Goal: Information Seeking & Learning: Learn about a topic

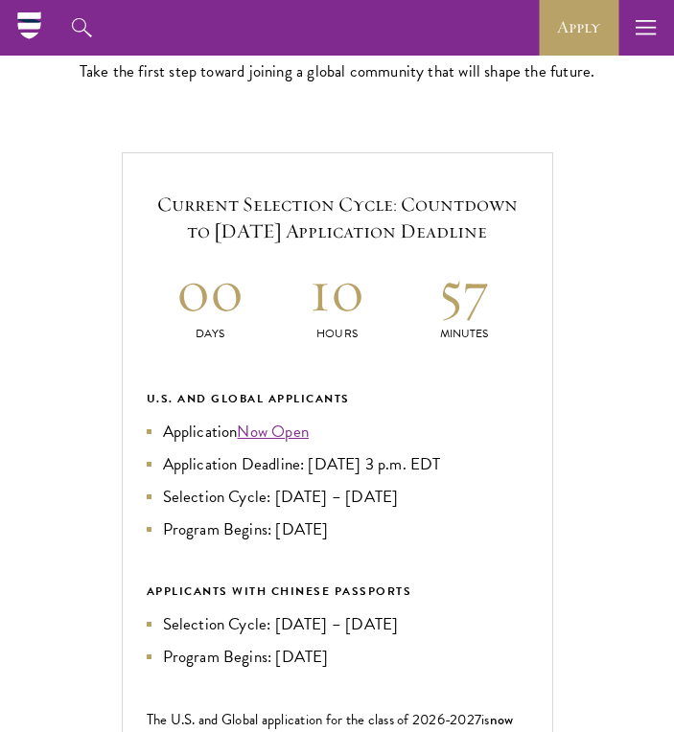
scroll to position [501, 0]
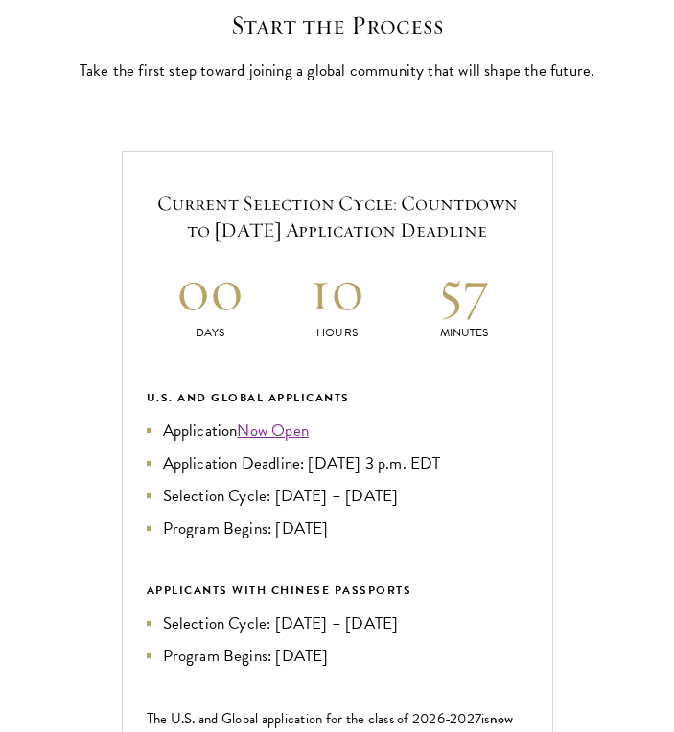
click at [359, 223] on h5 "Current Selection Cycle: Countdown to [DATE] Application Deadline" at bounding box center [337, 218] width 381 height 54
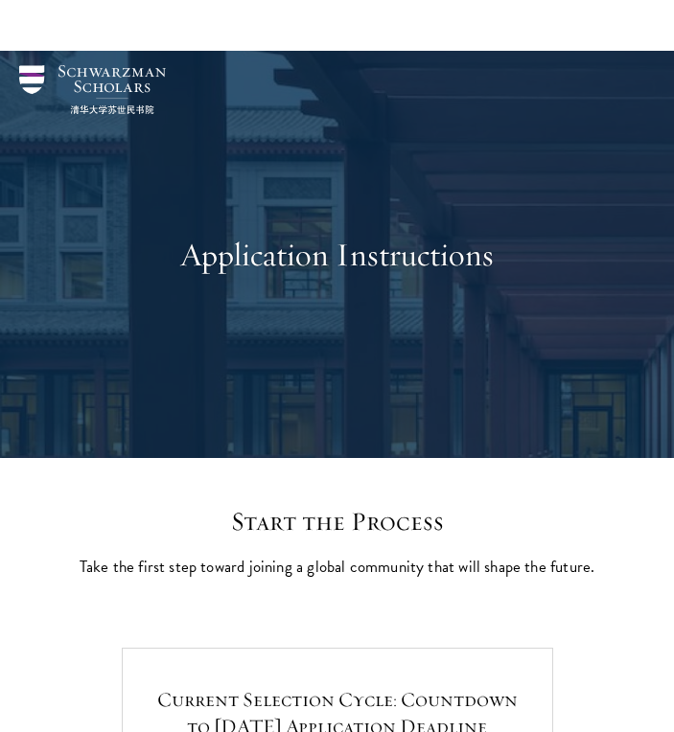
scroll to position [0, 0]
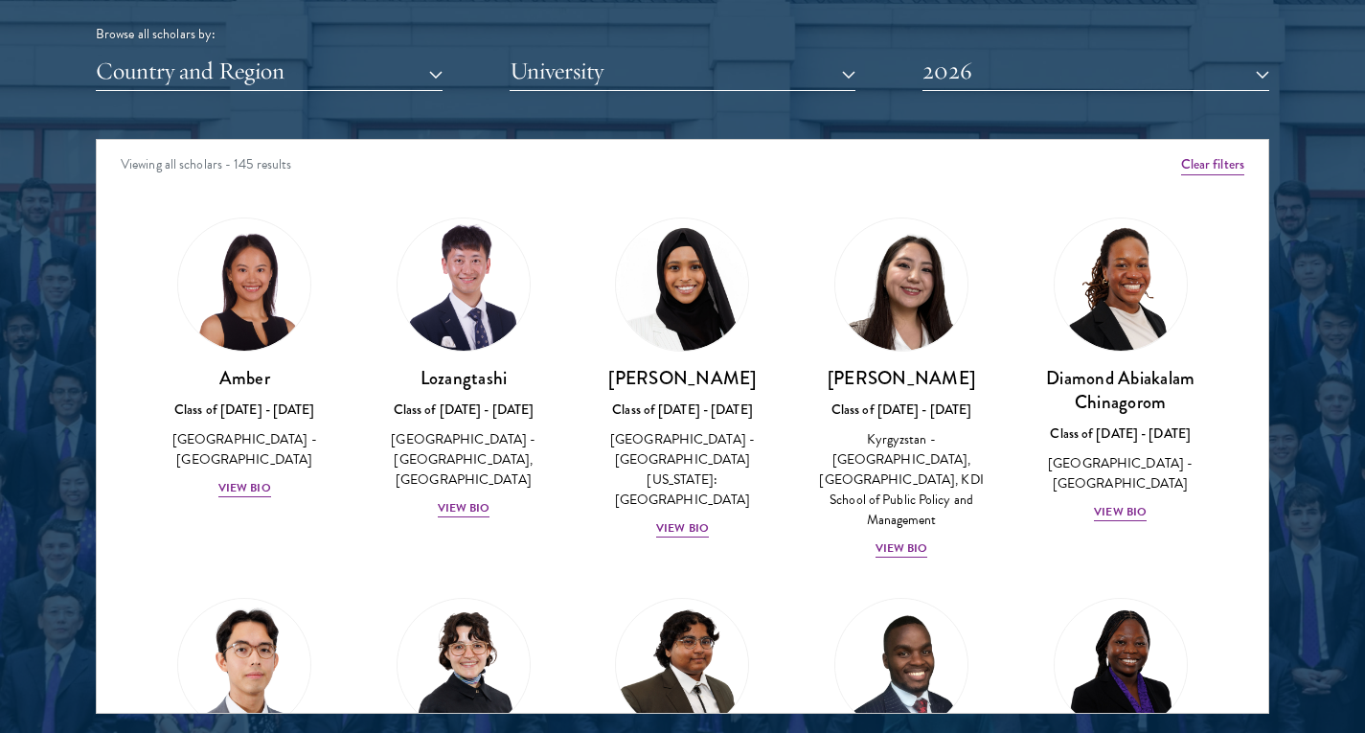
scroll to position [2404, 0]
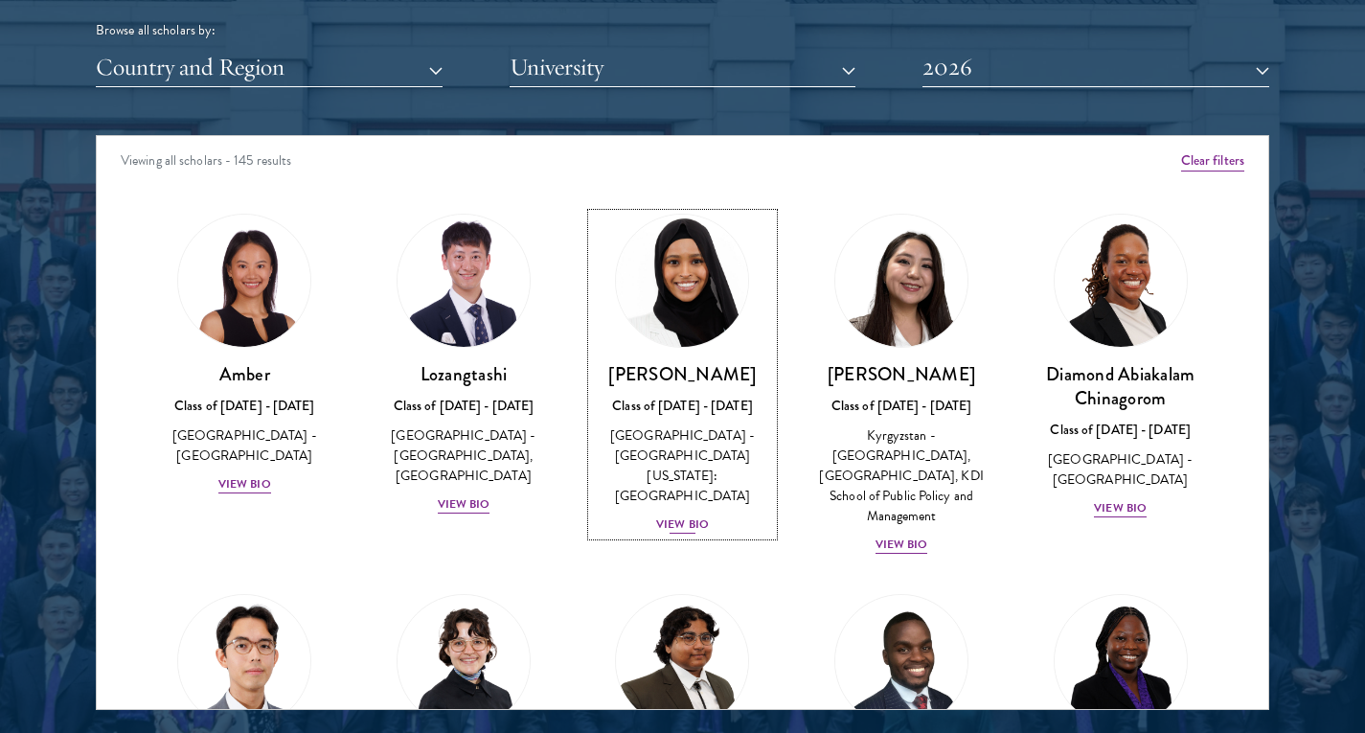
click at [667, 515] on div "View Bio" at bounding box center [682, 524] width 53 height 18
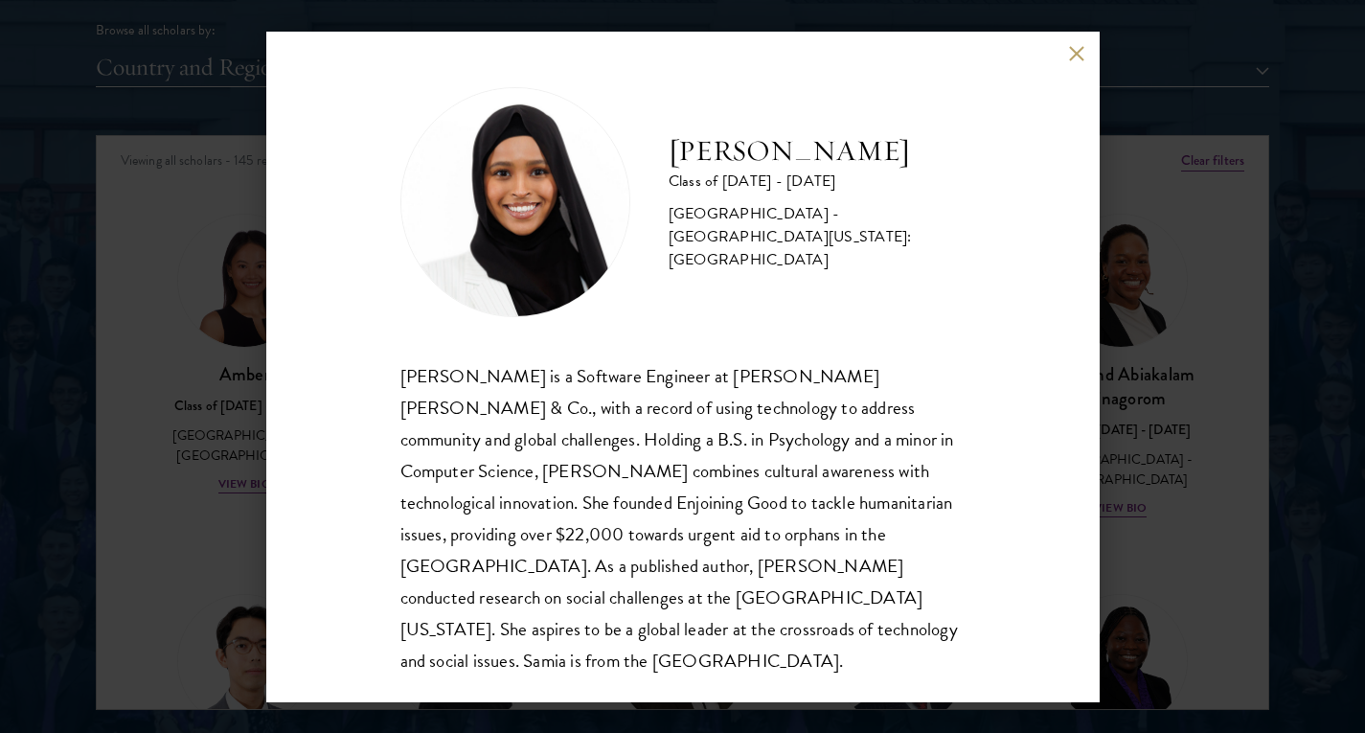
scroll to position [2, 0]
click at [673, 373] on div "Samia Abdi Class of 2025 - 2026 United States of America - University of Minnes…" at bounding box center [682, 366] width 1365 height 733
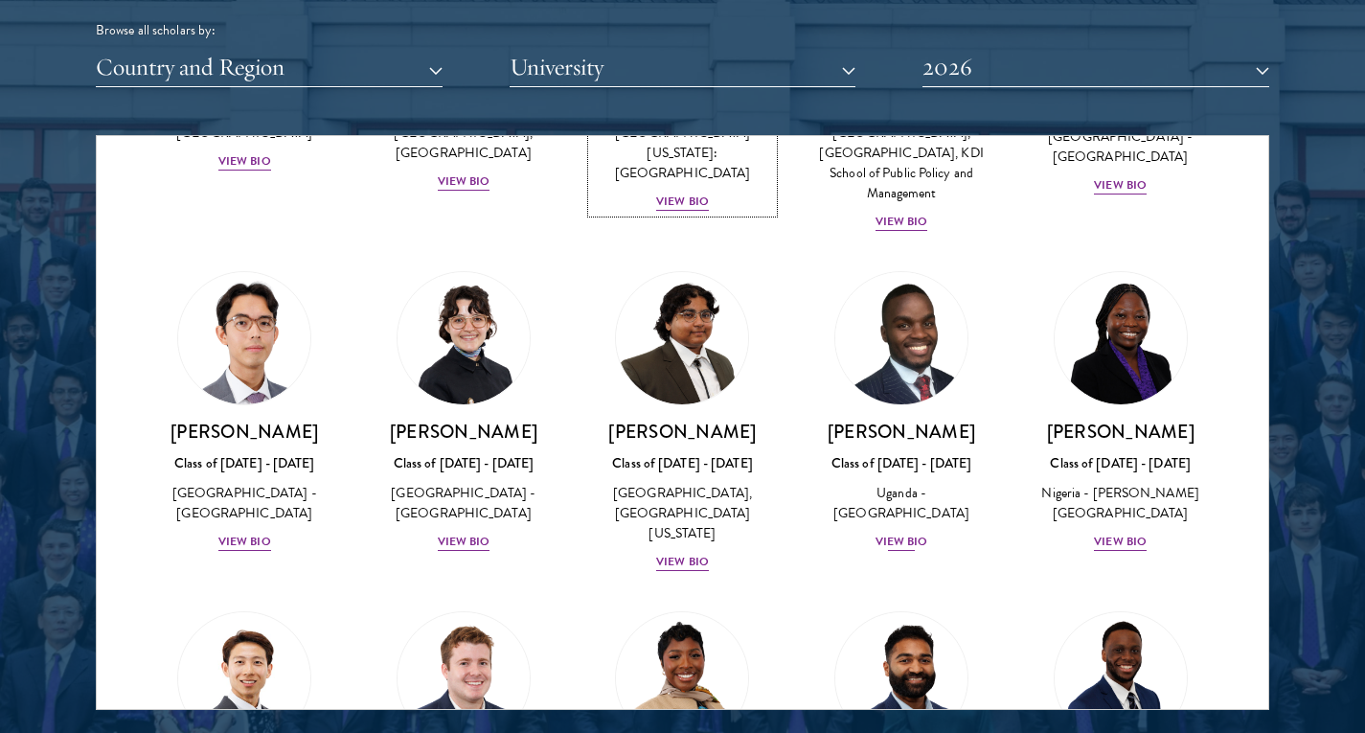
scroll to position [323, 0]
click at [673, 502] on div "United States of America - Hunter College, The City University of New York" at bounding box center [682, 513] width 181 height 60
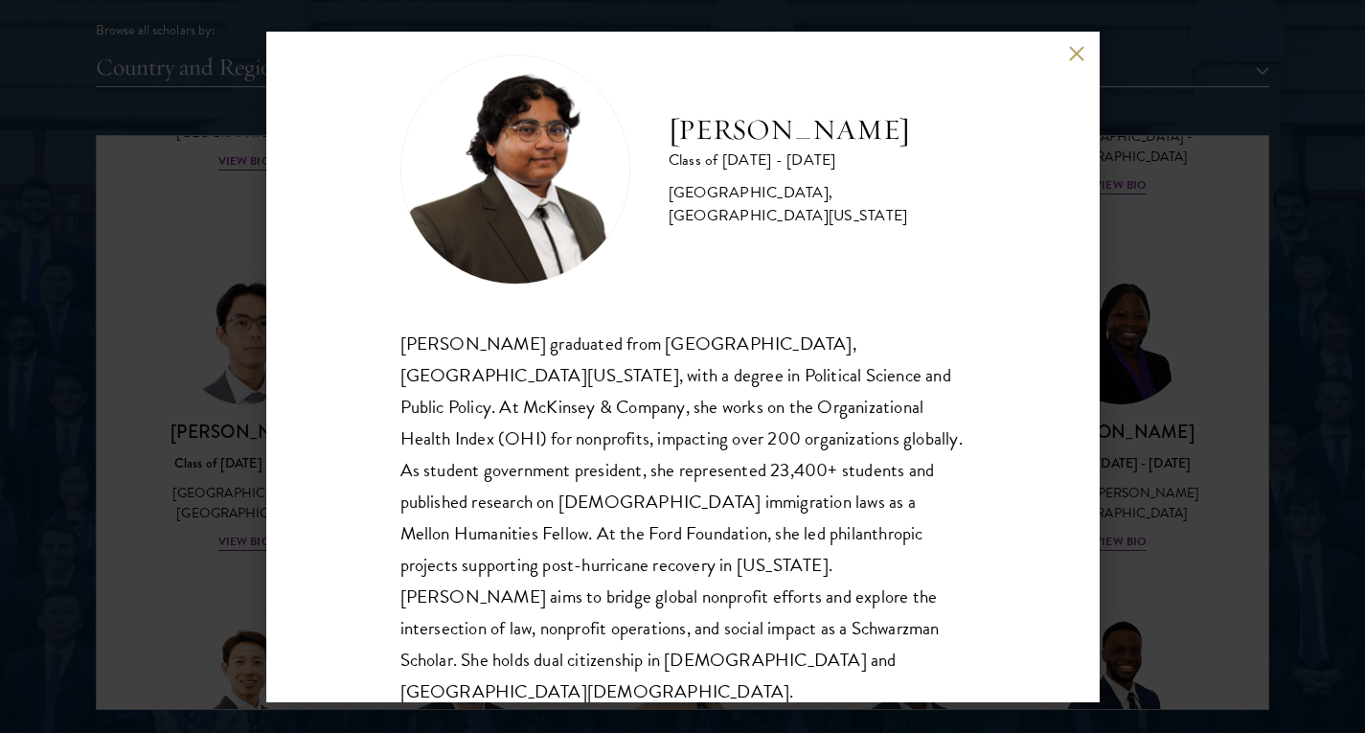
scroll to position [65, 0]
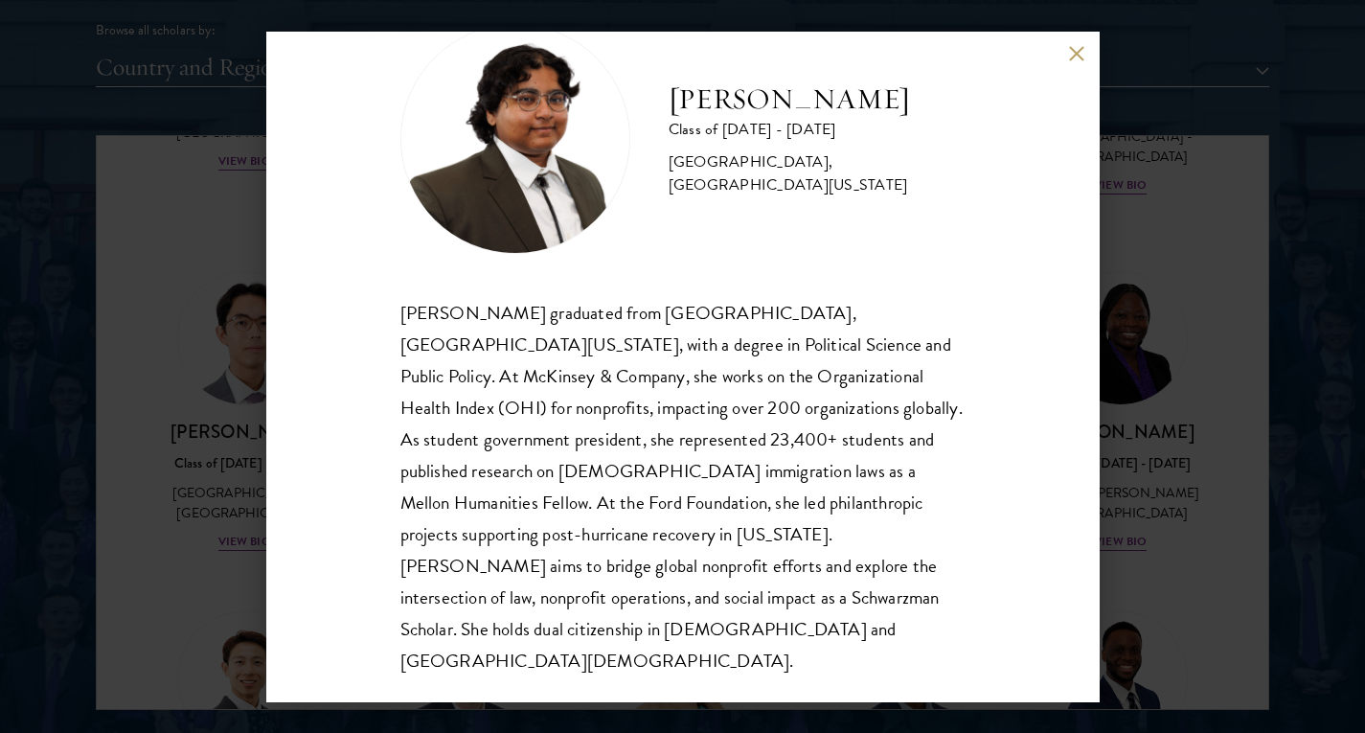
click at [673, 397] on div "Ariana Ahmed Class of 2025 - 2026 United States of America - Hunter College, Th…" at bounding box center [682, 366] width 1365 height 733
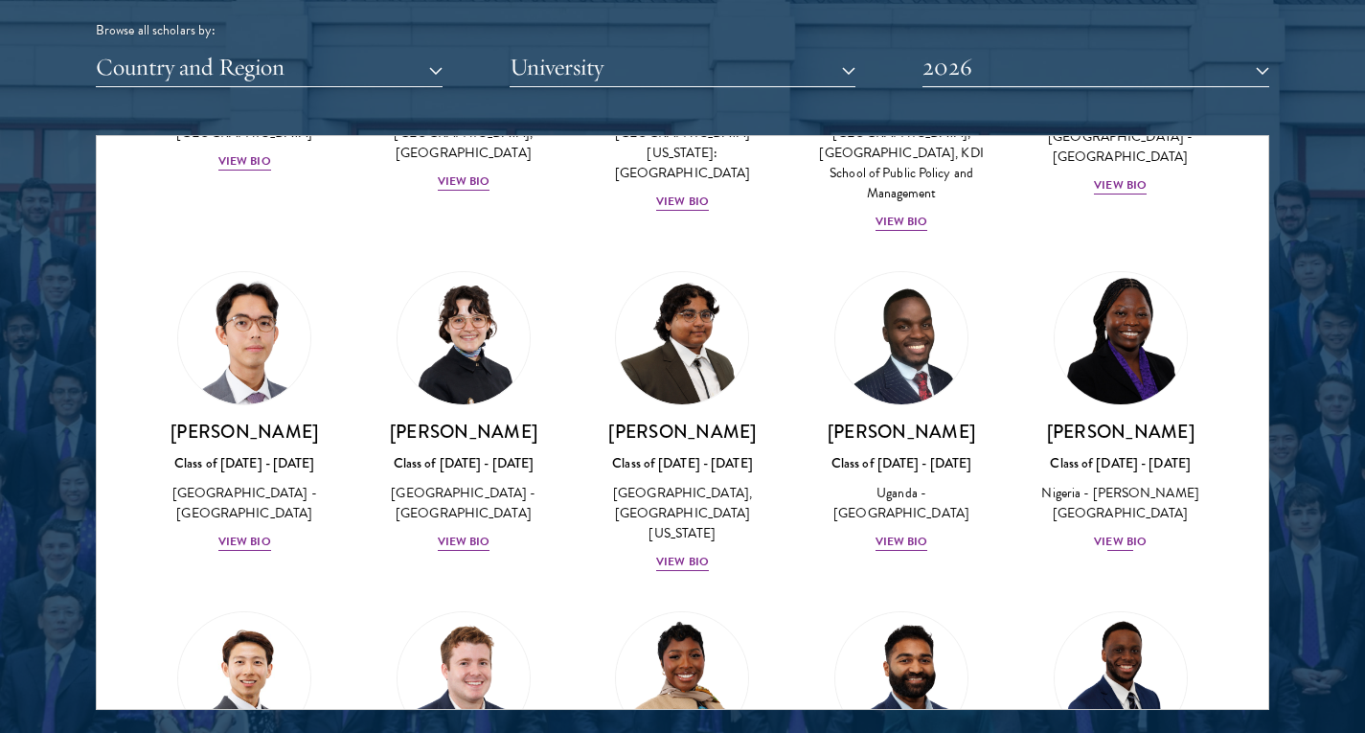
scroll to position [187, 0]
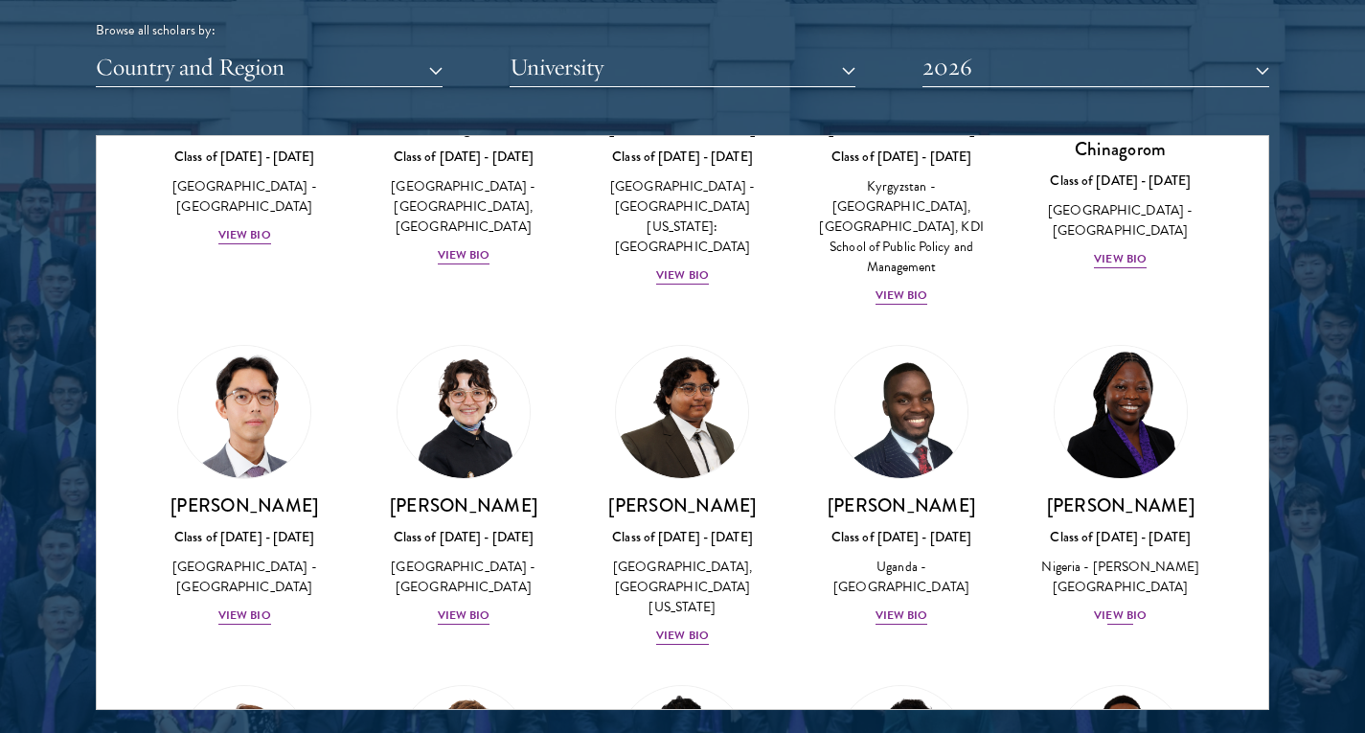
scroll to position [252, 0]
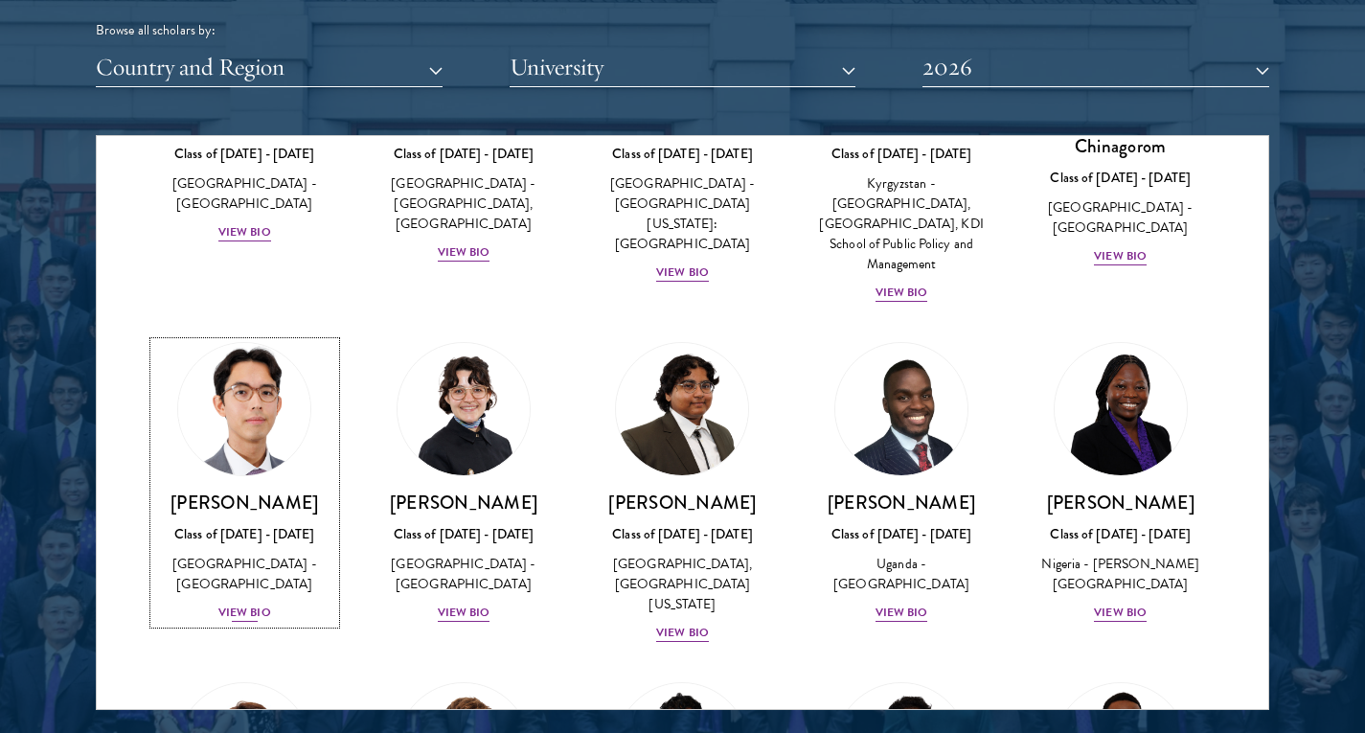
click at [283, 529] on div "Class of 2025 - 2026" at bounding box center [244, 534] width 181 height 20
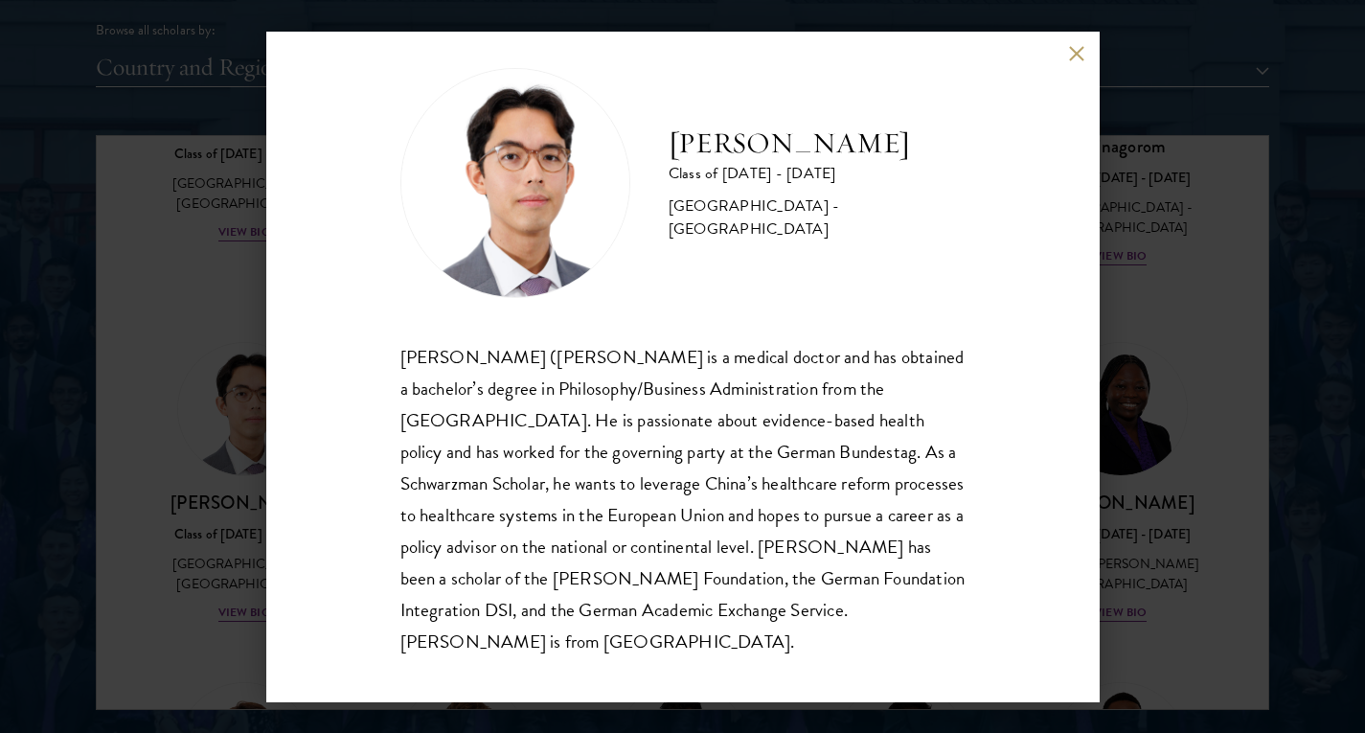
scroll to position [23, 0]
click at [673, 481] on div "Jason Adelhoefer Class of 2025 - 2026 Germany - Berlin Humboldt University Sieg…" at bounding box center [682, 366] width 1365 height 733
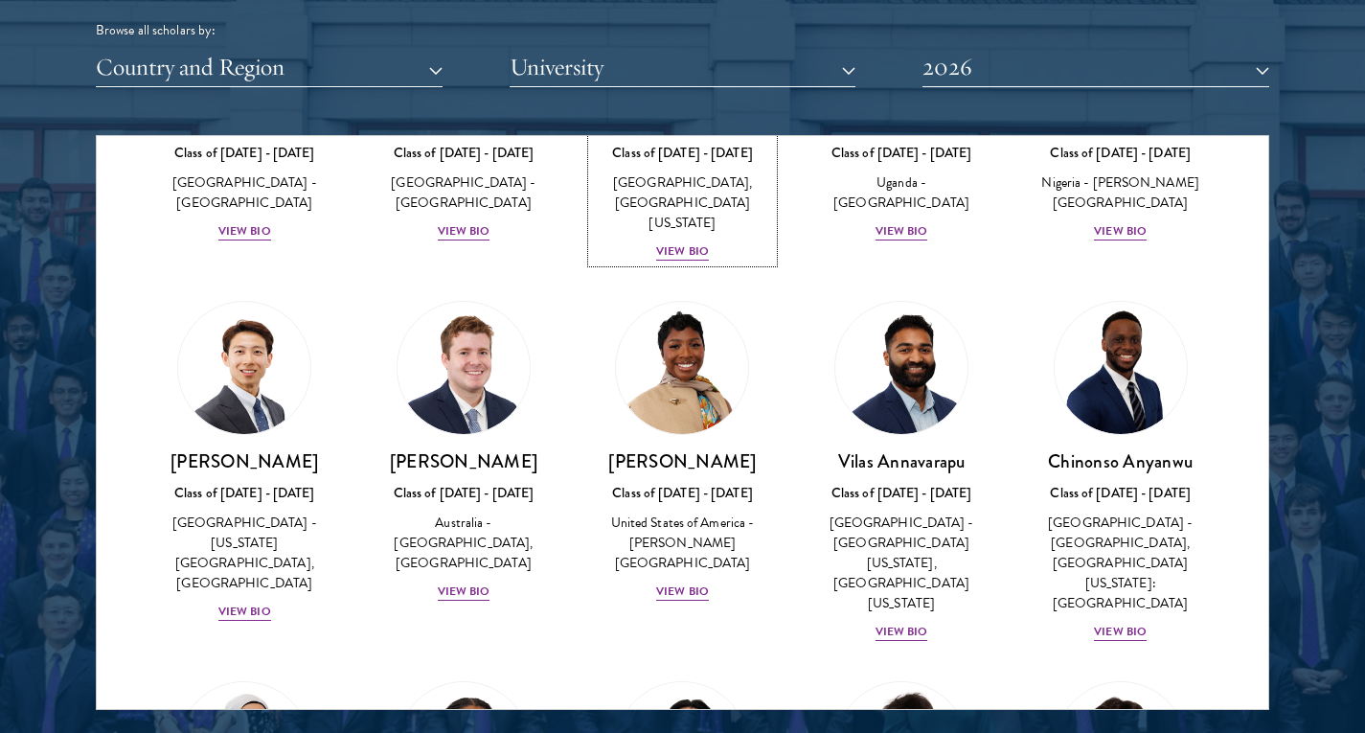
scroll to position [637, 0]
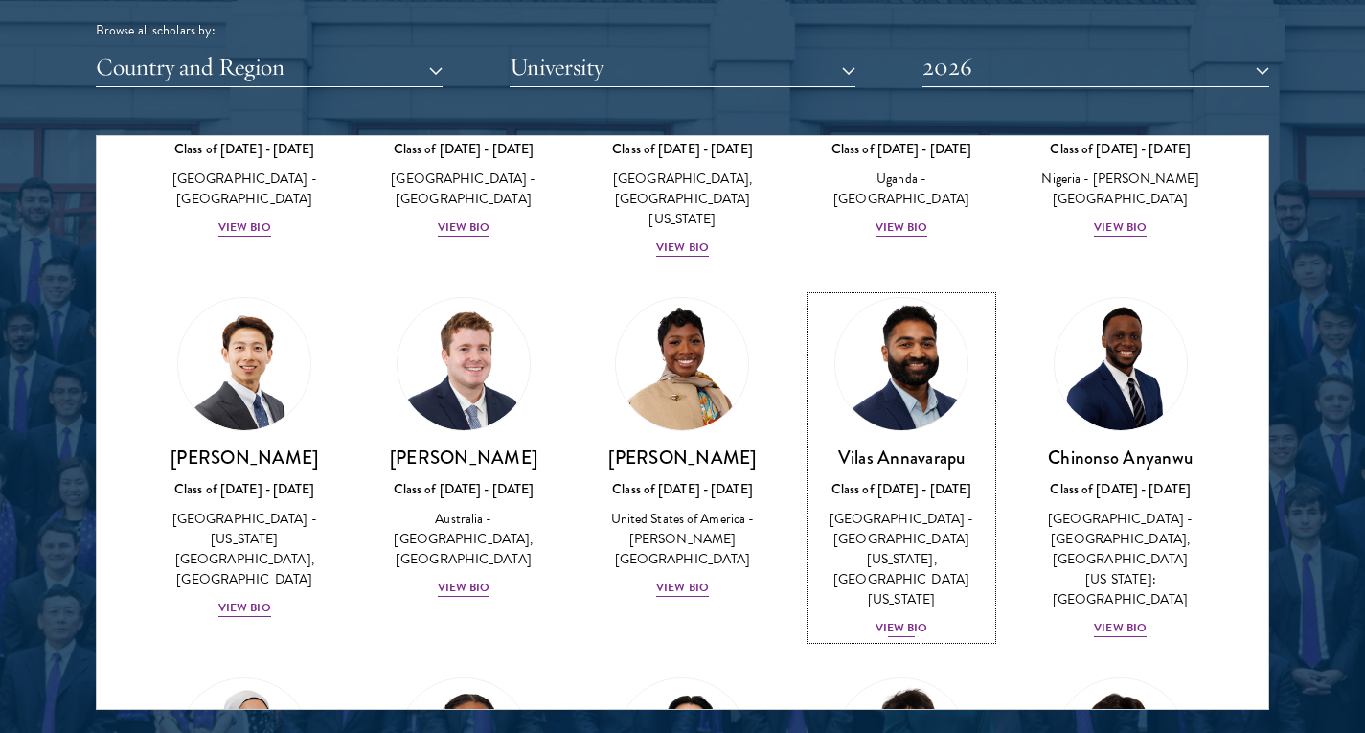
click at [673, 478] on div "Vilas Annavarapu Class of 2025 - 2026 United States of America - University of …" at bounding box center [901, 542] width 181 height 194
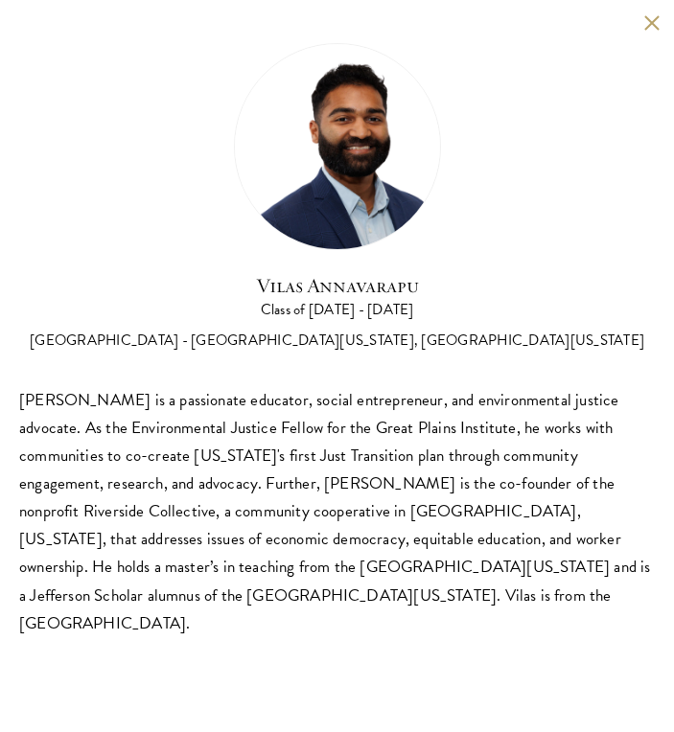
scroll to position [2349, 0]
click at [643, 17] on button at bounding box center [651, 22] width 16 height 16
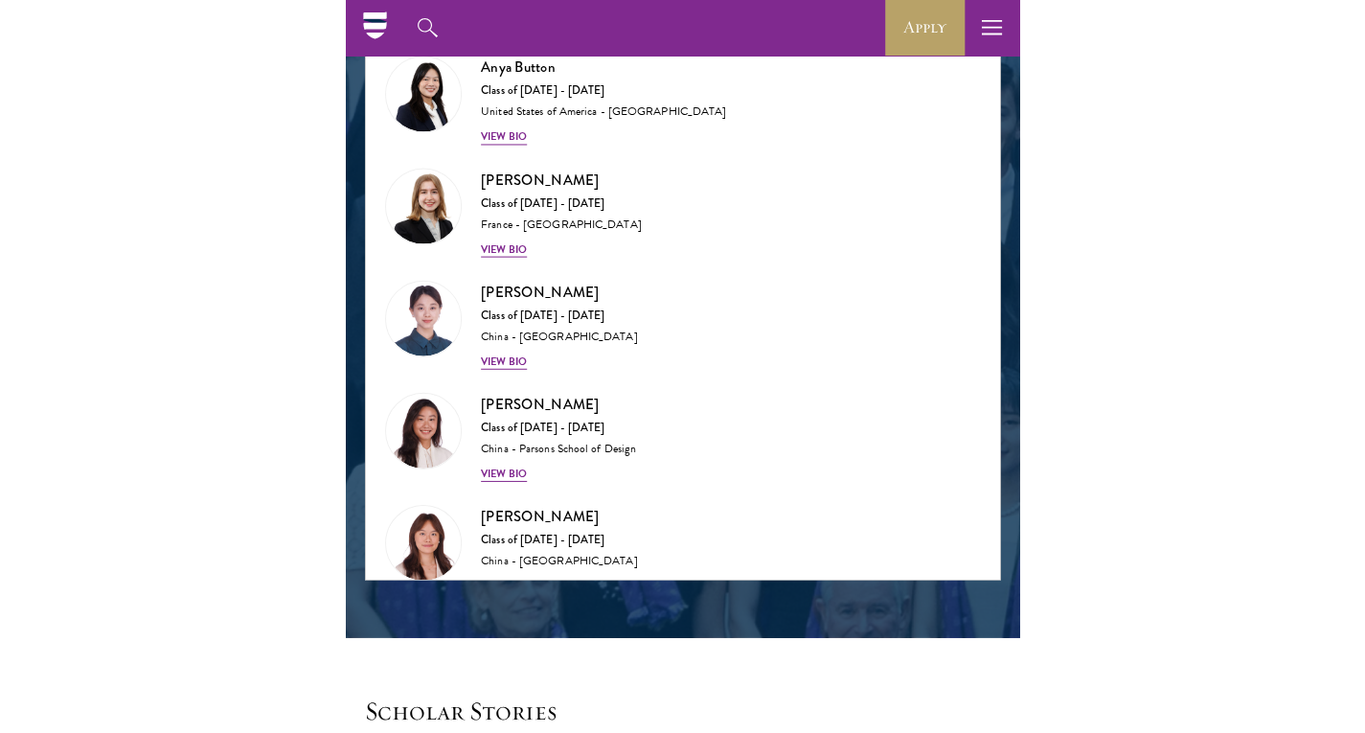
scroll to position [2402, 0]
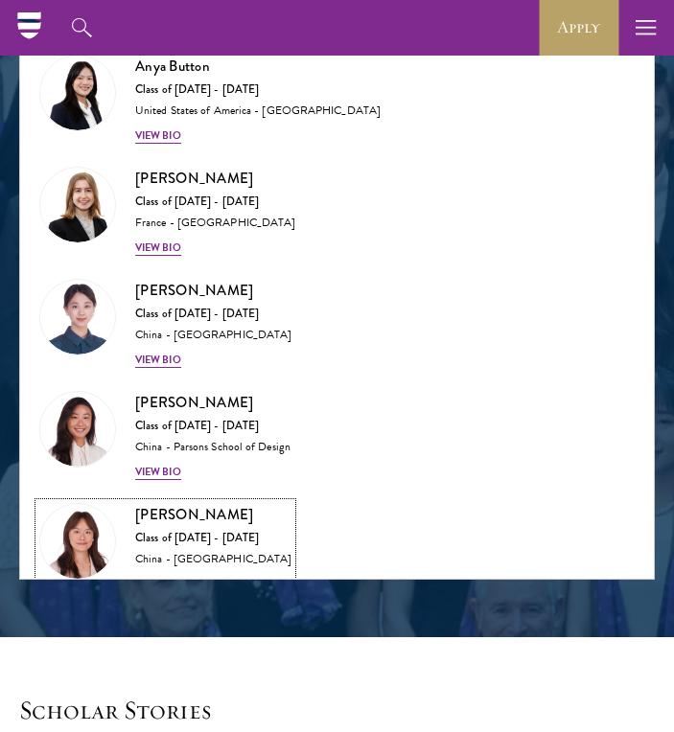
click at [188, 552] on div "China - Yale University" at bounding box center [213, 559] width 156 height 15
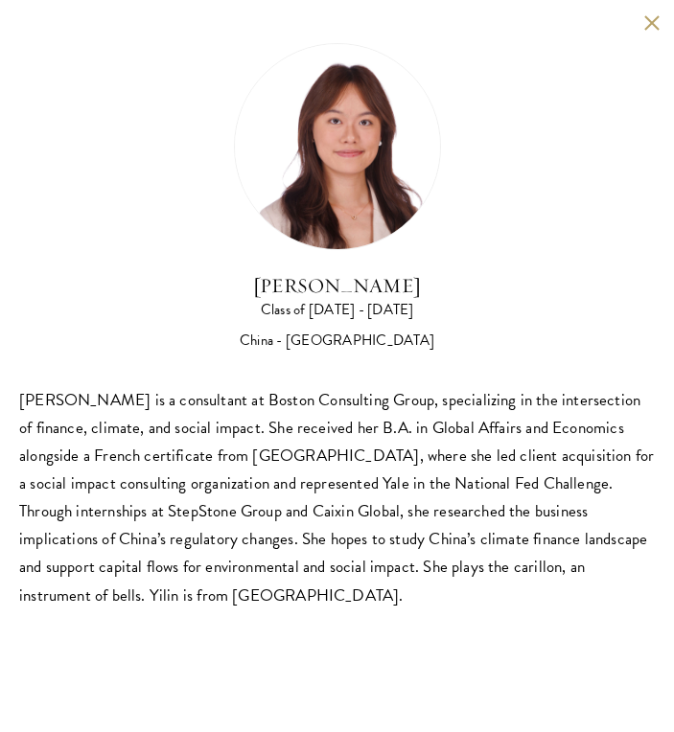
drag, startPoint x: 645, startPoint y: 15, endPoint x: 241, endPoint y: 107, distance: 413.7
click at [241, 107] on img at bounding box center [337, 146] width 207 height 207
click at [650, 19] on button at bounding box center [651, 22] width 16 height 16
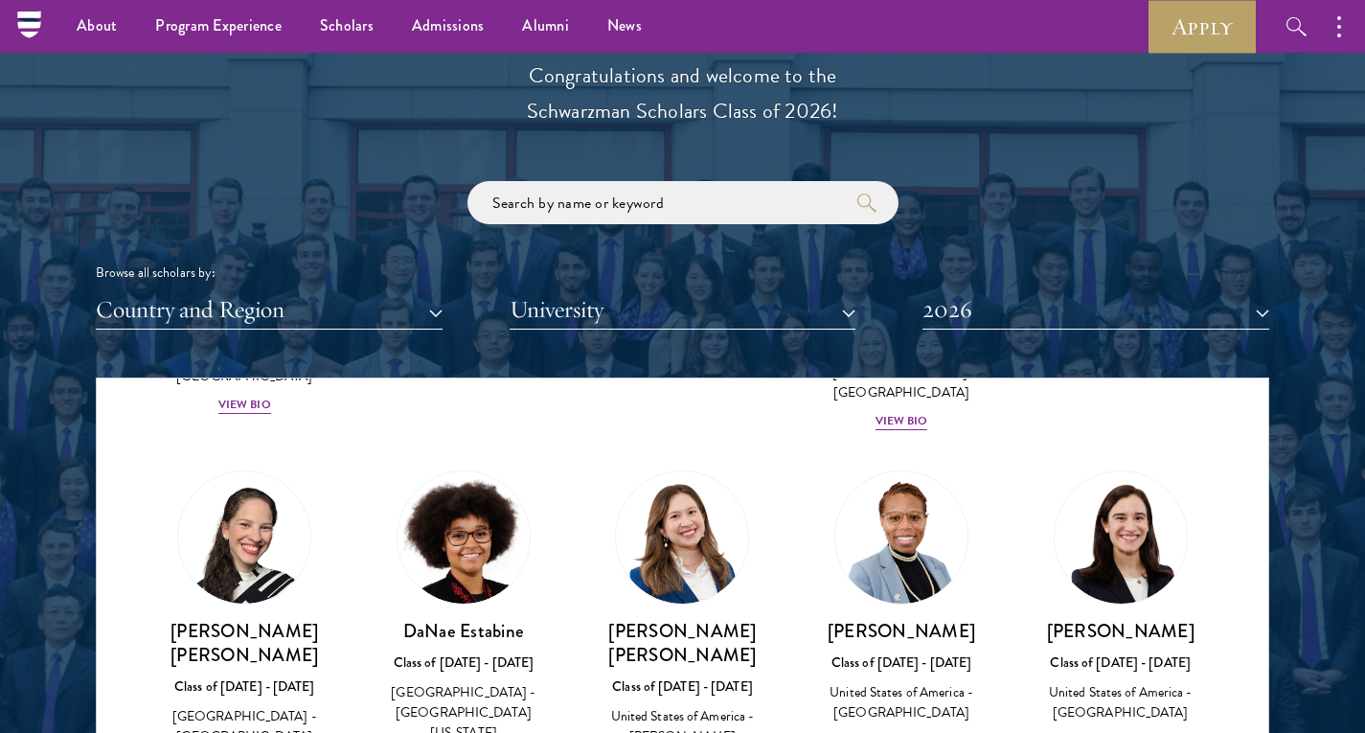
scroll to position [2482, 0]
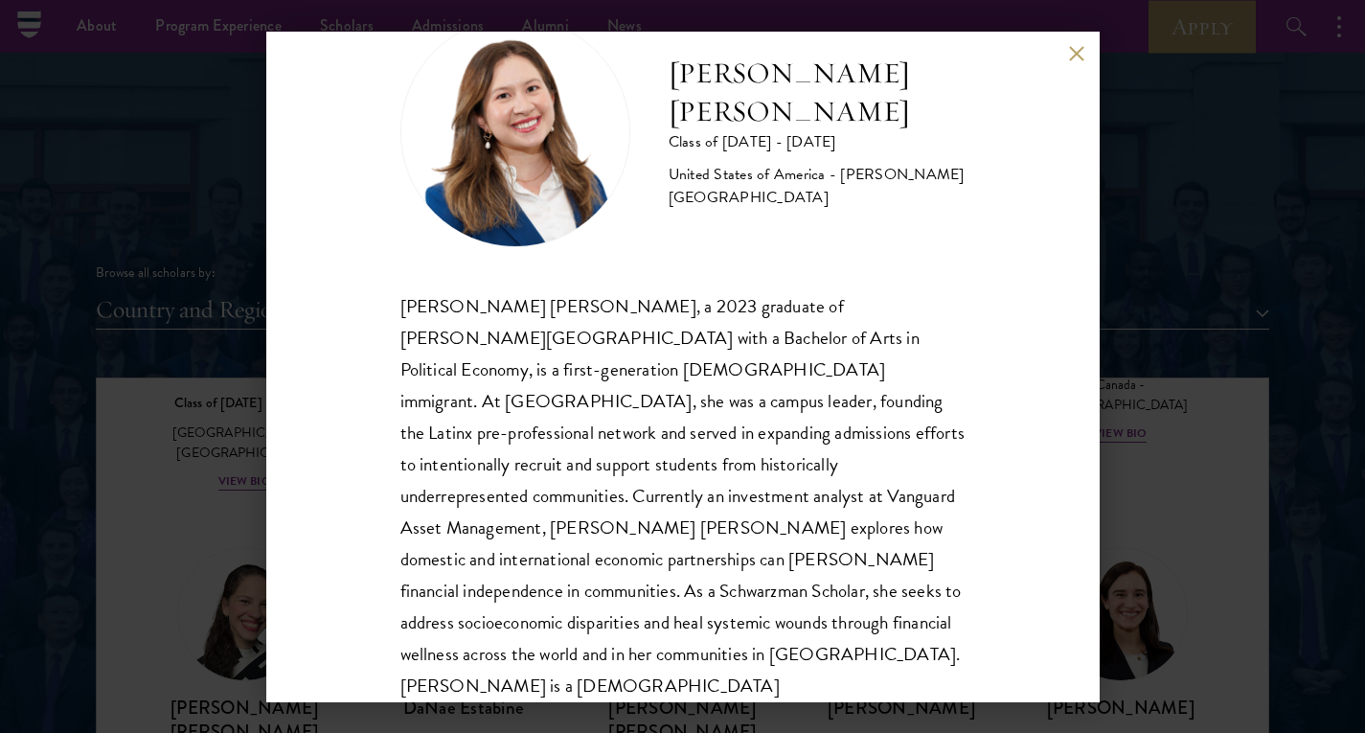
scroll to position [97, 0]
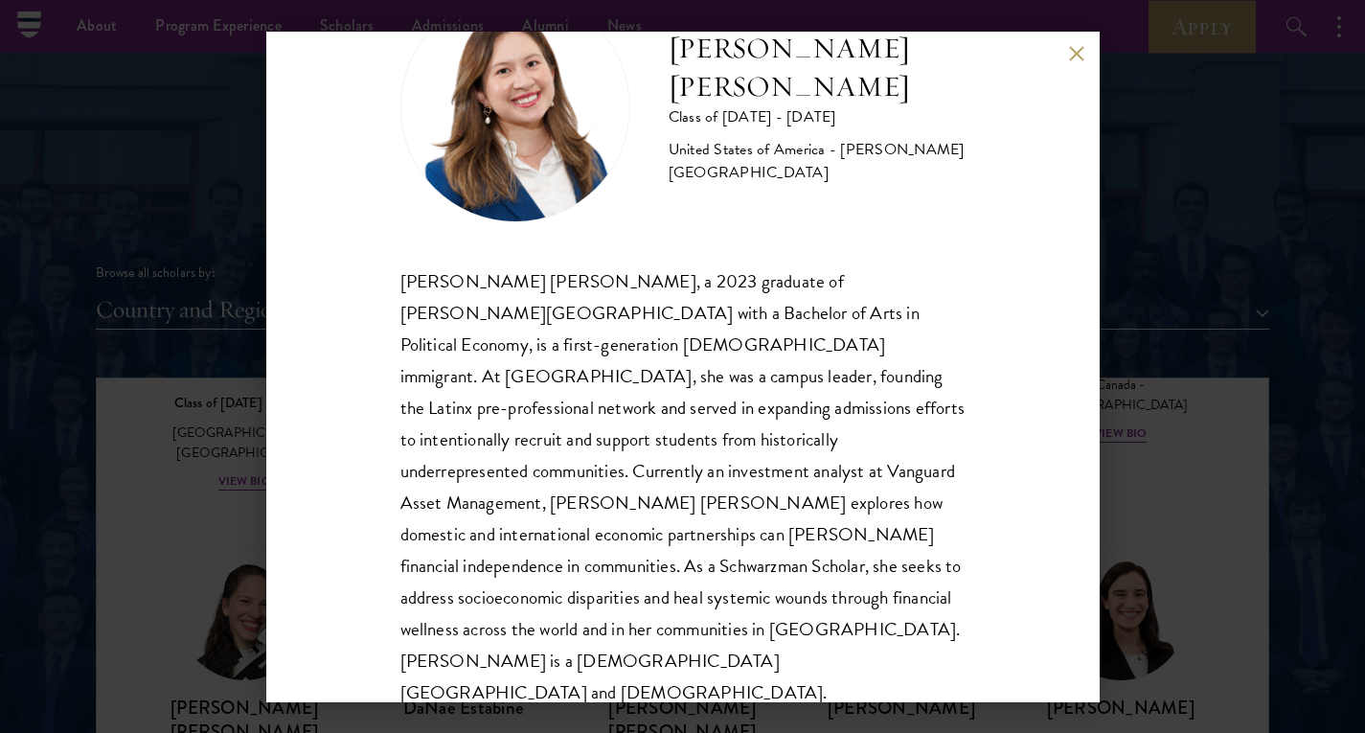
click at [673, 578] on div "Maria Fernanda Estrada Class of 2025 - 2026 United States of America - Williams…" at bounding box center [682, 366] width 1365 height 733
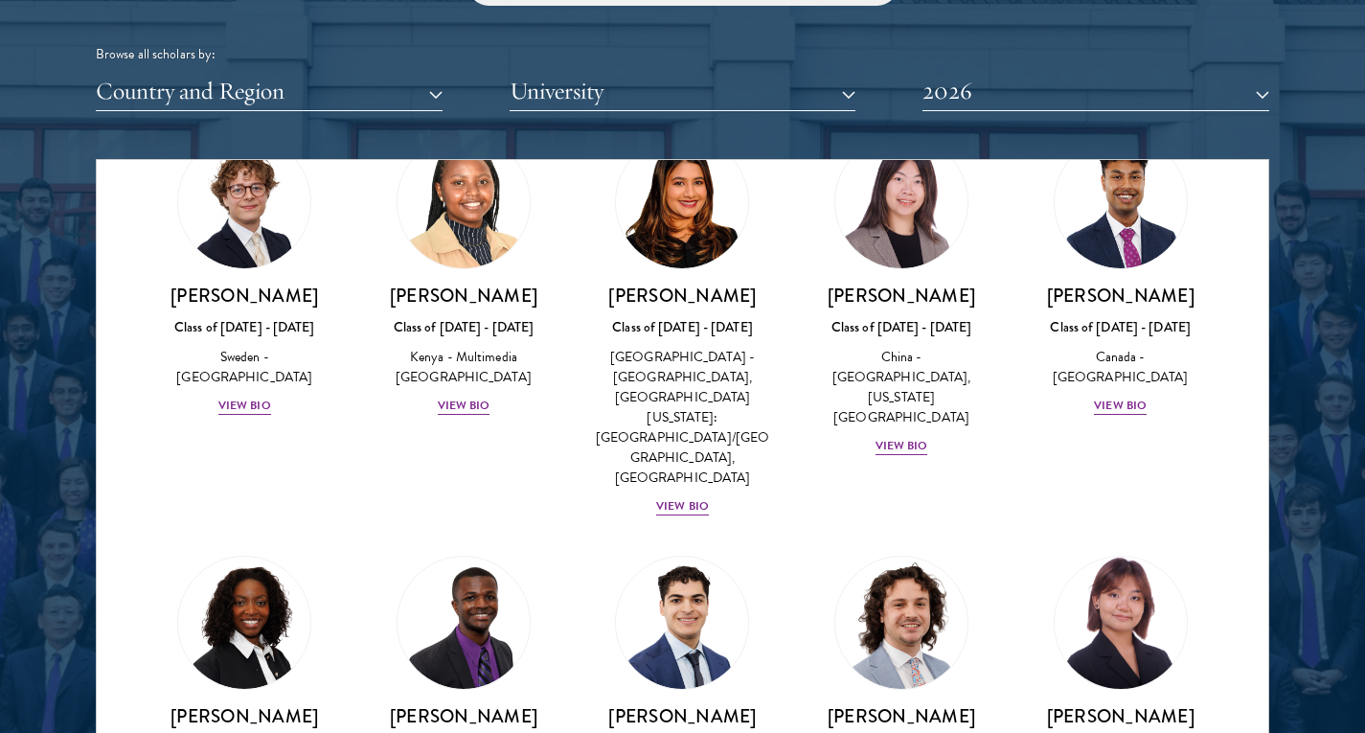
scroll to position [3041, 0]
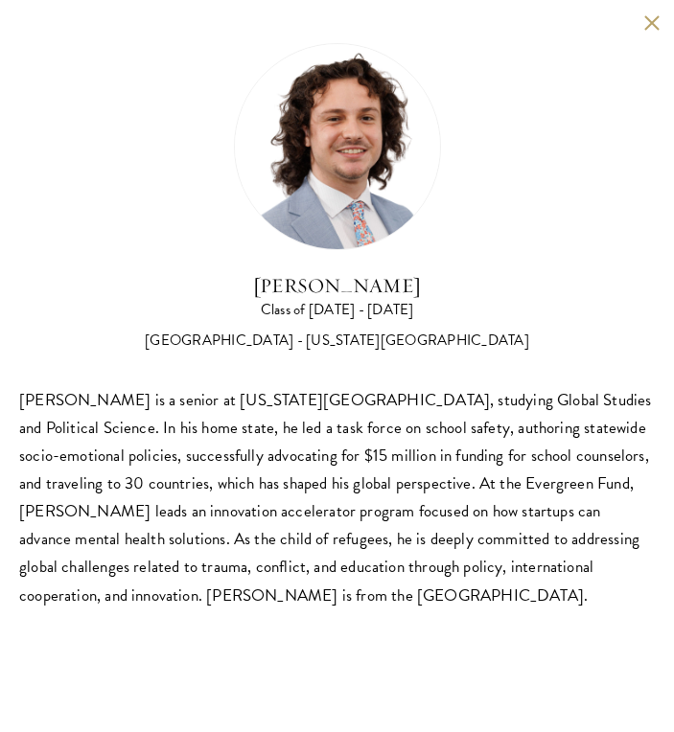
click at [647, 24] on button at bounding box center [651, 22] width 16 height 16
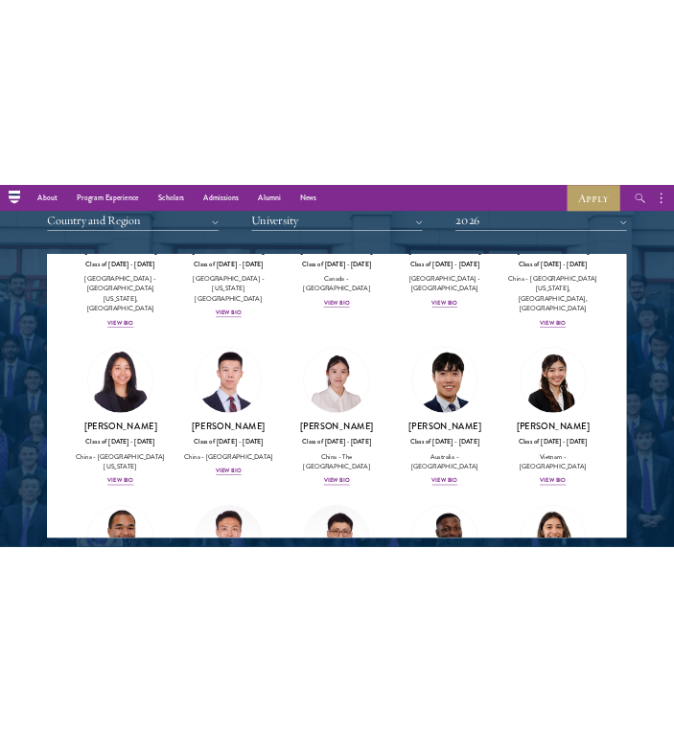
scroll to position [5391, 0]
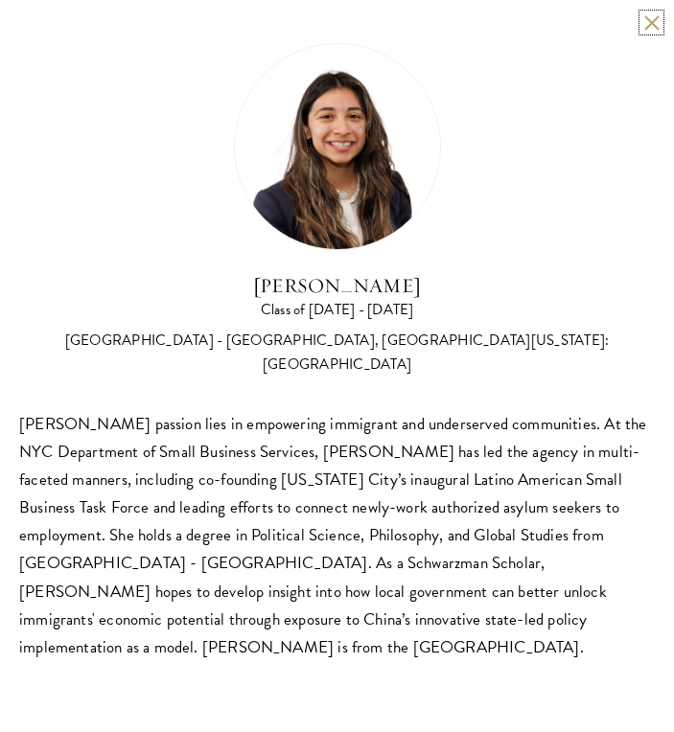
click at [649, 17] on button at bounding box center [651, 22] width 16 height 16
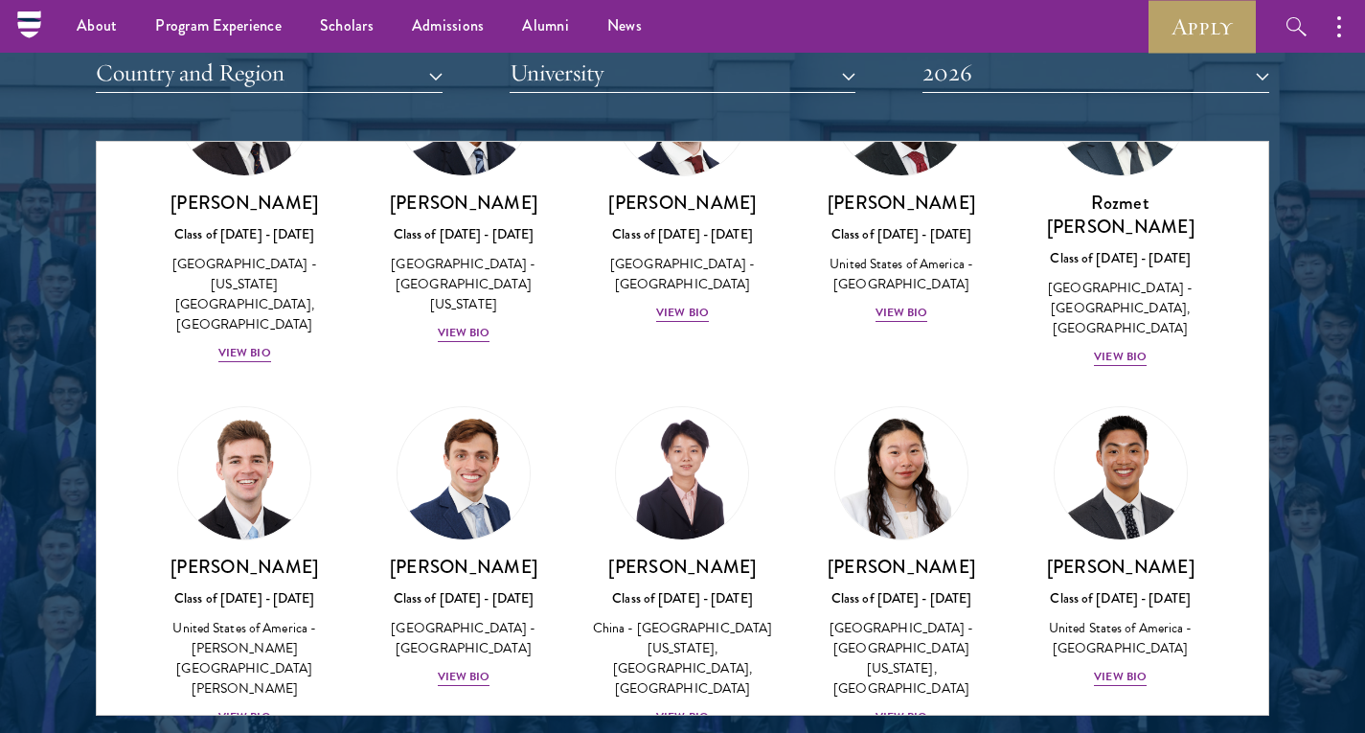
scroll to position [8856, 0]
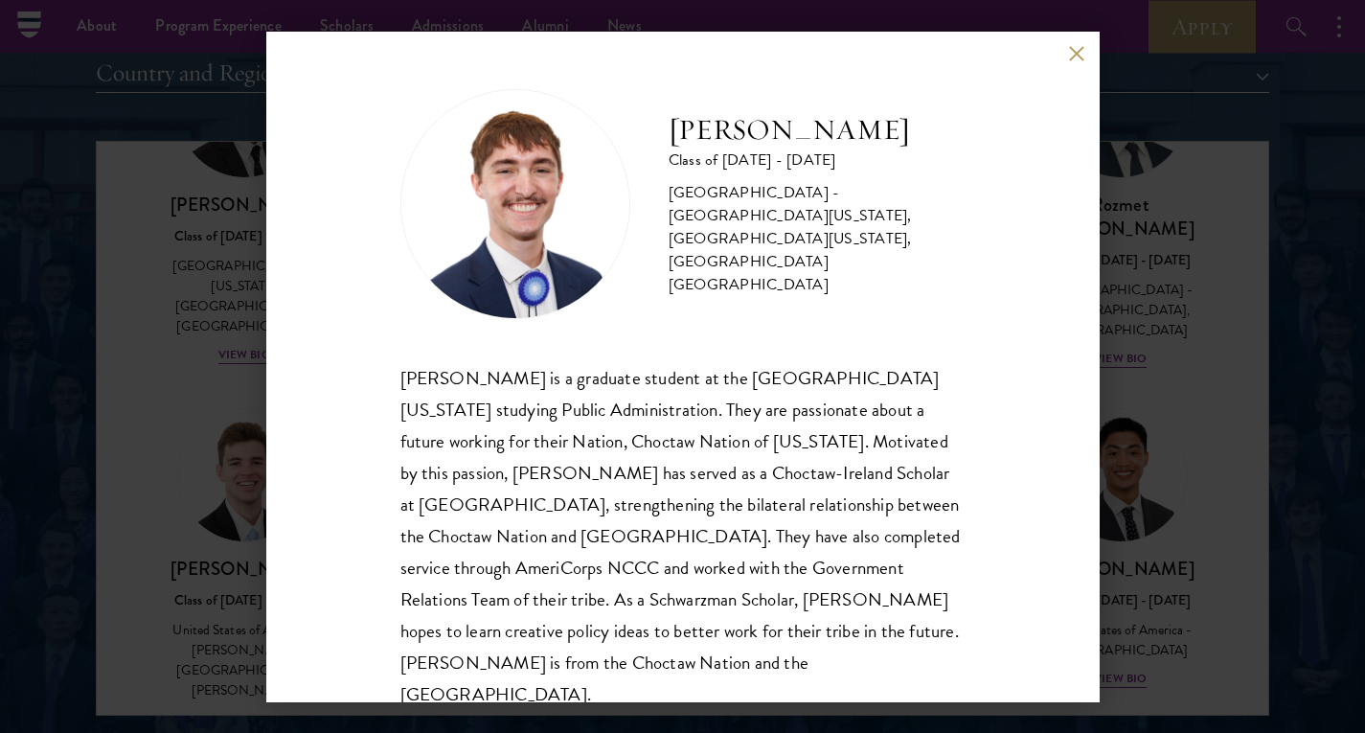
scroll to position [34, 0]
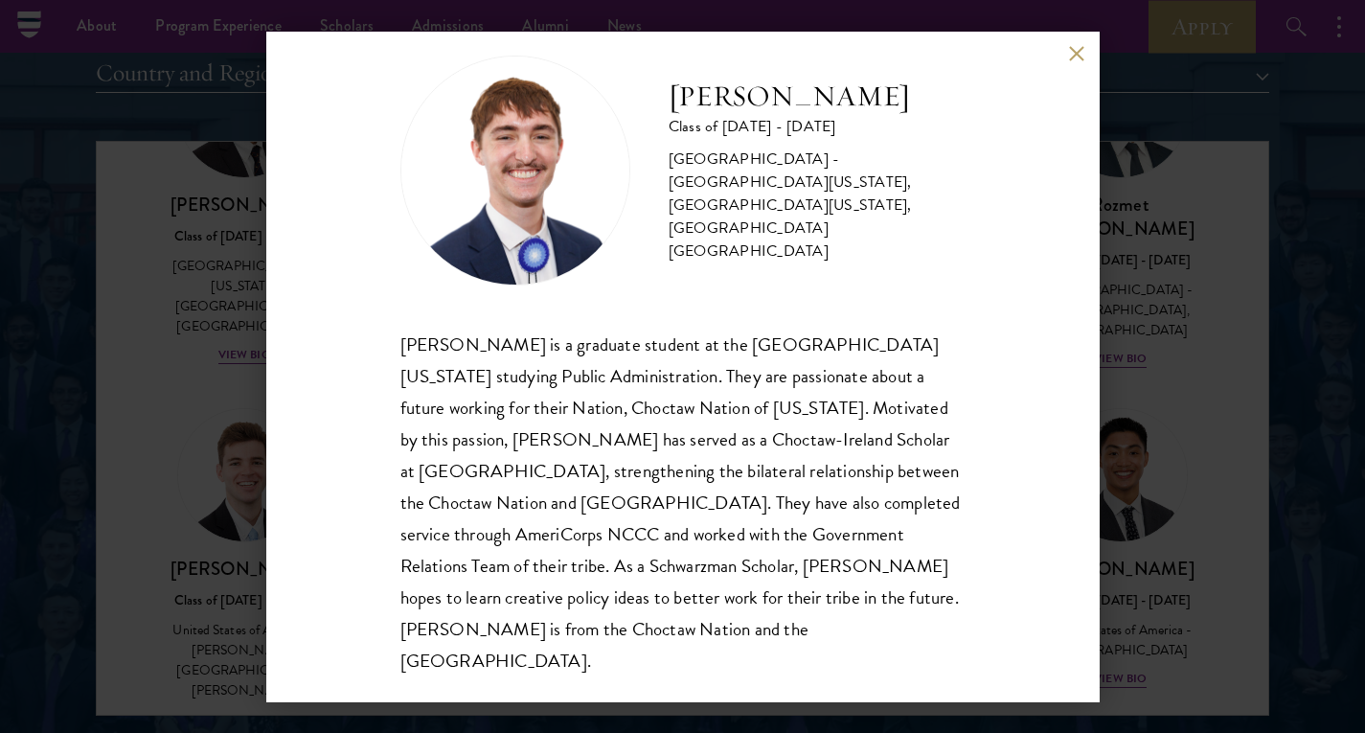
click at [673, 465] on div "Austin West Class of 2025 - 2026 United States of America - University of Centr…" at bounding box center [682, 366] width 1365 height 733
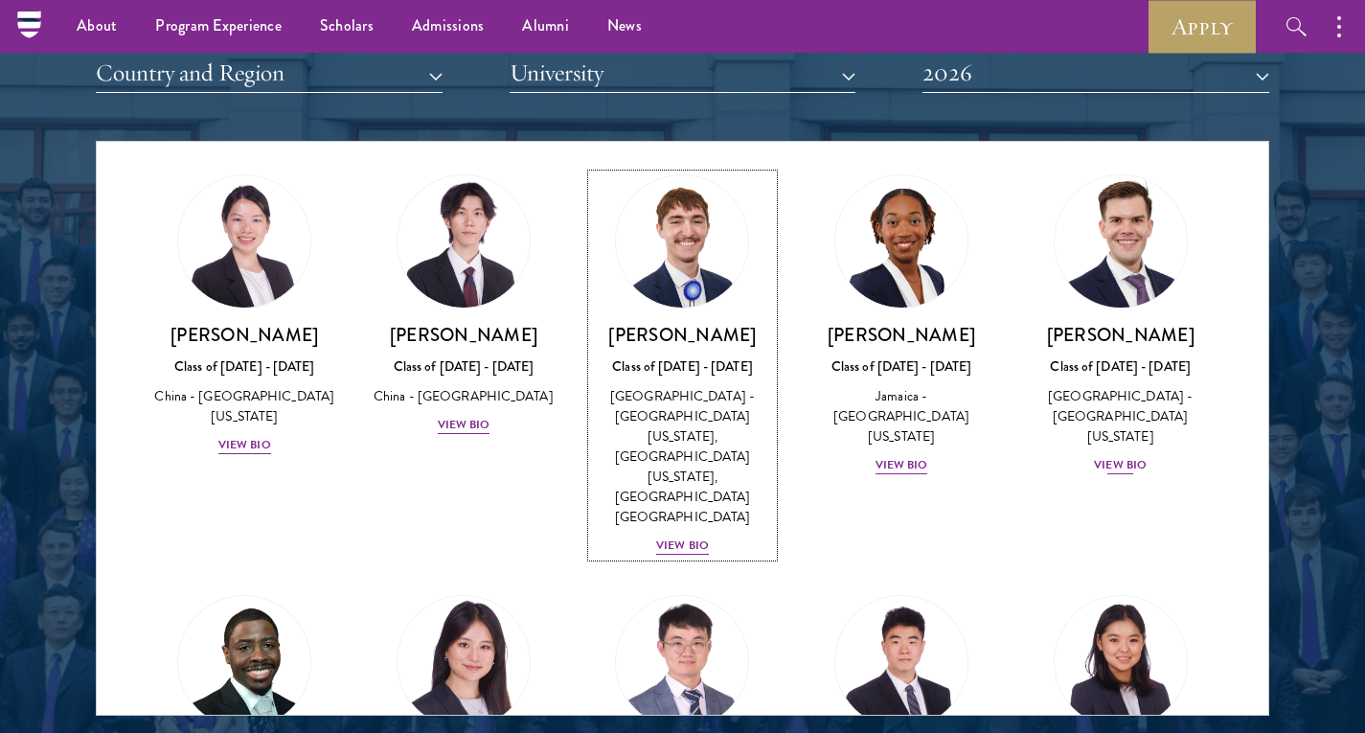
scroll to position [9463, 0]
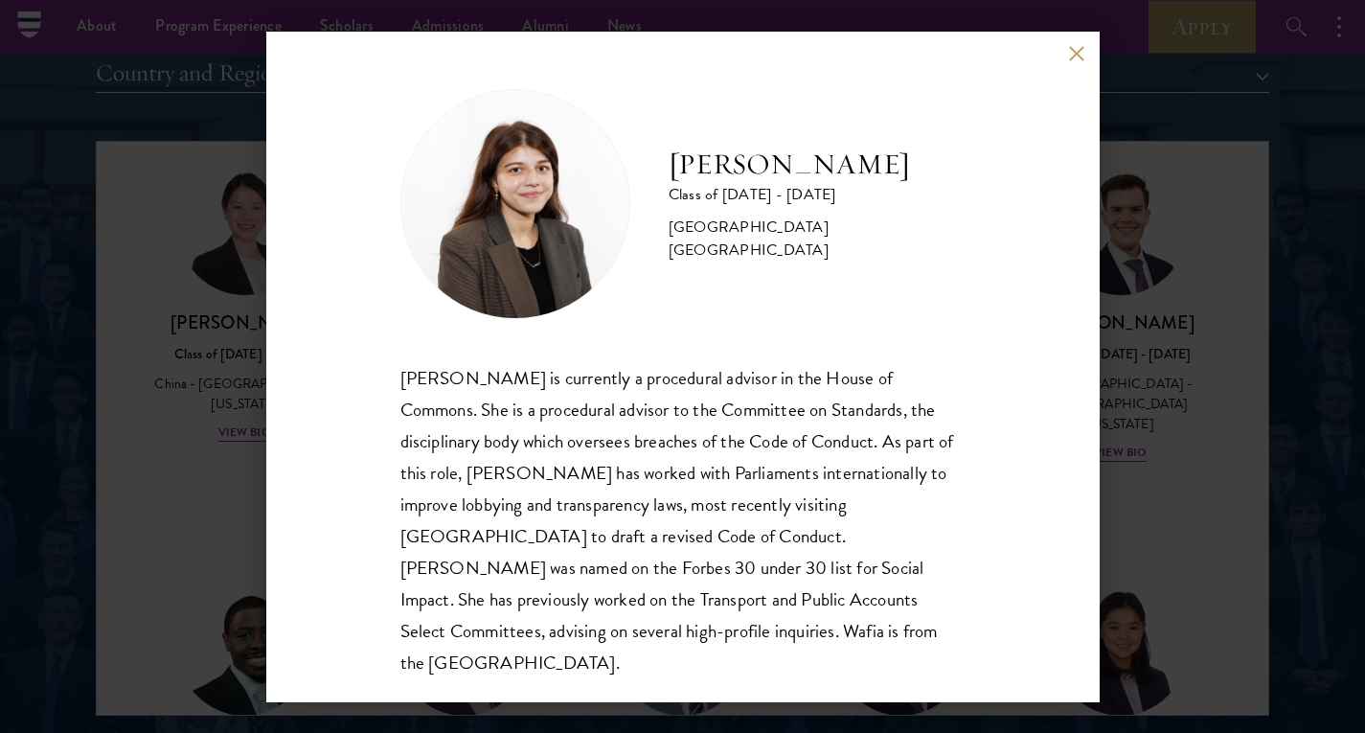
click at [673, 368] on div "Wafia Zia Class of 2025 - 2026 United Kingdom - University College London Wafia…" at bounding box center [682, 366] width 1365 height 733
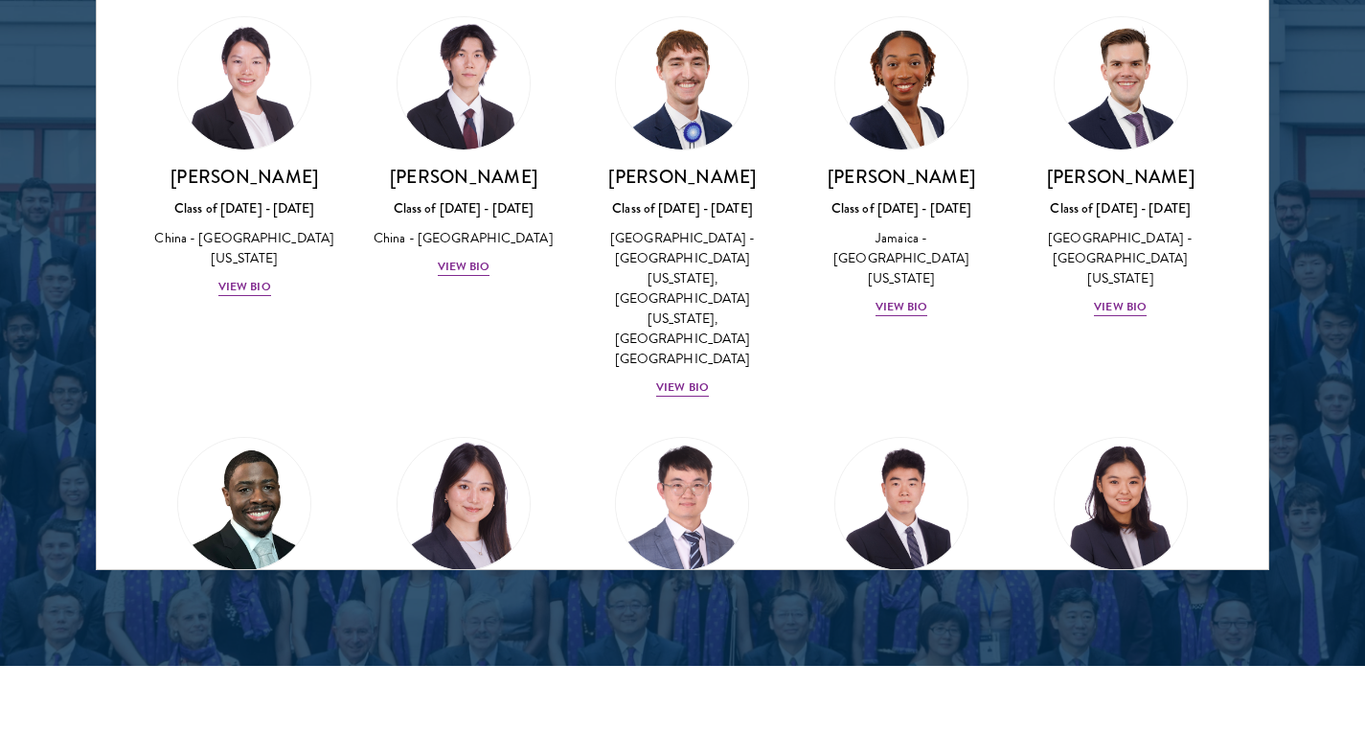
scroll to position [2545, 0]
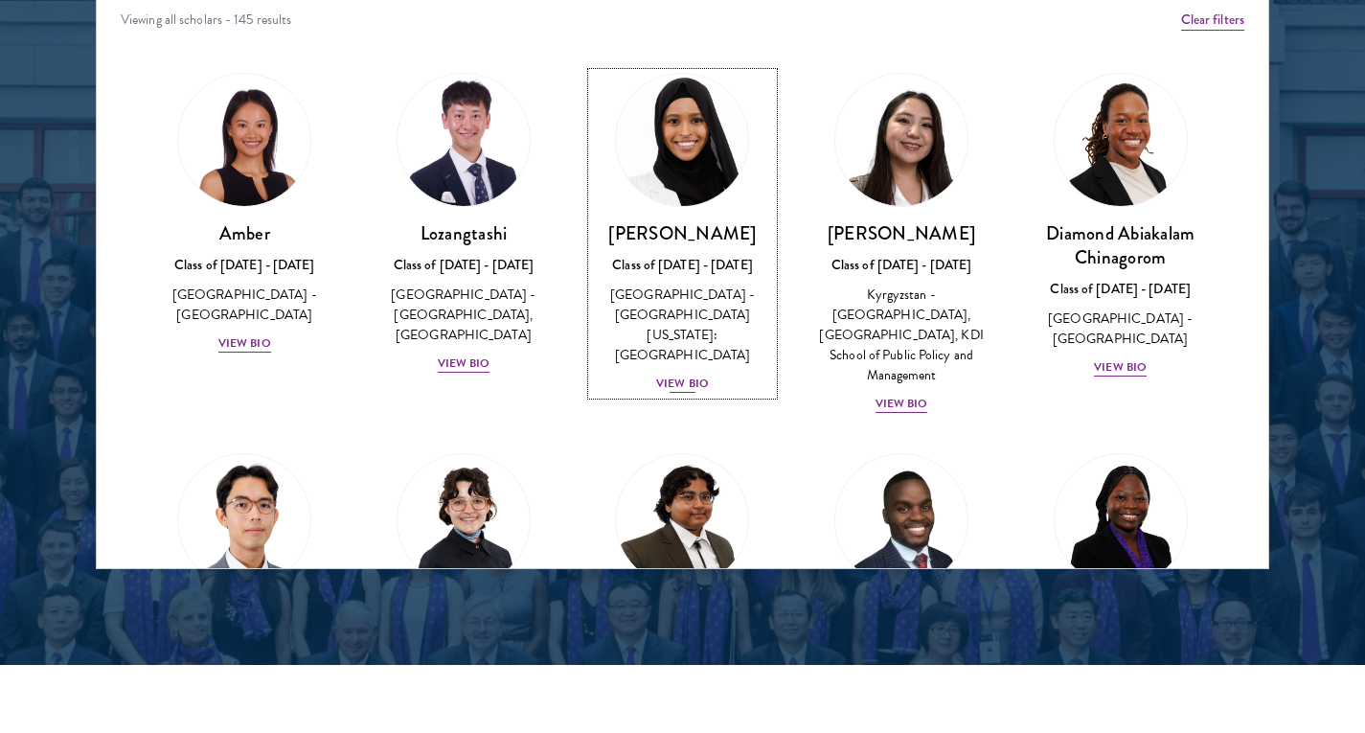
click at [691, 292] on div "United States of America - University of Minnesota: Twin Cities" at bounding box center [682, 325] width 181 height 80
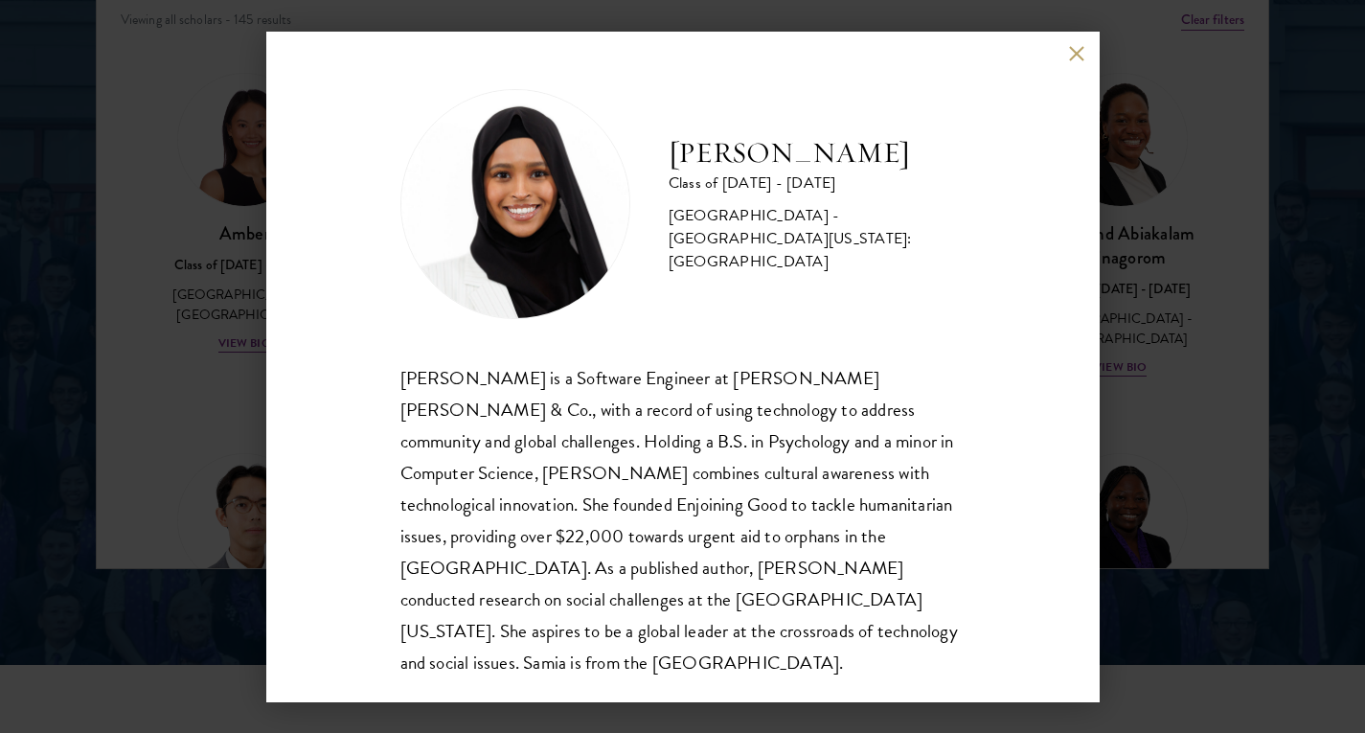
scroll to position [2, 0]
click at [1127, 356] on div "Samia Abdi Class of 2025 - 2026 United States of America - University of Minnes…" at bounding box center [682, 366] width 1365 height 733
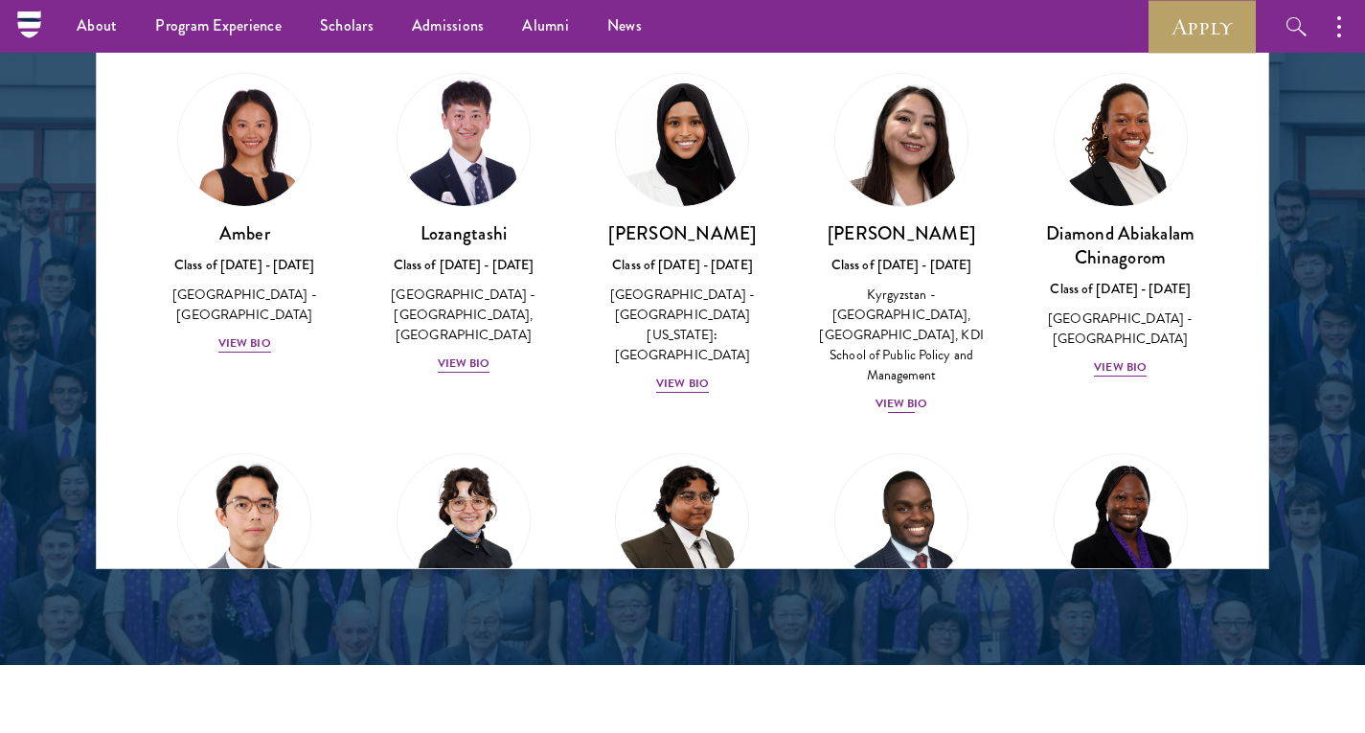
scroll to position [2495, 0]
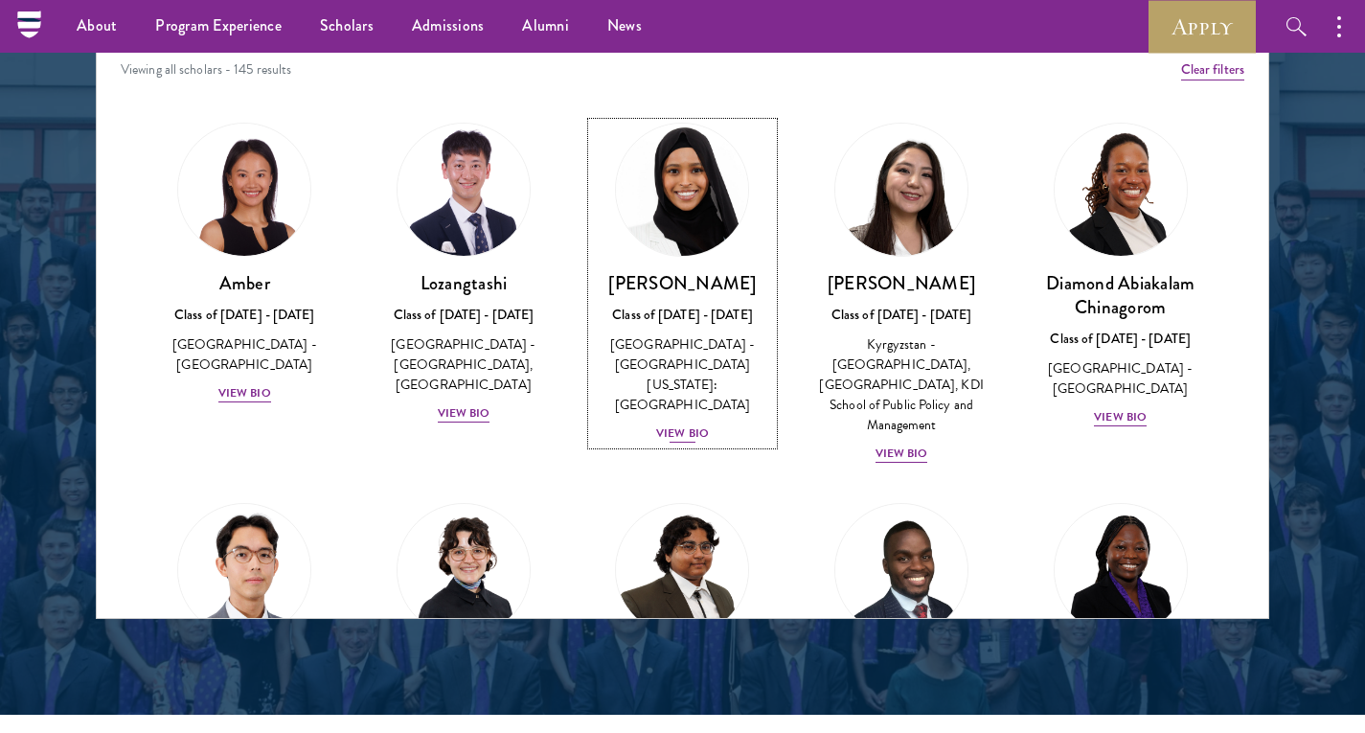
click at [688, 321] on div "Class of 2025 - 2026" at bounding box center [682, 315] width 181 height 20
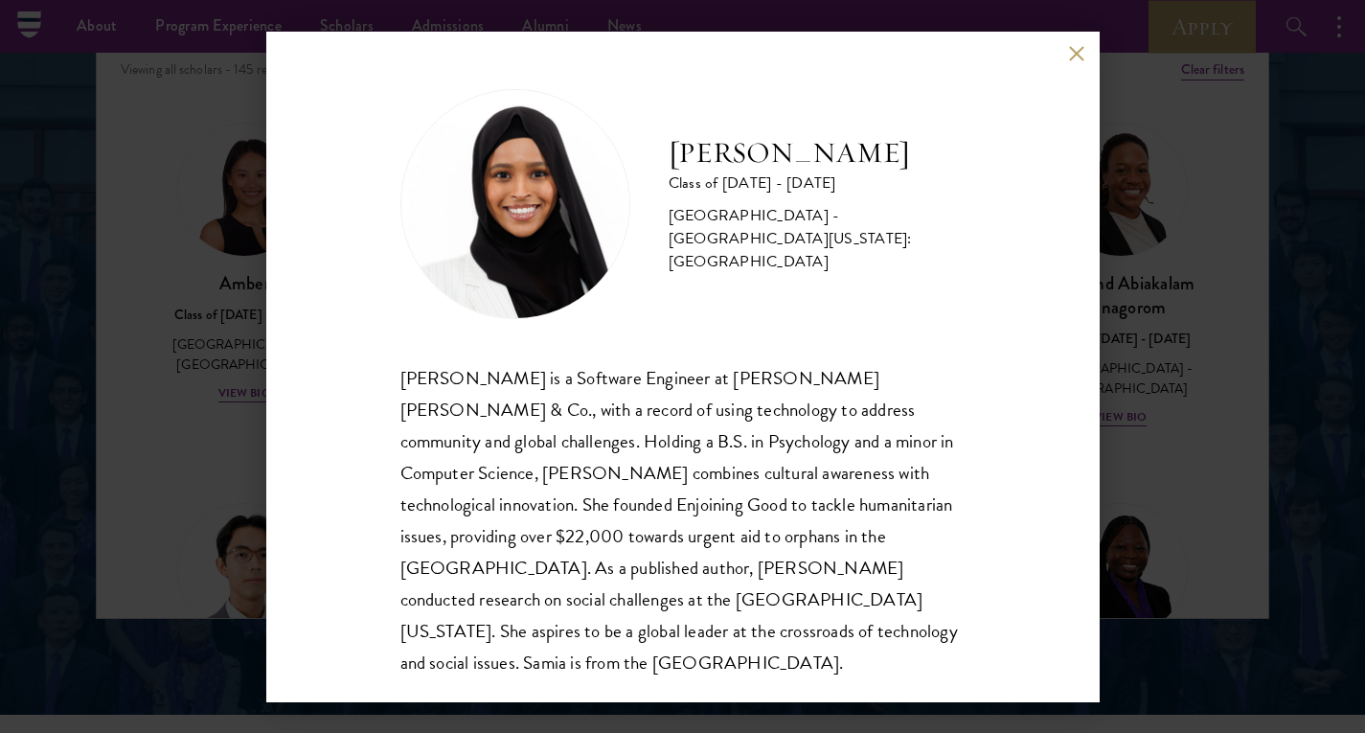
click at [1163, 438] on div "Samia Abdi Class of 2025 - 2026 United States of America - University of Minnes…" at bounding box center [682, 366] width 1365 height 733
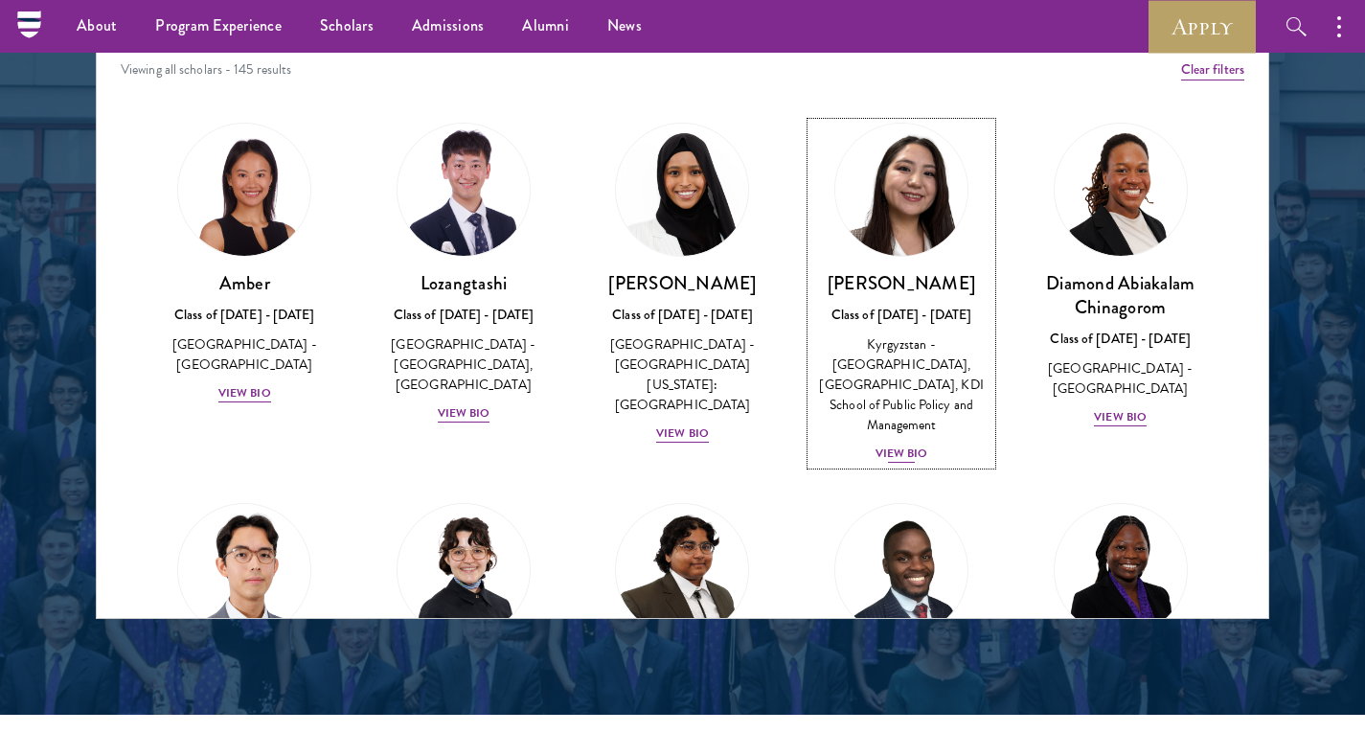
click at [934, 318] on div "Class of 2025 - 2026" at bounding box center [901, 315] width 181 height 20
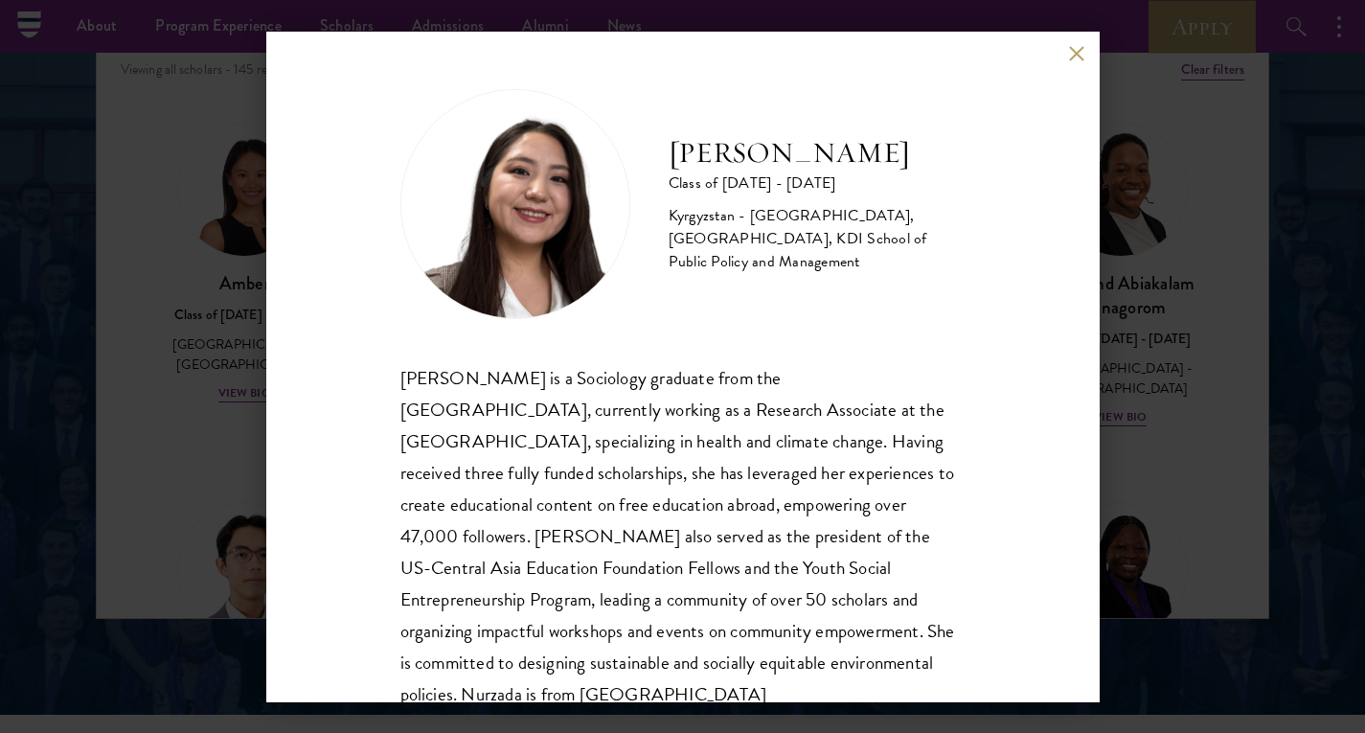
click at [1146, 446] on div "Nurzada Abdivalieva Class of 2025 - 2026 Kyrgyzstan - American University of Ce…" at bounding box center [682, 366] width 1365 height 733
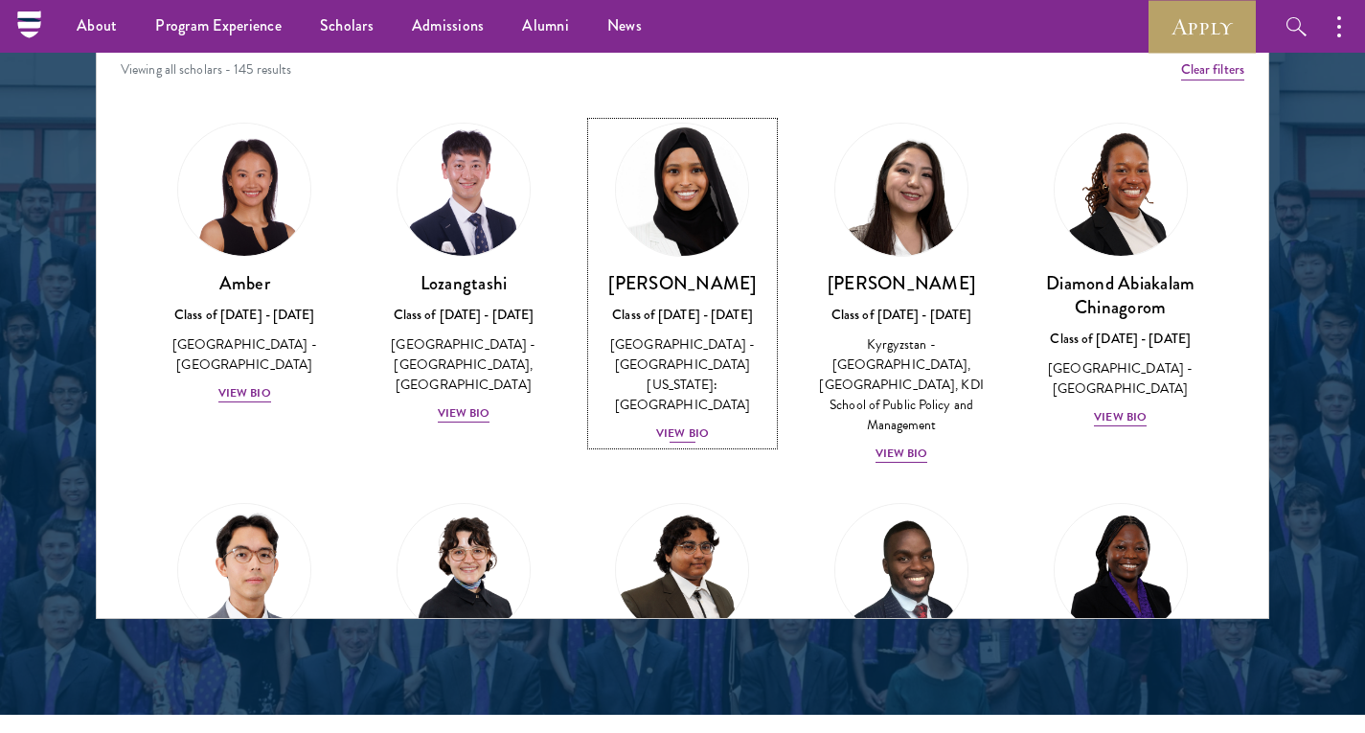
click at [640, 347] on div "United States of America - University of Minnesota: Twin Cities" at bounding box center [682, 374] width 181 height 80
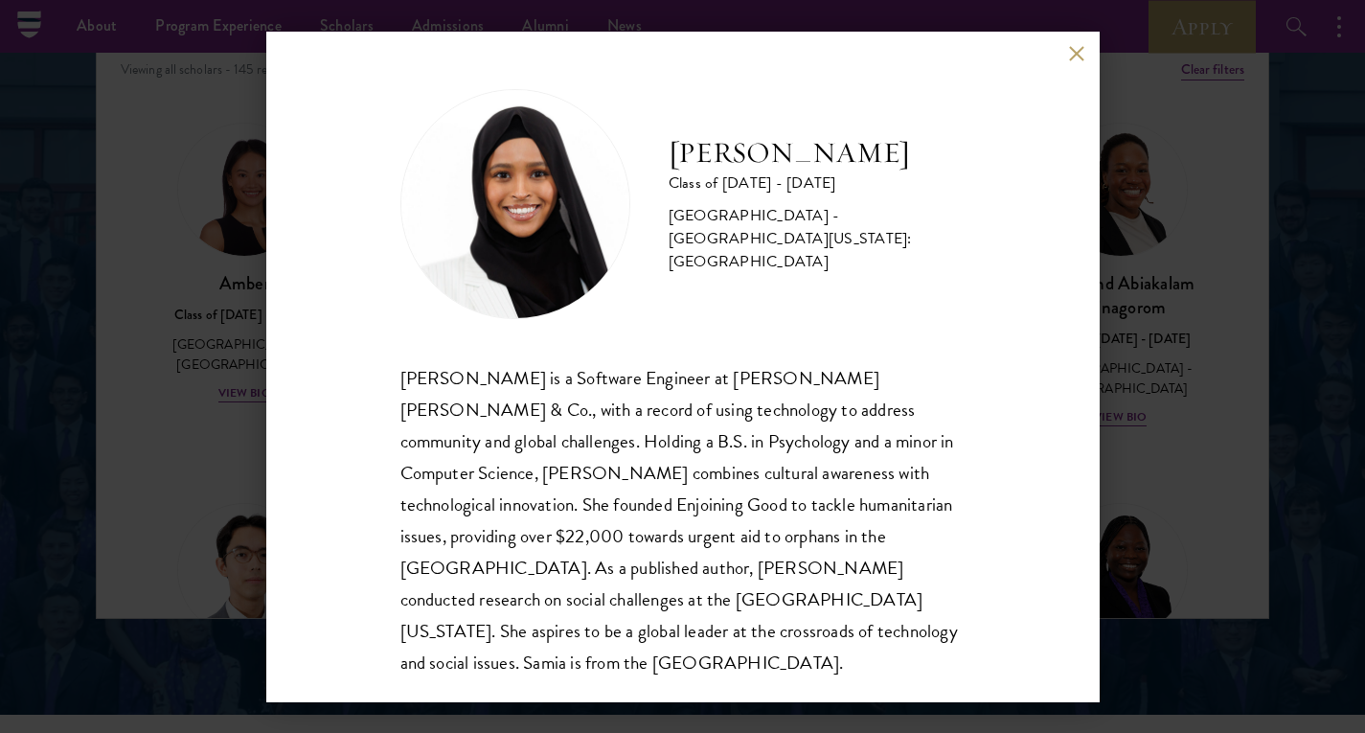
click at [184, 344] on div "Samia Abdi Class of 2025 - 2026 United States of America - University of Minnes…" at bounding box center [682, 366] width 1365 height 733
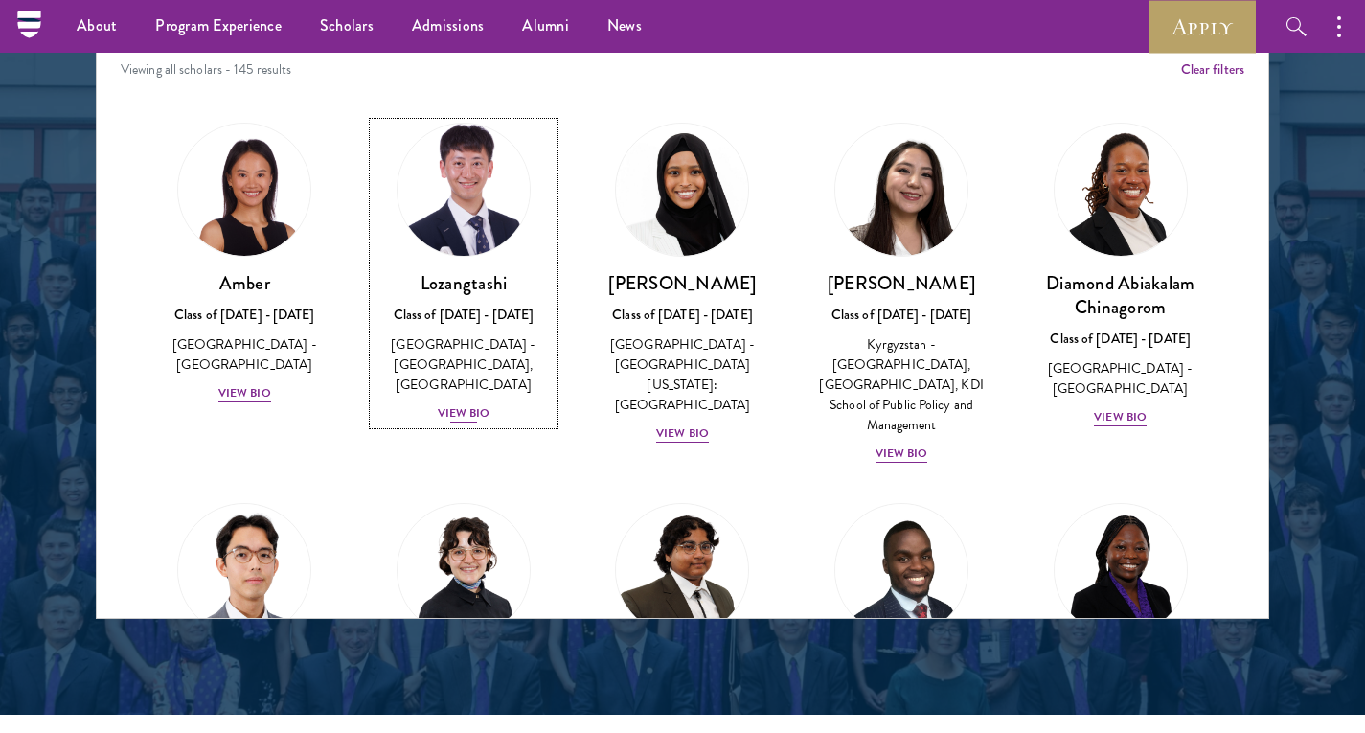
click at [461, 360] on div "China - South-Central Minzu University, Beijing Normal University" at bounding box center [464, 364] width 181 height 60
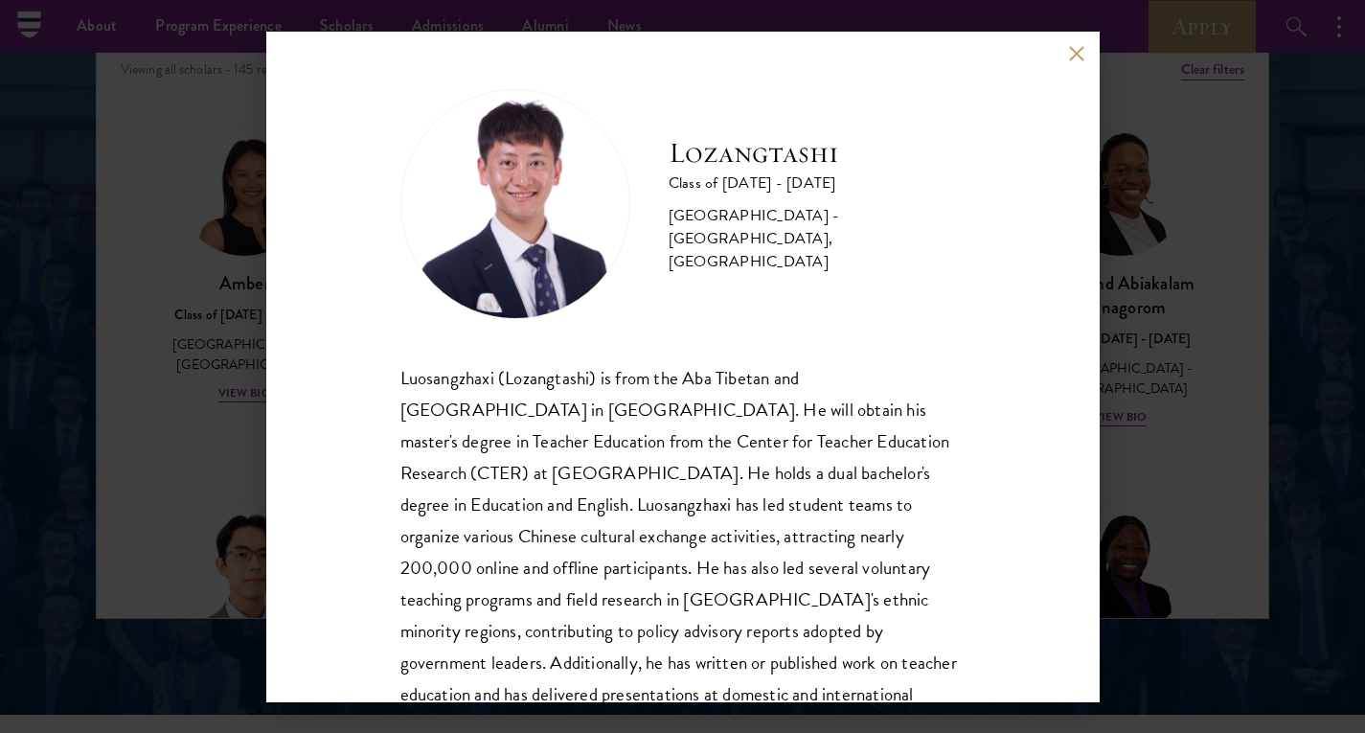
scroll to position [97, 0]
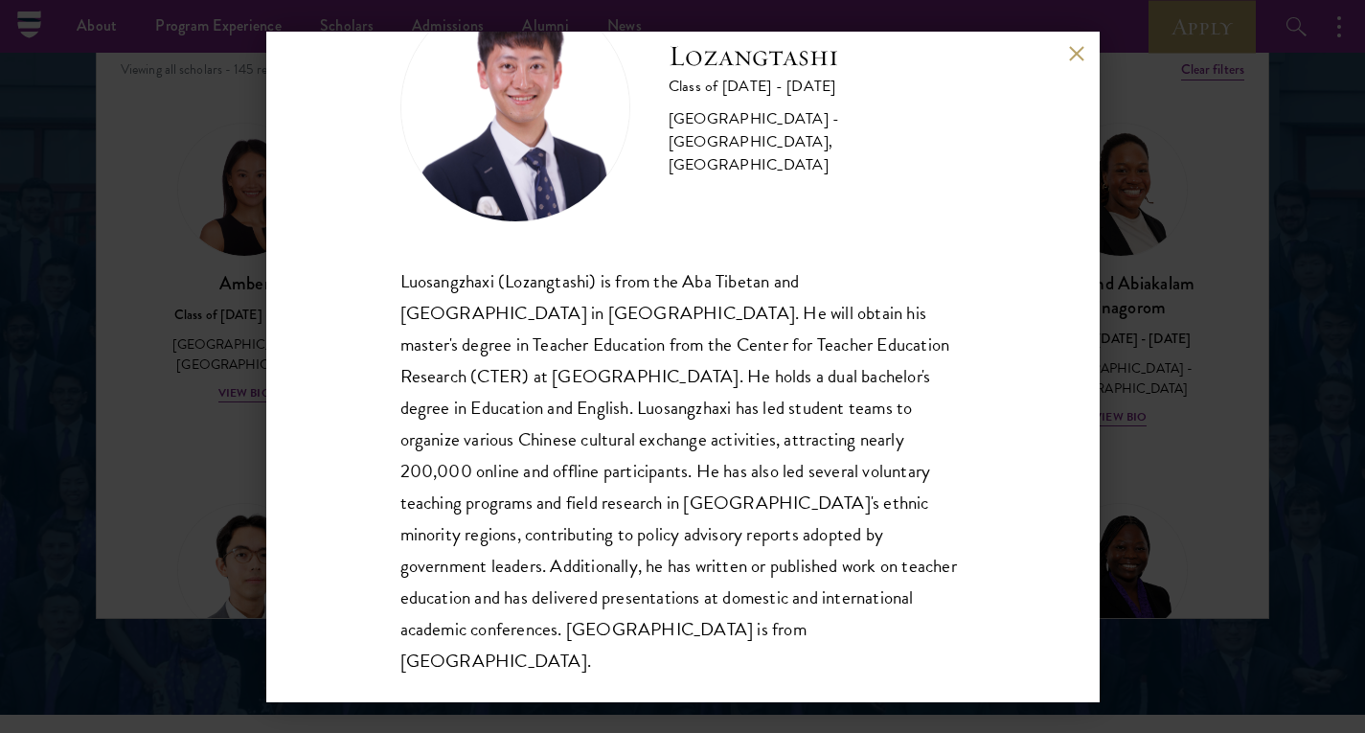
click at [1026, 394] on div "Lozangtashi Class of 2025 - 2026 China - South-Central Minzu University, Beijin…" at bounding box center [683, 367] width 834 height 671
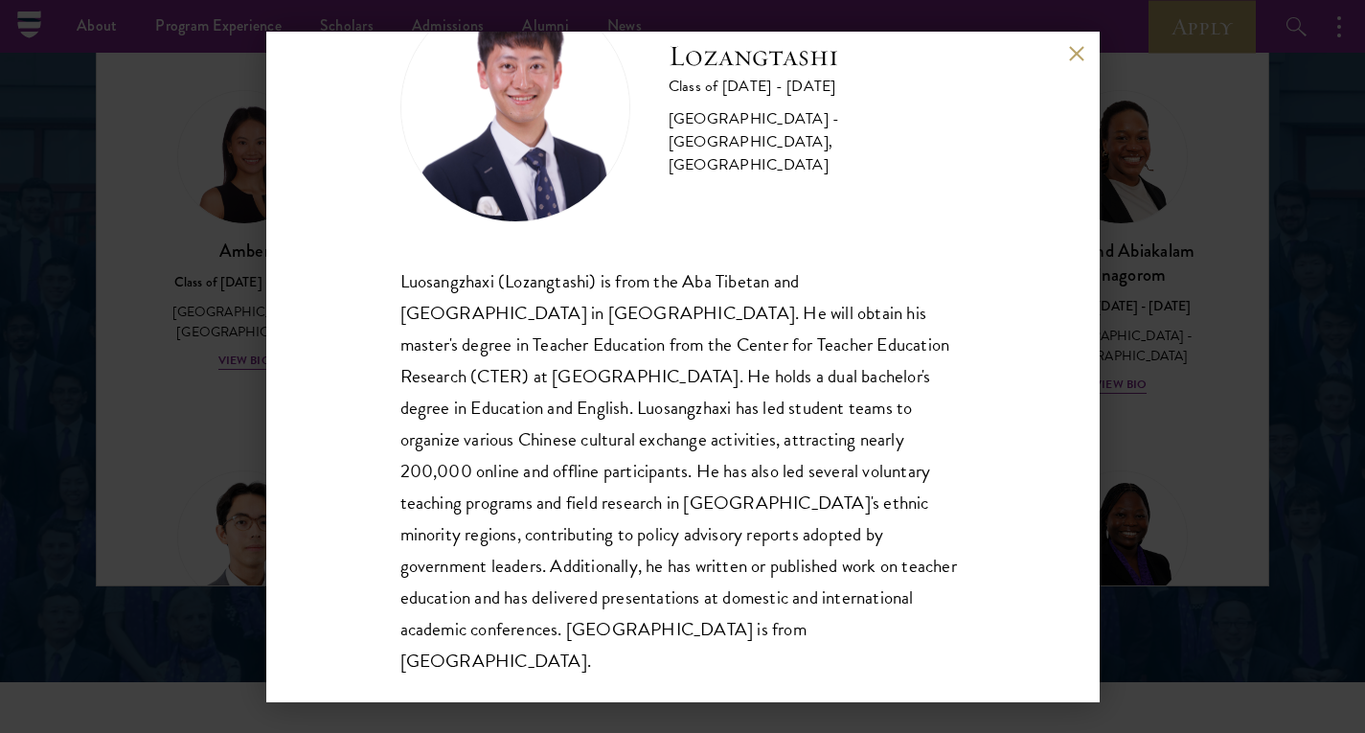
scroll to position [2518, 0]
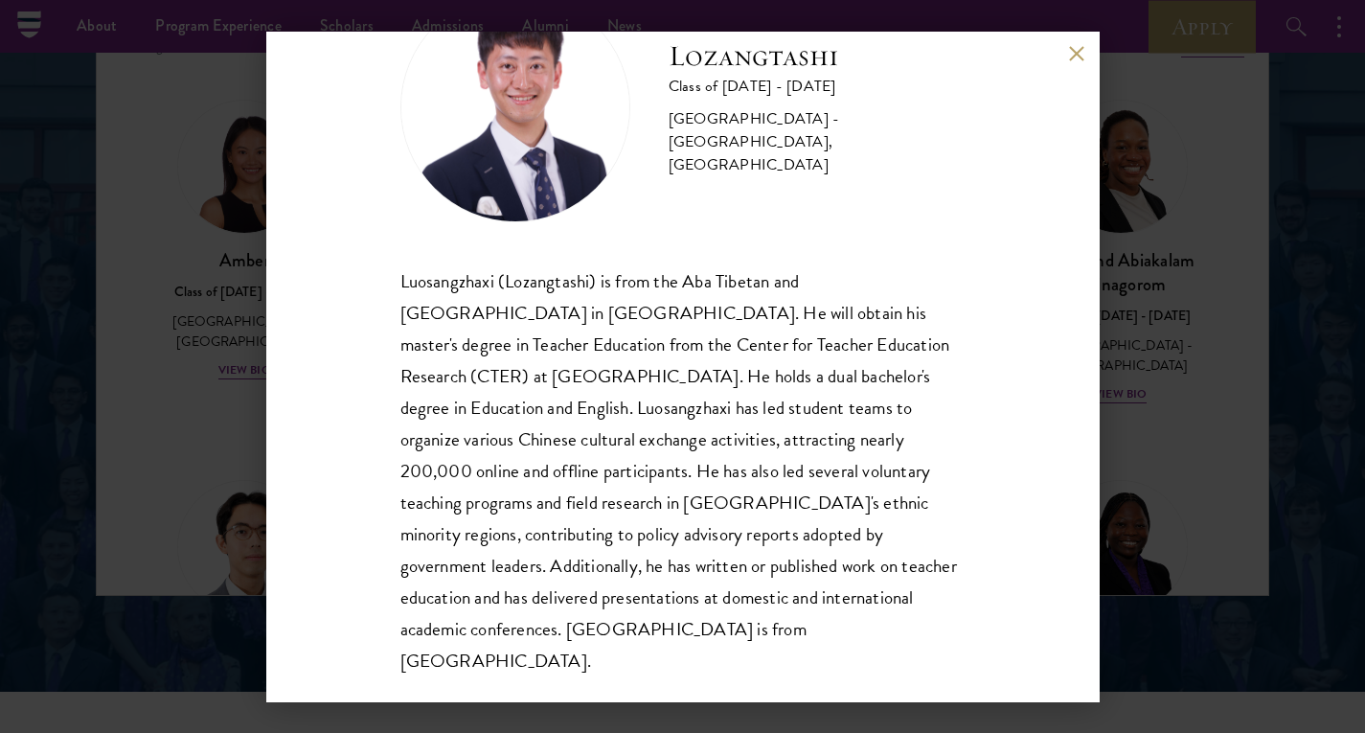
click at [1147, 430] on div "Lozangtashi Class of 2025 - 2026 China - South-Central Minzu University, Beijin…" at bounding box center [682, 366] width 1365 height 733
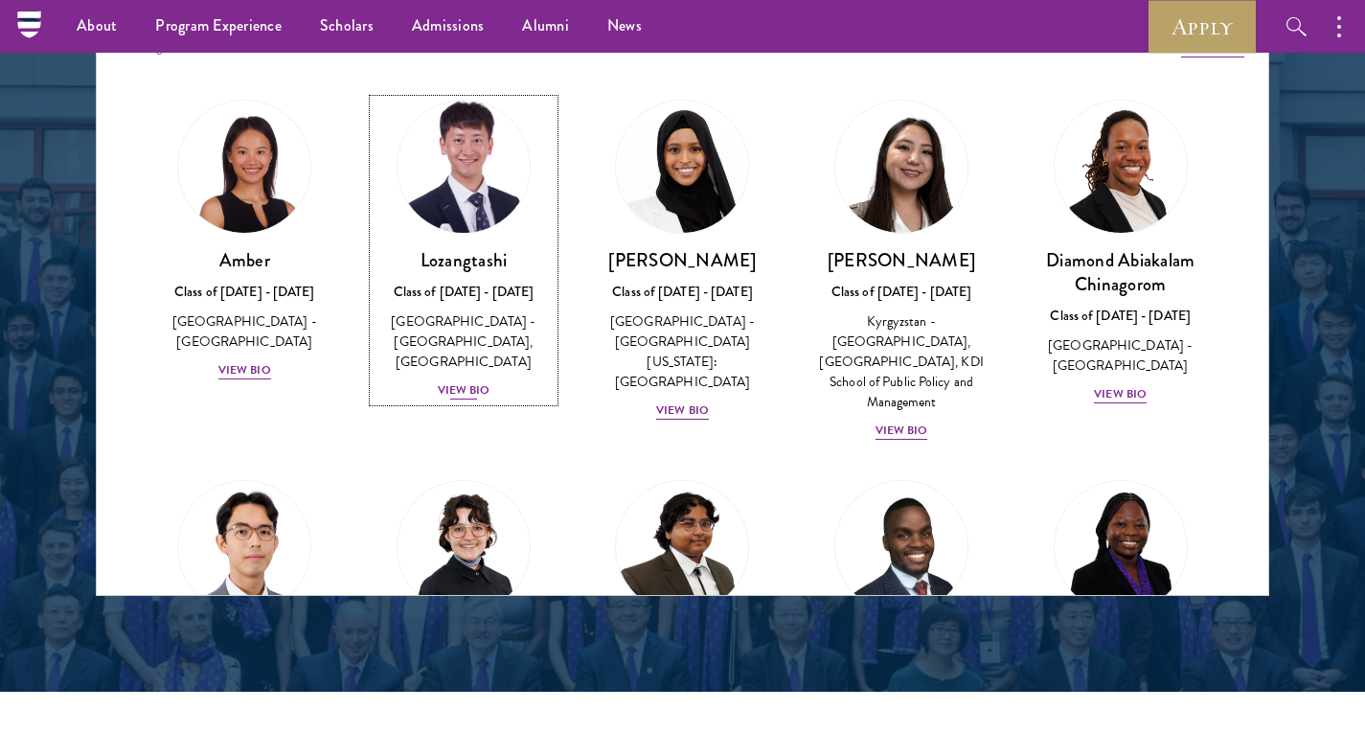
click at [463, 300] on div "Class of 2025 - 2026" at bounding box center [464, 292] width 181 height 20
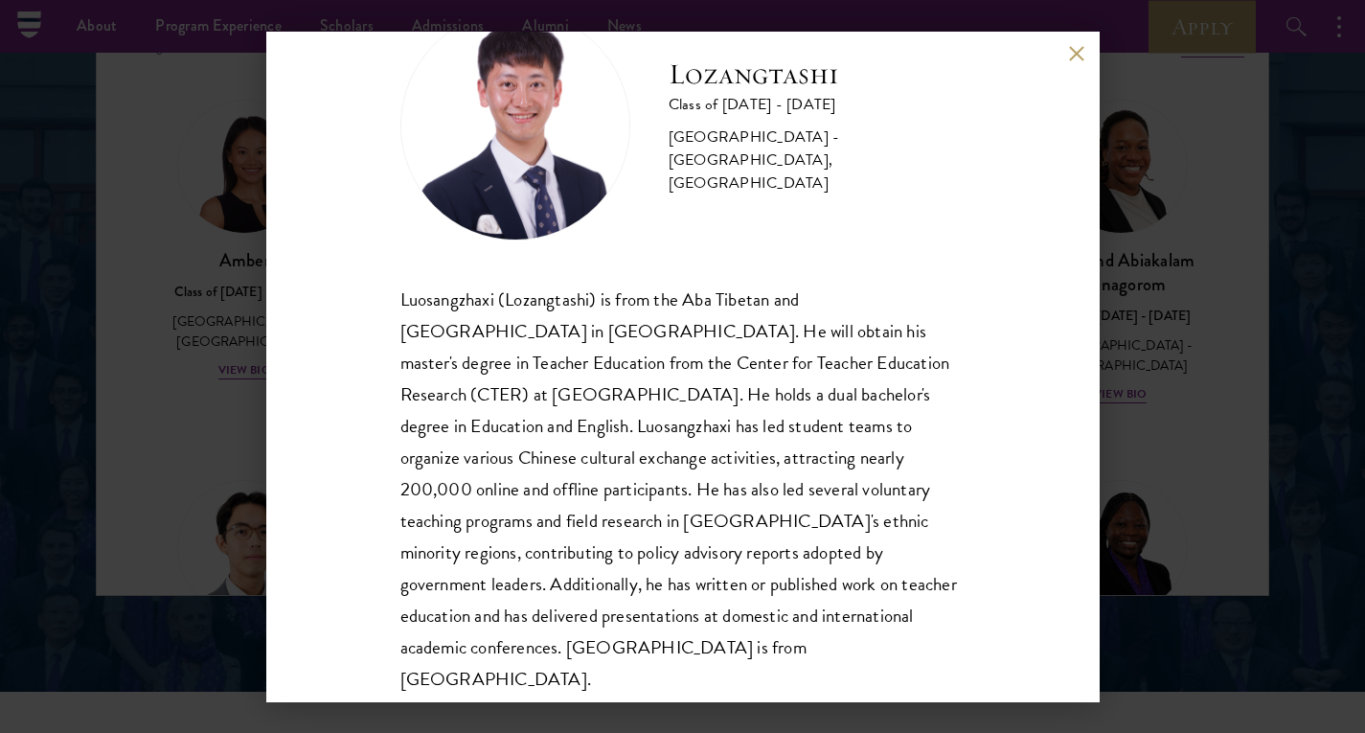
scroll to position [80, 0]
click at [1169, 419] on div "Lozangtashi Class of 2025 - 2026 China - South-Central Minzu University, Beijin…" at bounding box center [682, 366] width 1365 height 733
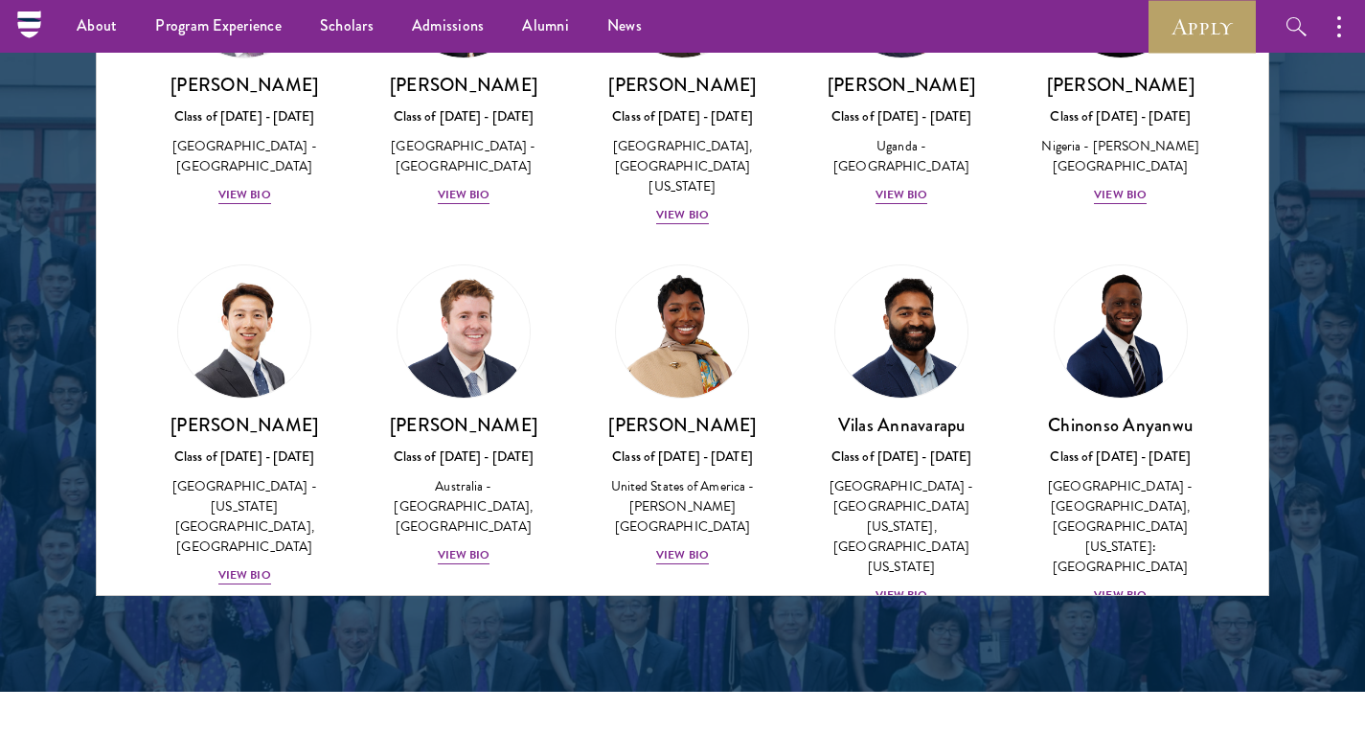
scroll to position [558, 0]
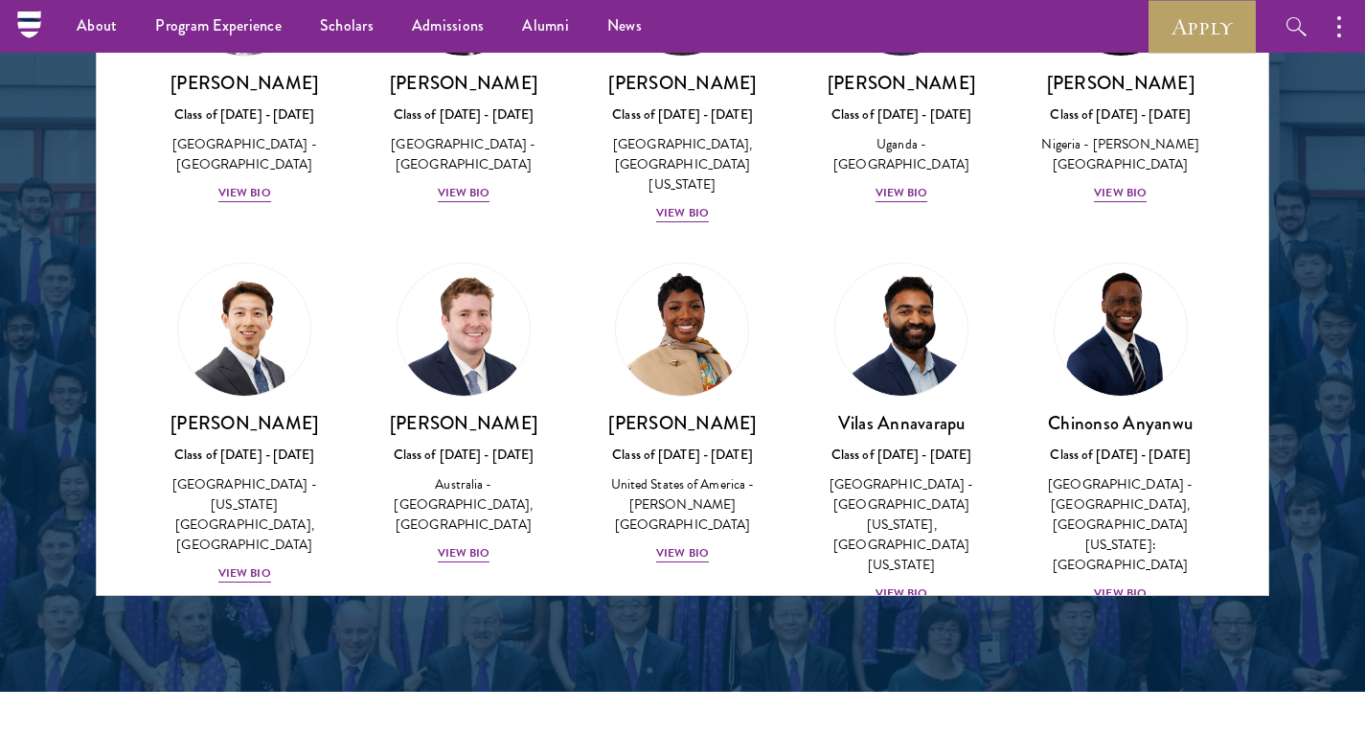
click at [1292, 372] on div at bounding box center [682, 109] width 1365 height 1166
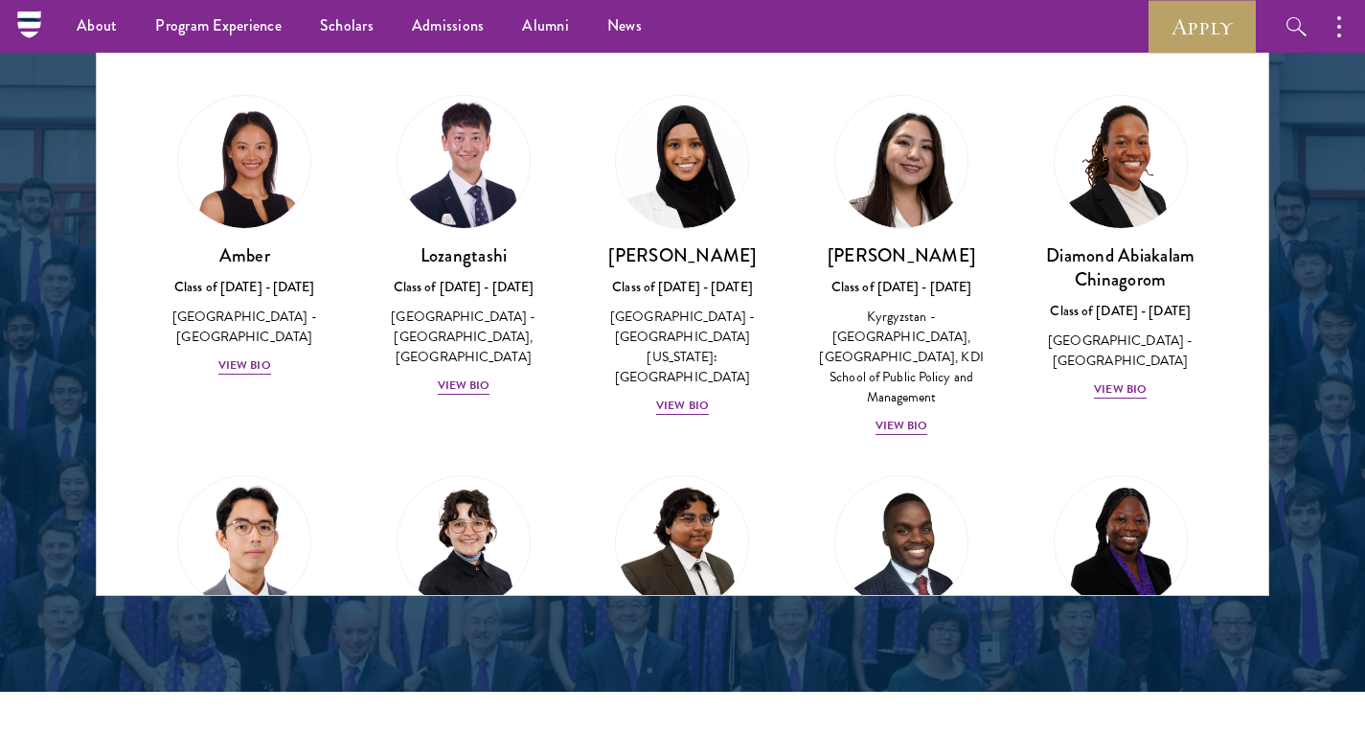
scroll to position [0, 0]
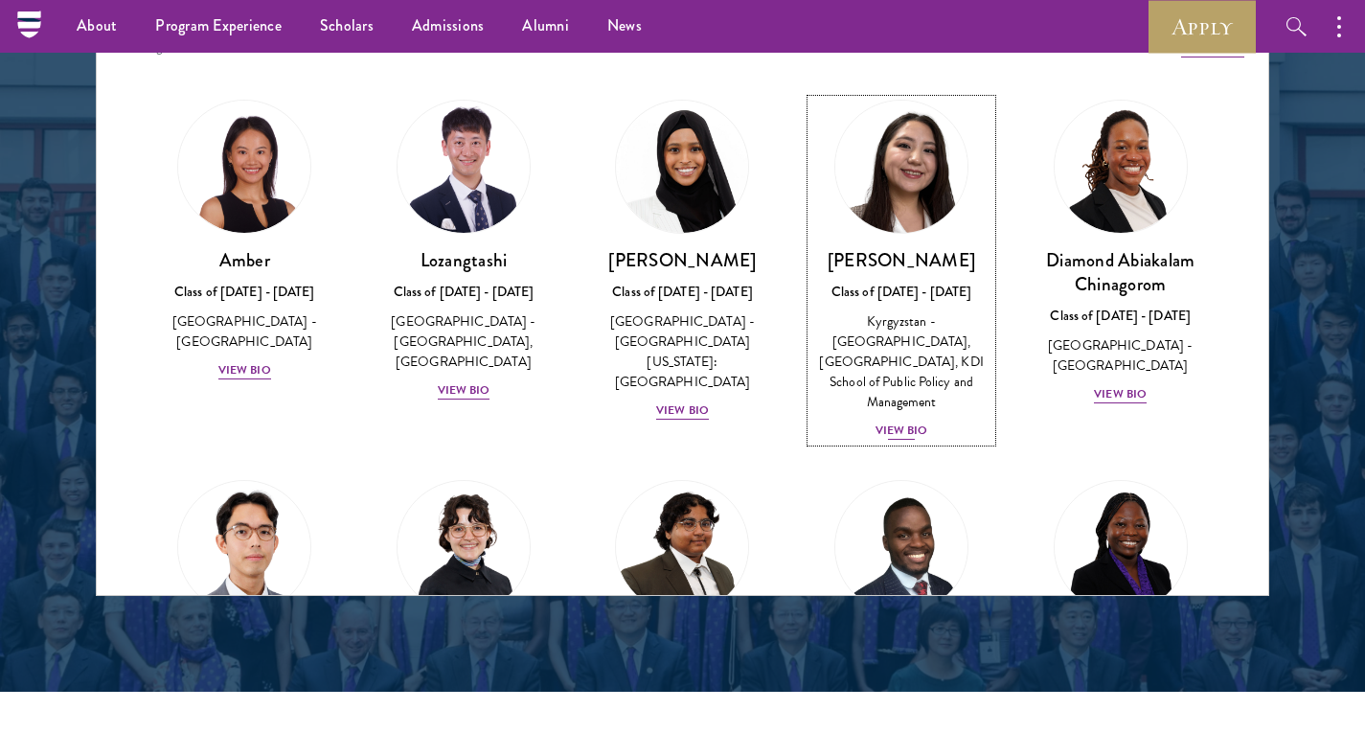
click at [889, 425] on div "View Bio" at bounding box center [902, 431] width 53 height 18
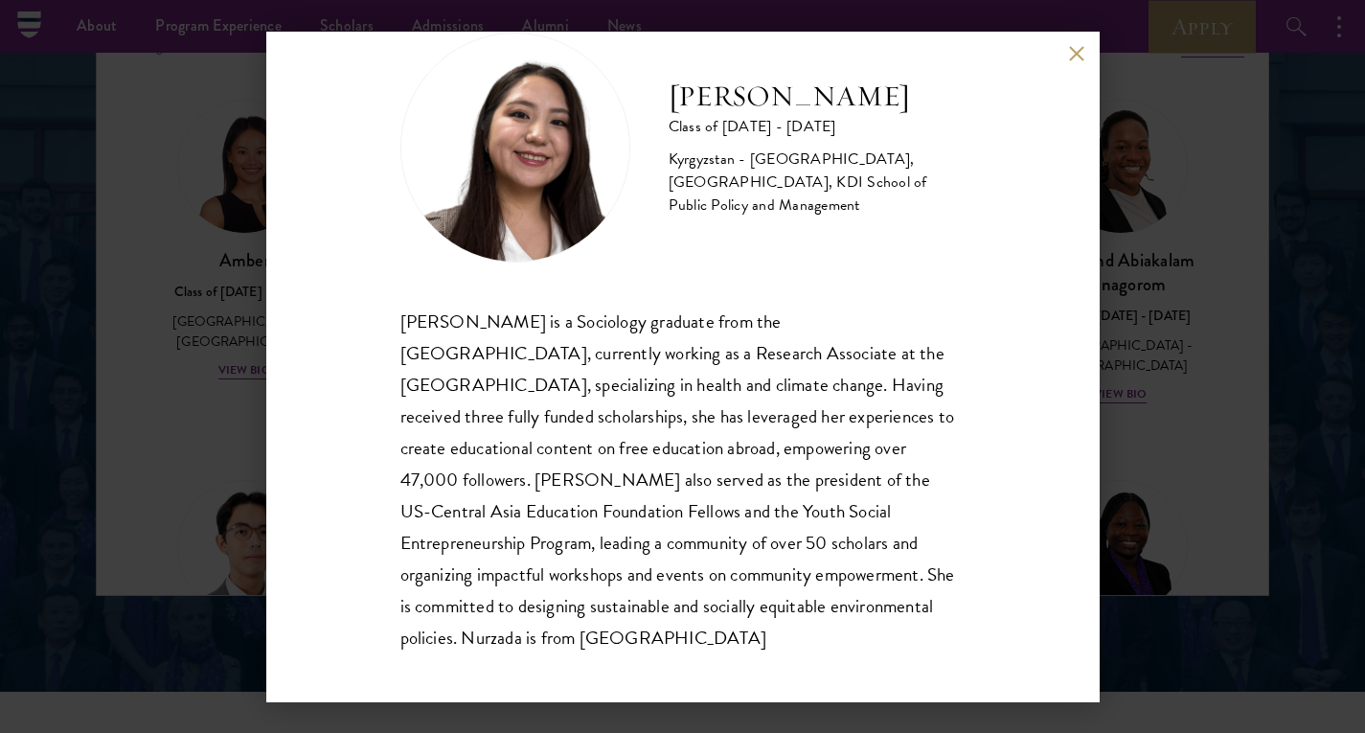
scroll to position [65, 0]
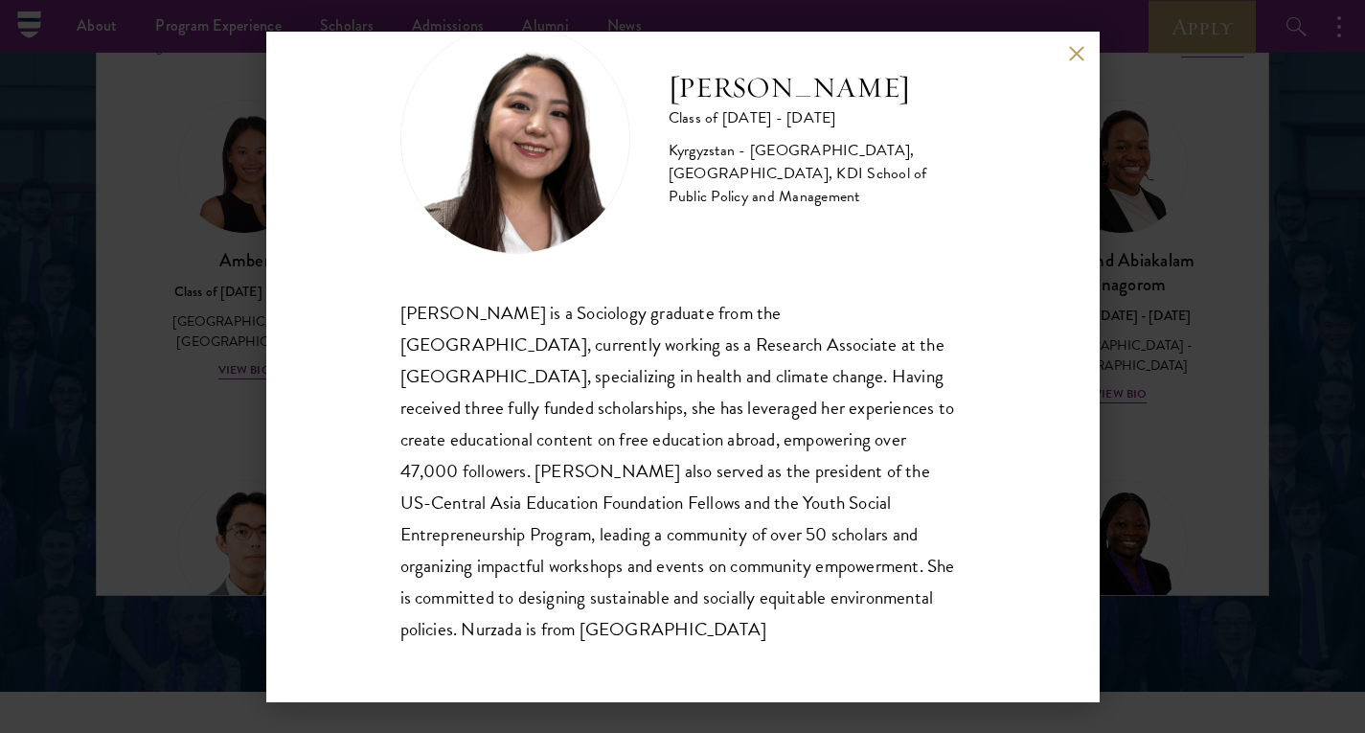
click at [1171, 384] on div "Nurzada Abdivalieva Class of 2025 - 2026 Kyrgyzstan - American University of Ce…" at bounding box center [682, 366] width 1365 height 733
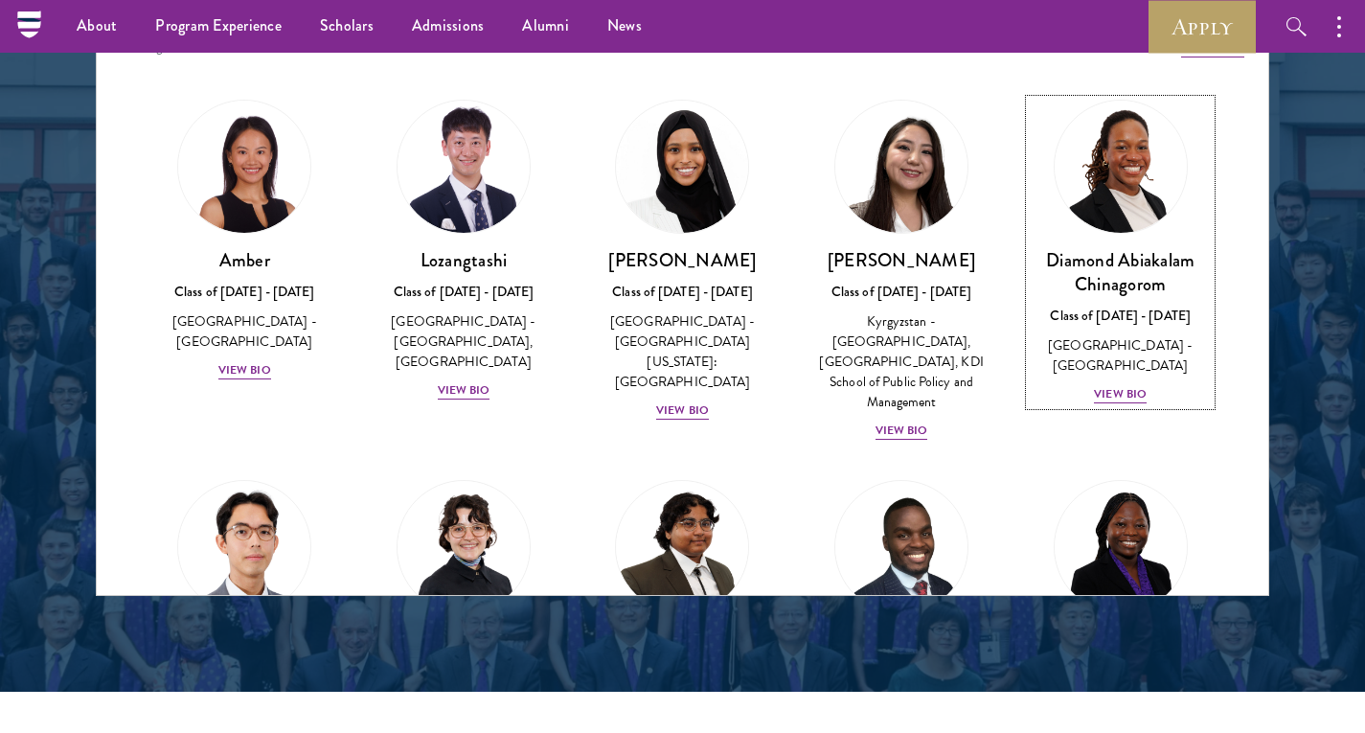
click at [1171, 384] on div "Diamond Abiakalam Chinagorom Class of 2025 - 2026 Nigeria - Mount Holyoke Colle…" at bounding box center [1120, 326] width 181 height 157
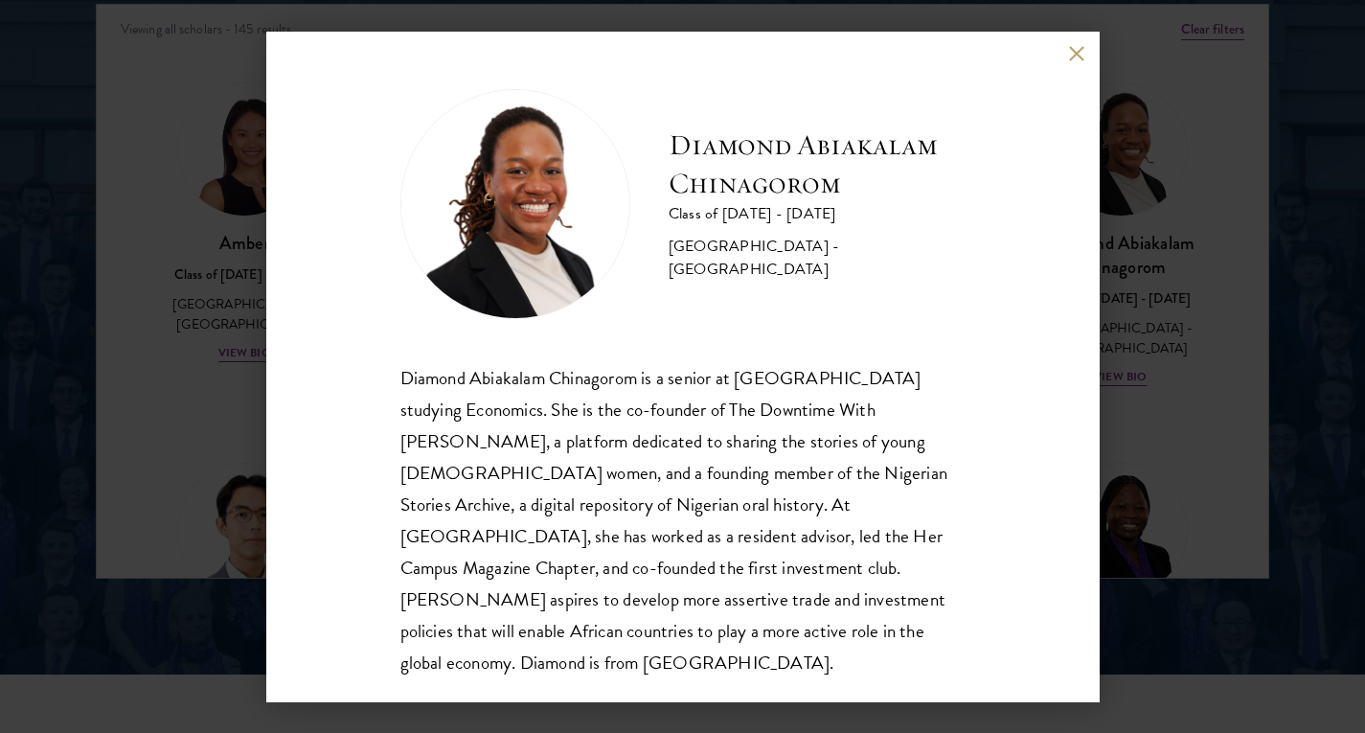
click at [921, 455] on div "Diamond Abiakalam Chinagorom is a senior at Mount Holyoke College studying Econ…" at bounding box center [682, 520] width 565 height 316
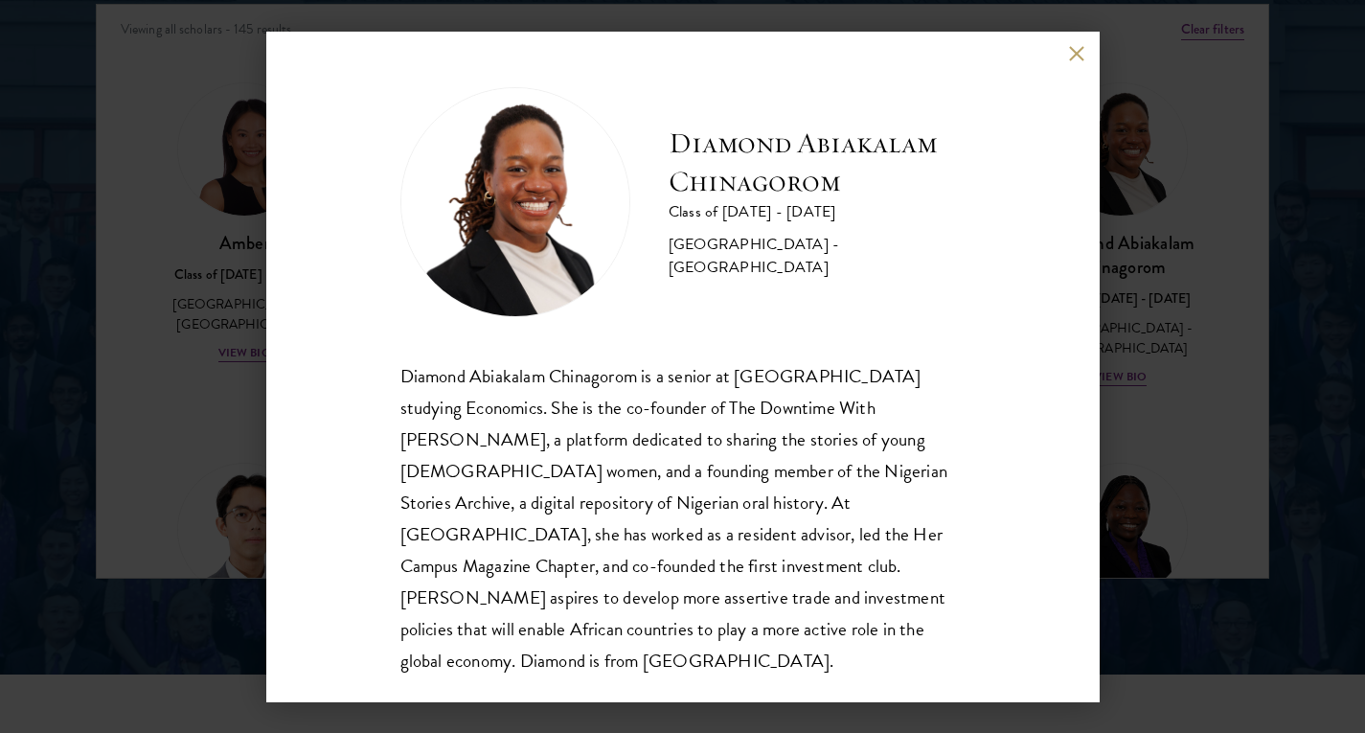
click at [771, 433] on div "Diamond Abiakalam Chinagorom is a senior at Mount Holyoke College studying Econ…" at bounding box center [682, 518] width 565 height 316
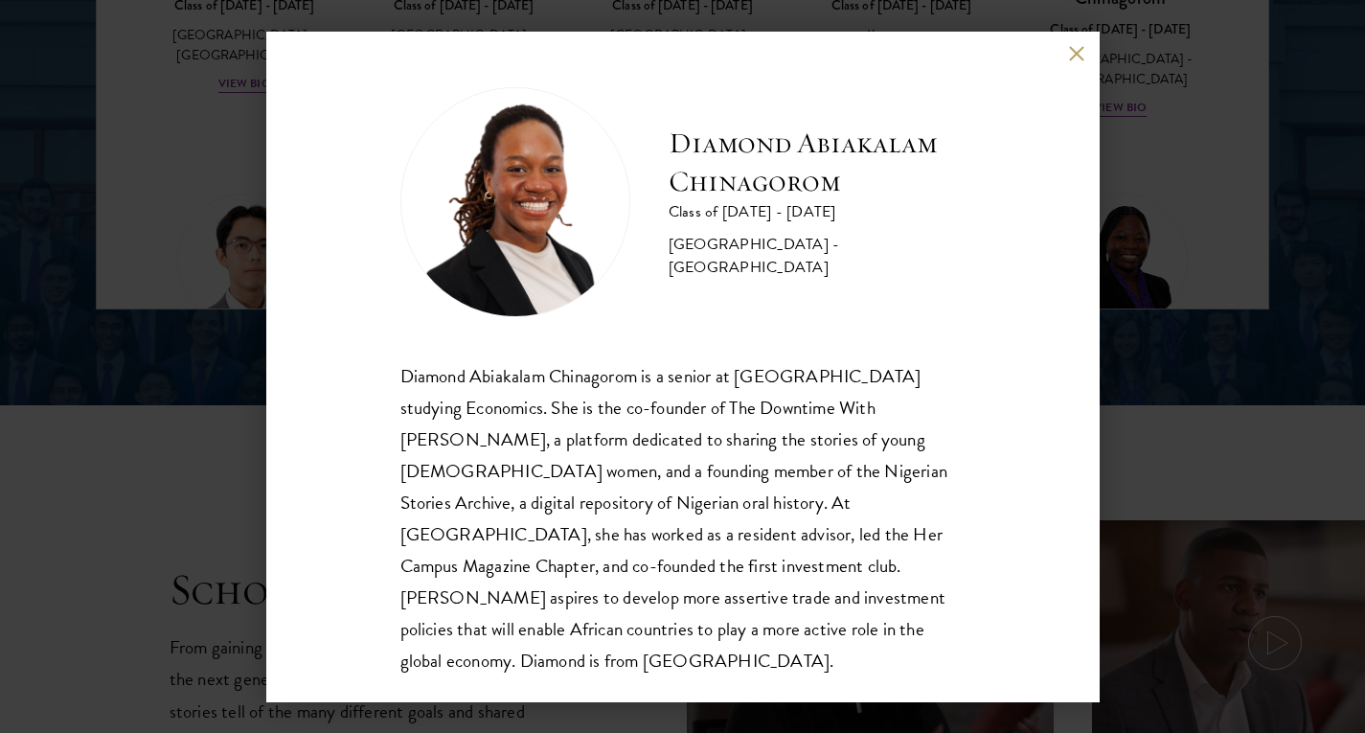
scroll to position [0, 0]
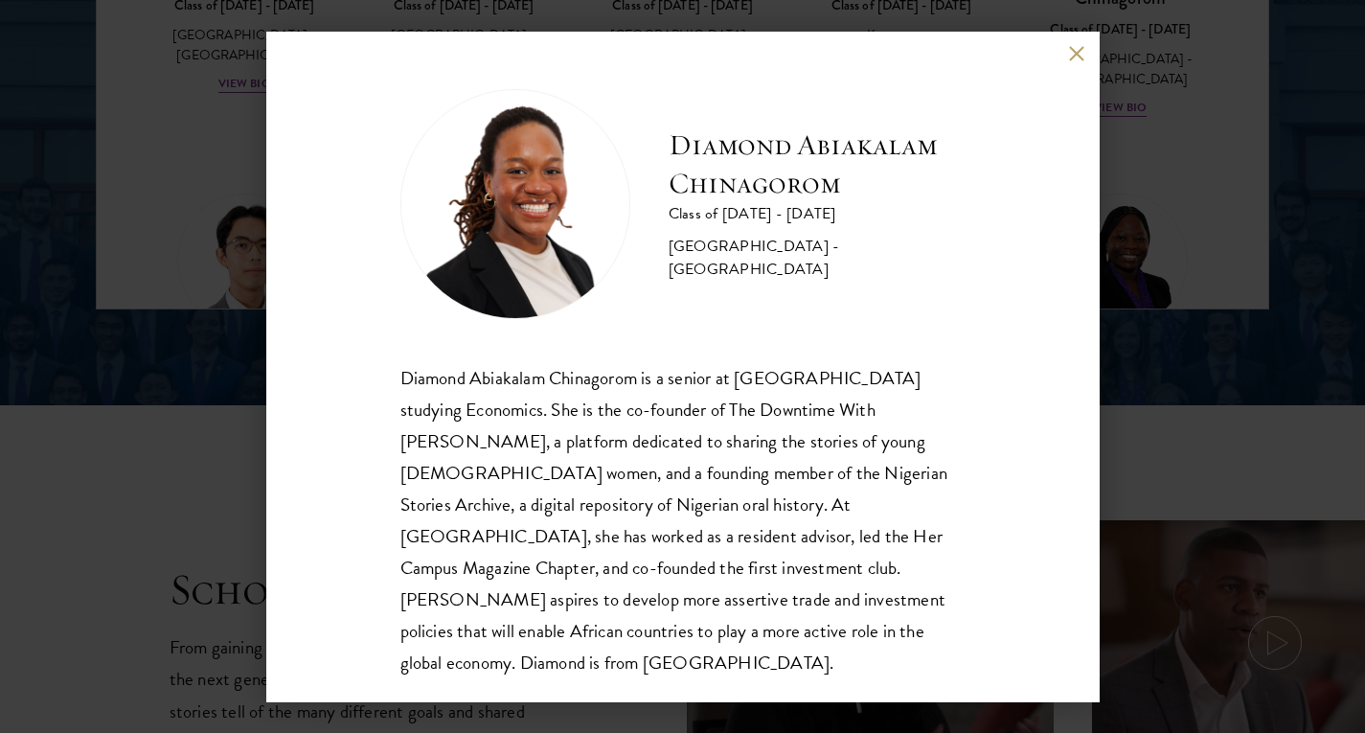
click at [1170, 402] on div "Diamond Abiakalam Chinagorom Class of 2025 - 2026 Nigeria - Mount Holyoke Colle…" at bounding box center [682, 366] width 1365 height 733
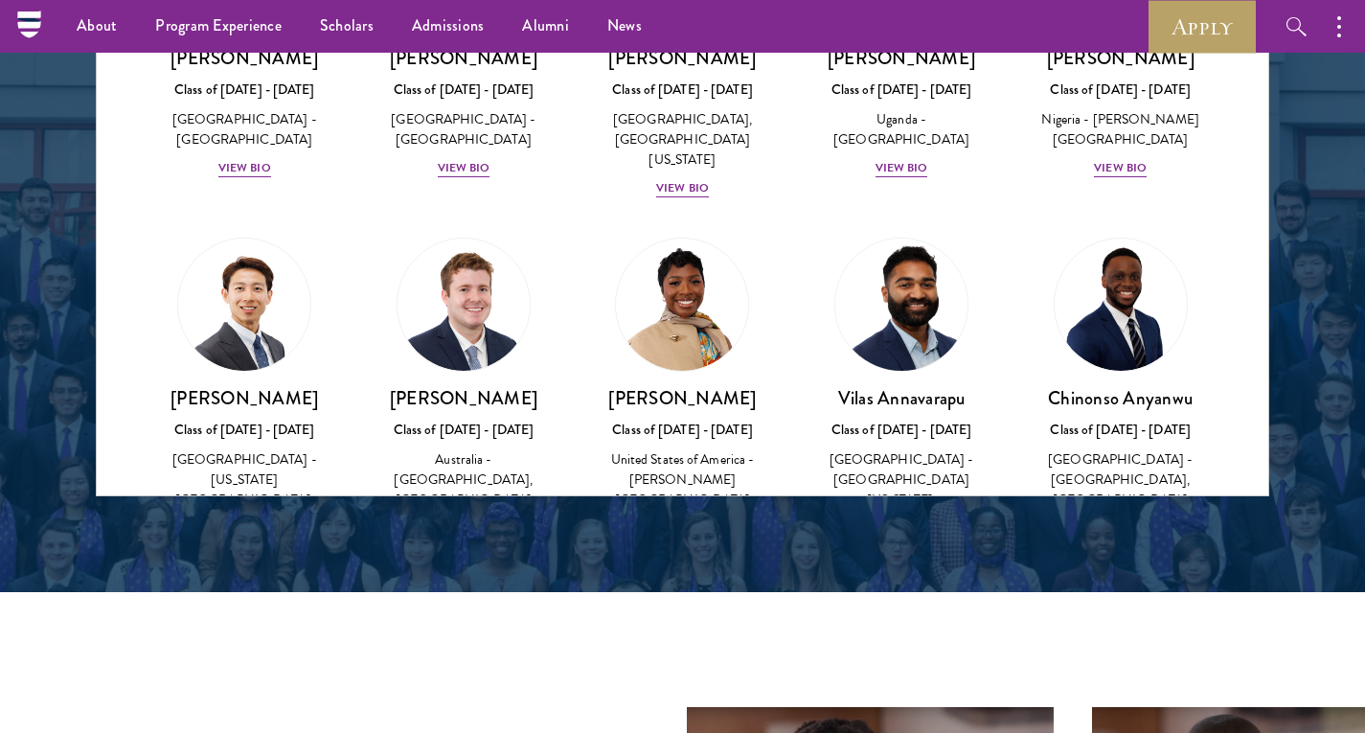
scroll to position [628, 0]
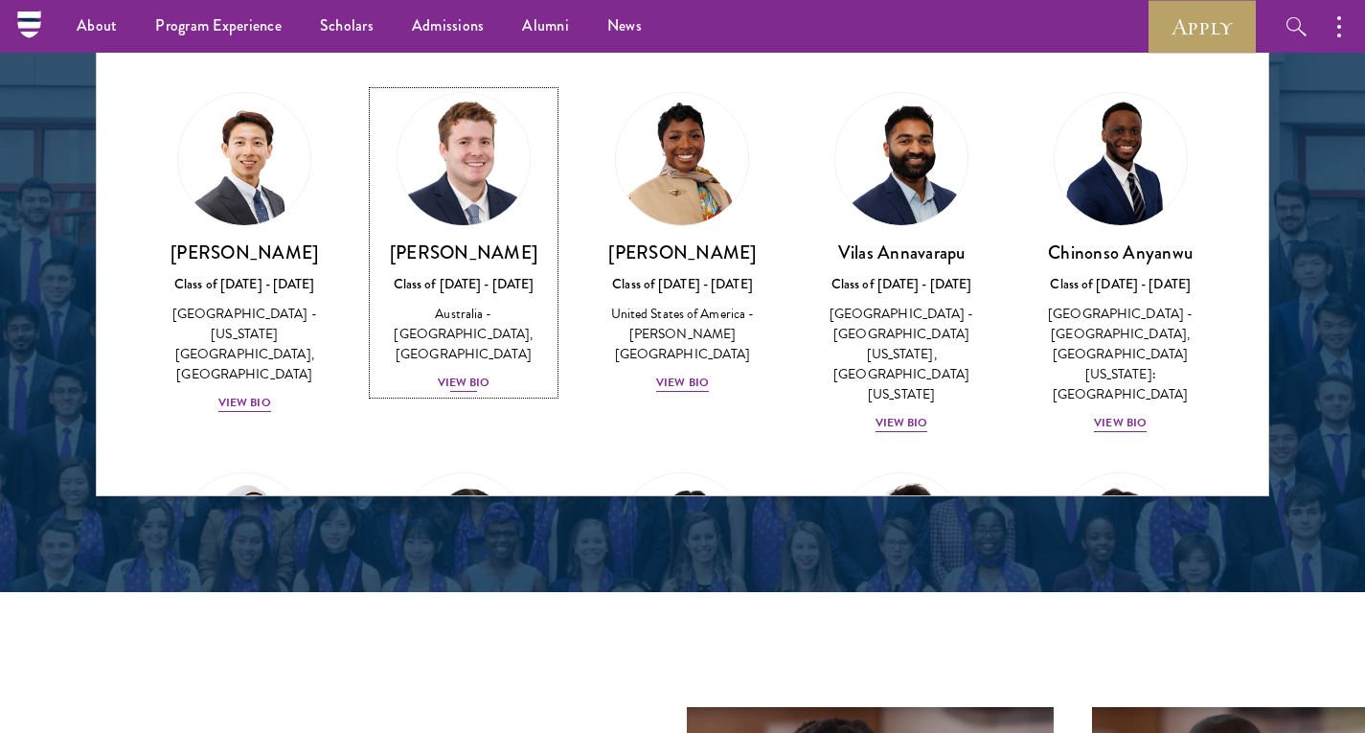
click at [491, 331] on div "Australia - University of Western Australia, Harvard University" at bounding box center [464, 334] width 181 height 60
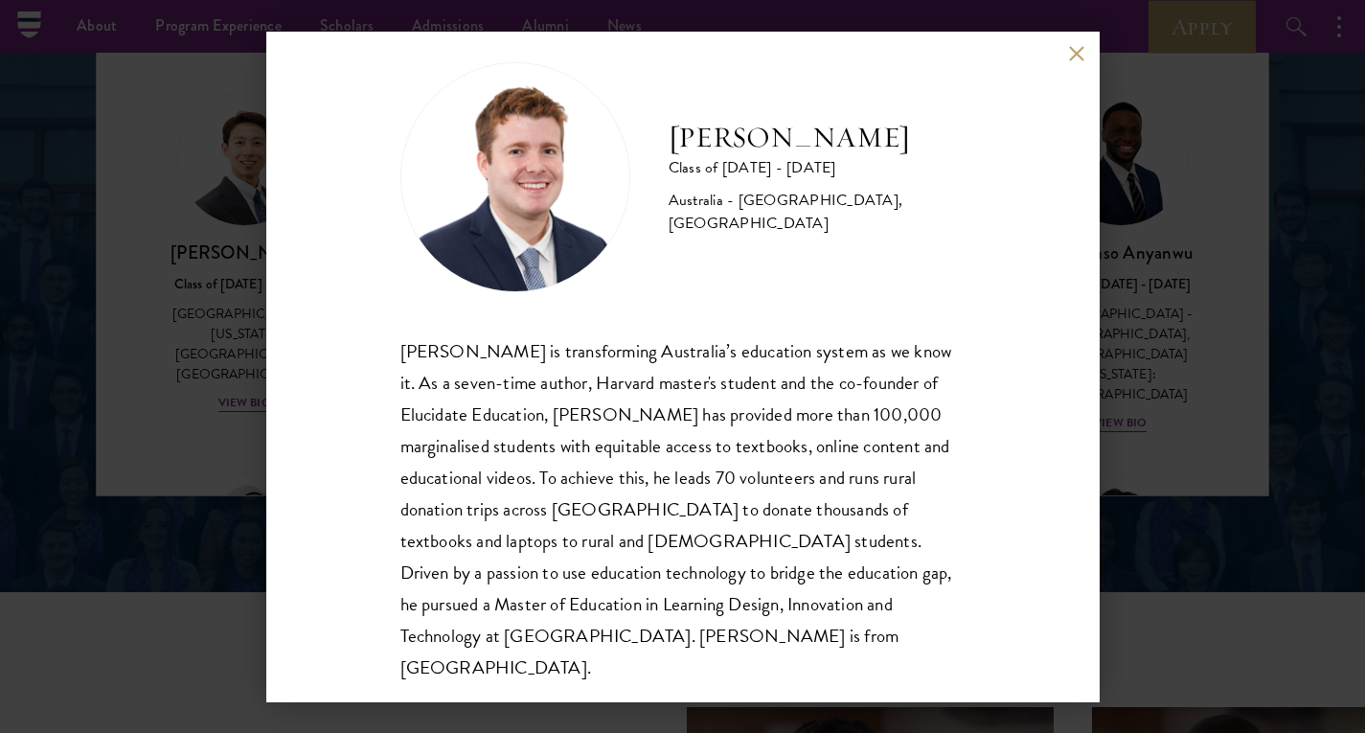
scroll to position [34, 0]
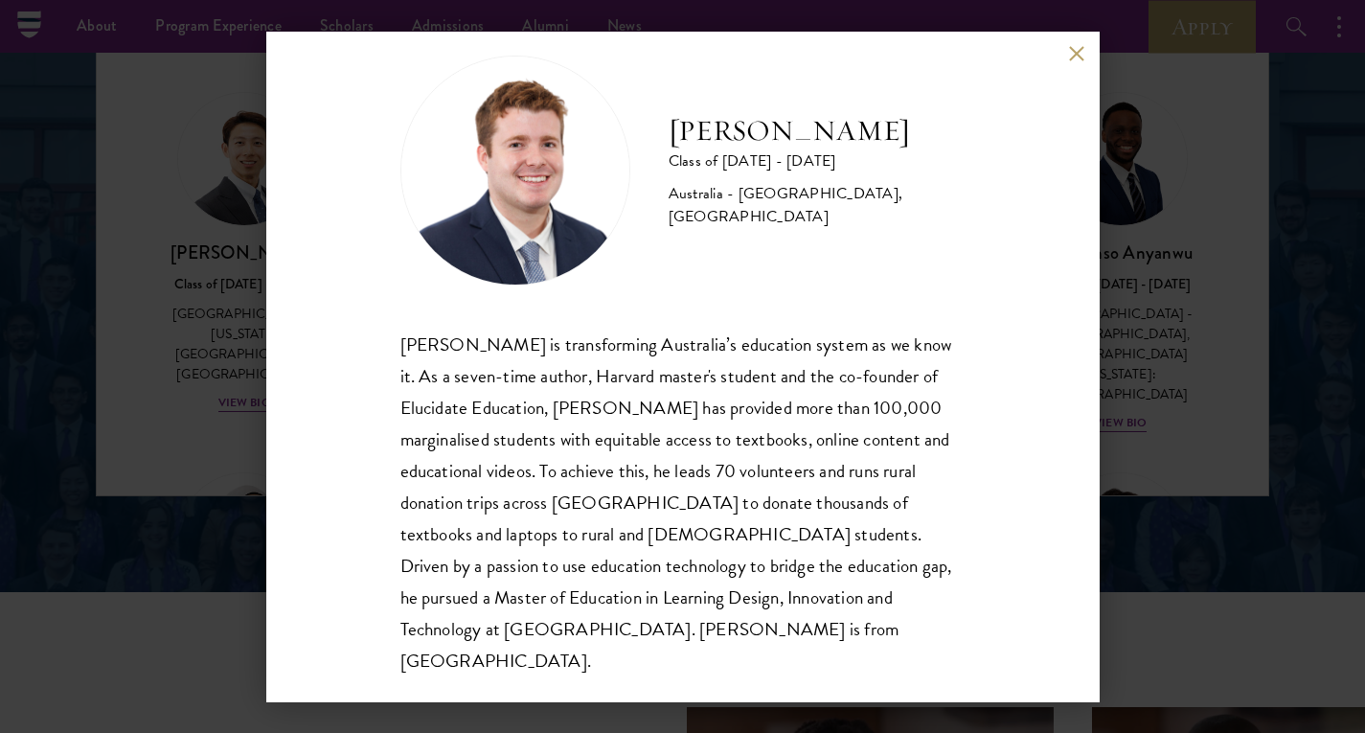
click at [1072, 57] on button at bounding box center [1077, 54] width 16 height 16
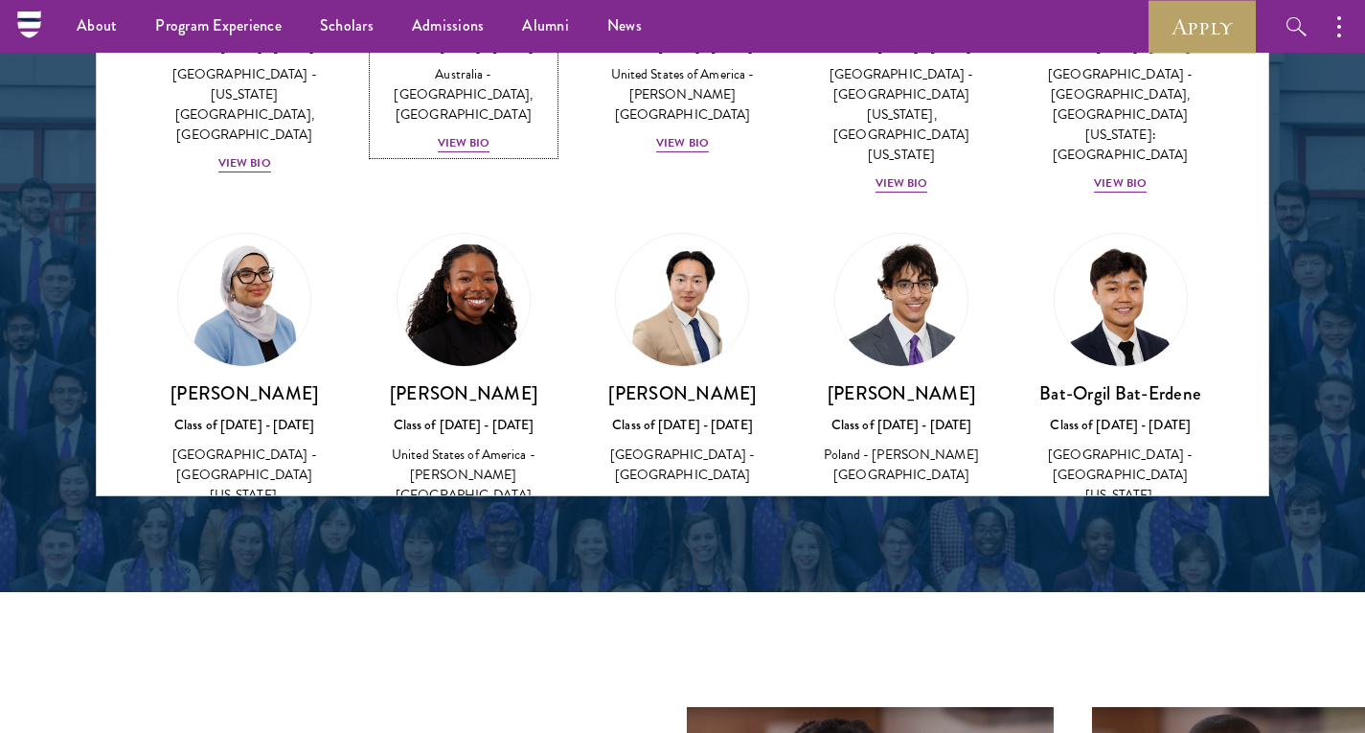
scroll to position [942, 0]
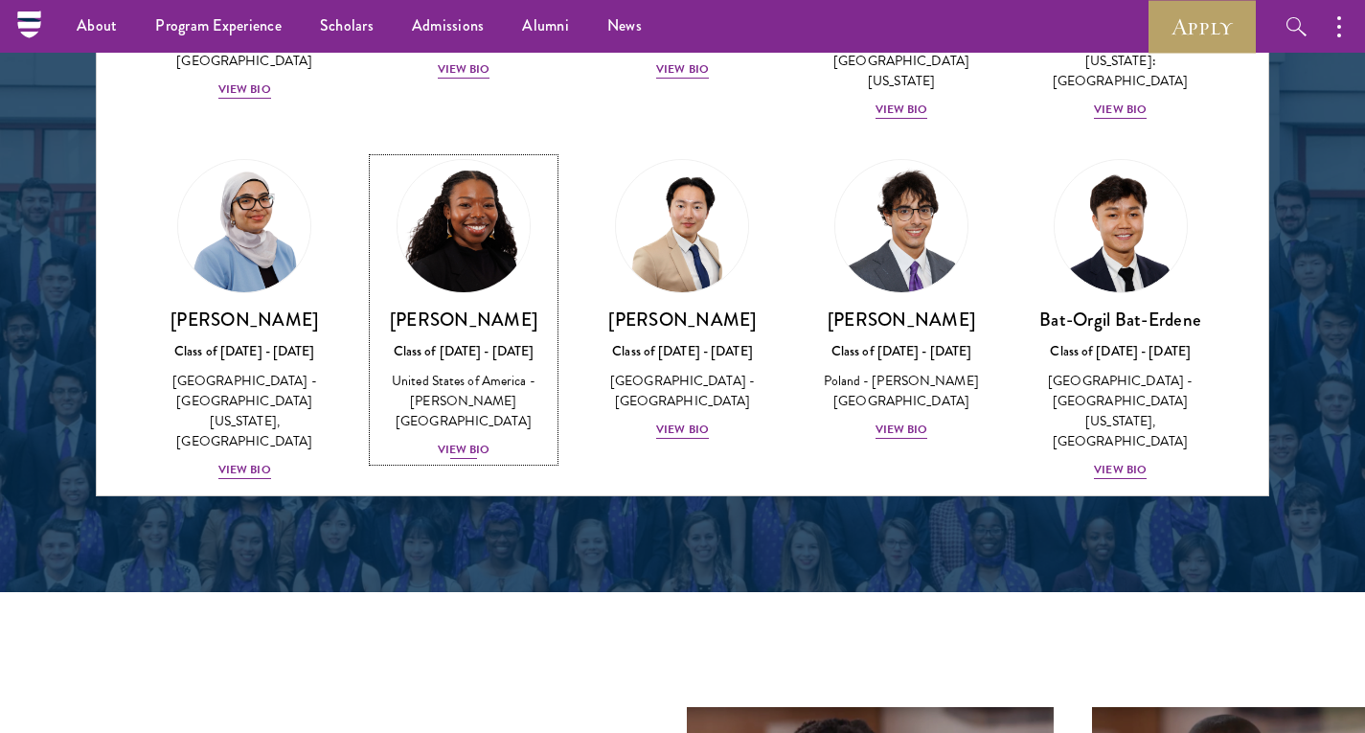
click at [440, 371] on div "United States of America - Smith College" at bounding box center [464, 401] width 181 height 60
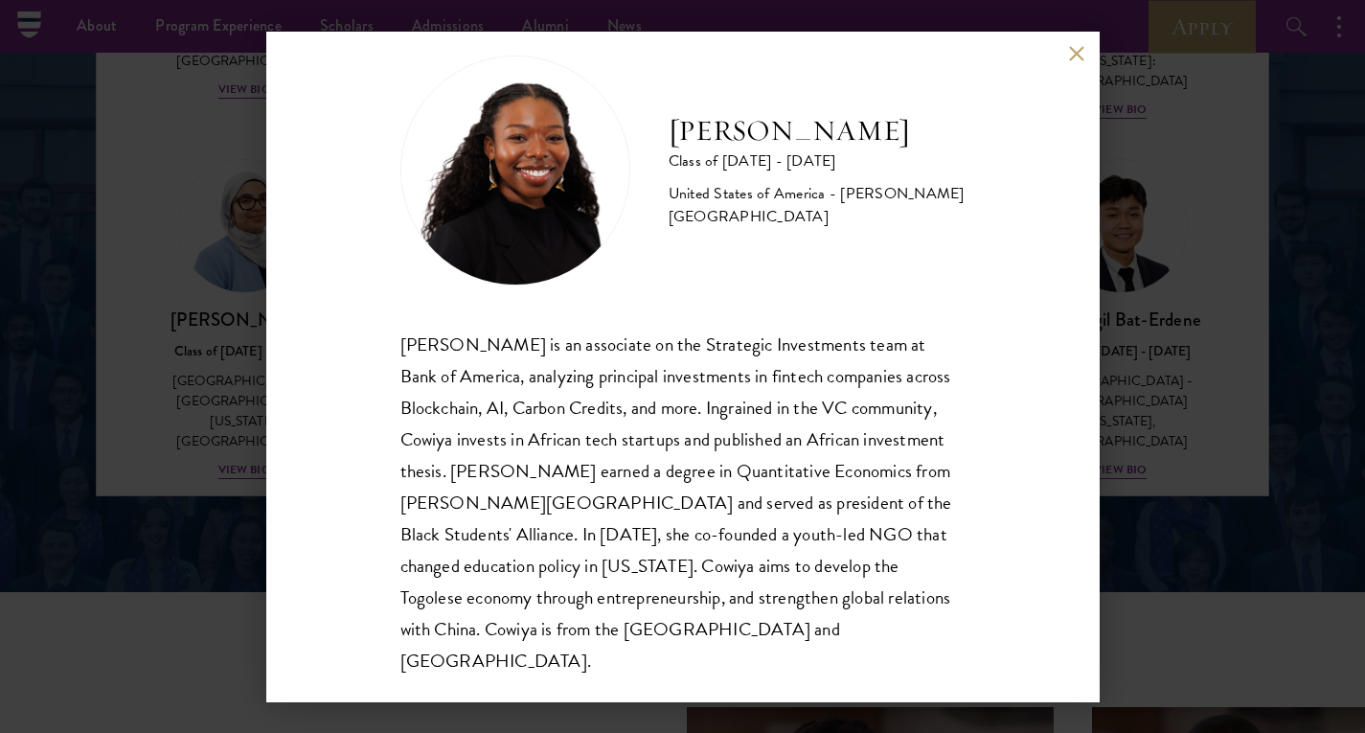
scroll to position [32, 0]
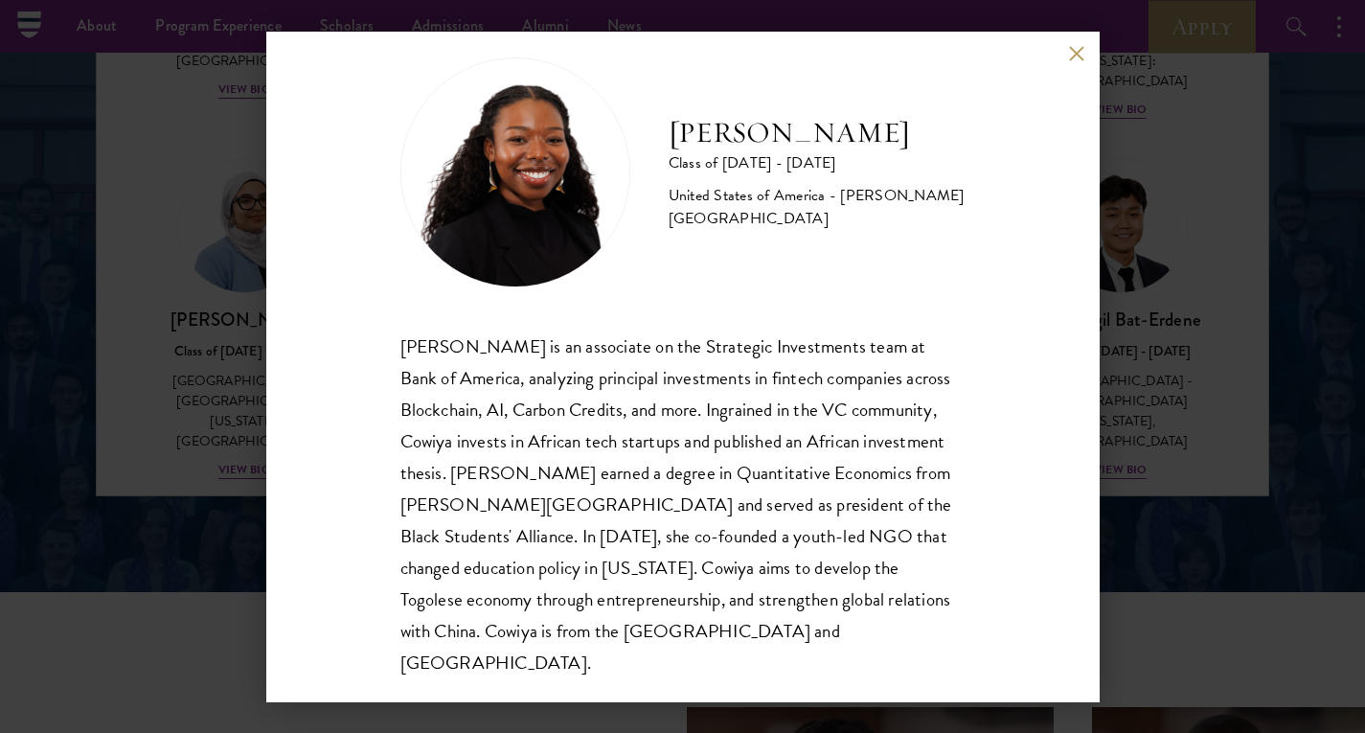
click at [1159, 331] on div "Cowiya Arouna Class of 2025 - 2026 United States of America - Smith College Cow…" at bounding box center [682, 366] width 1365 height 733
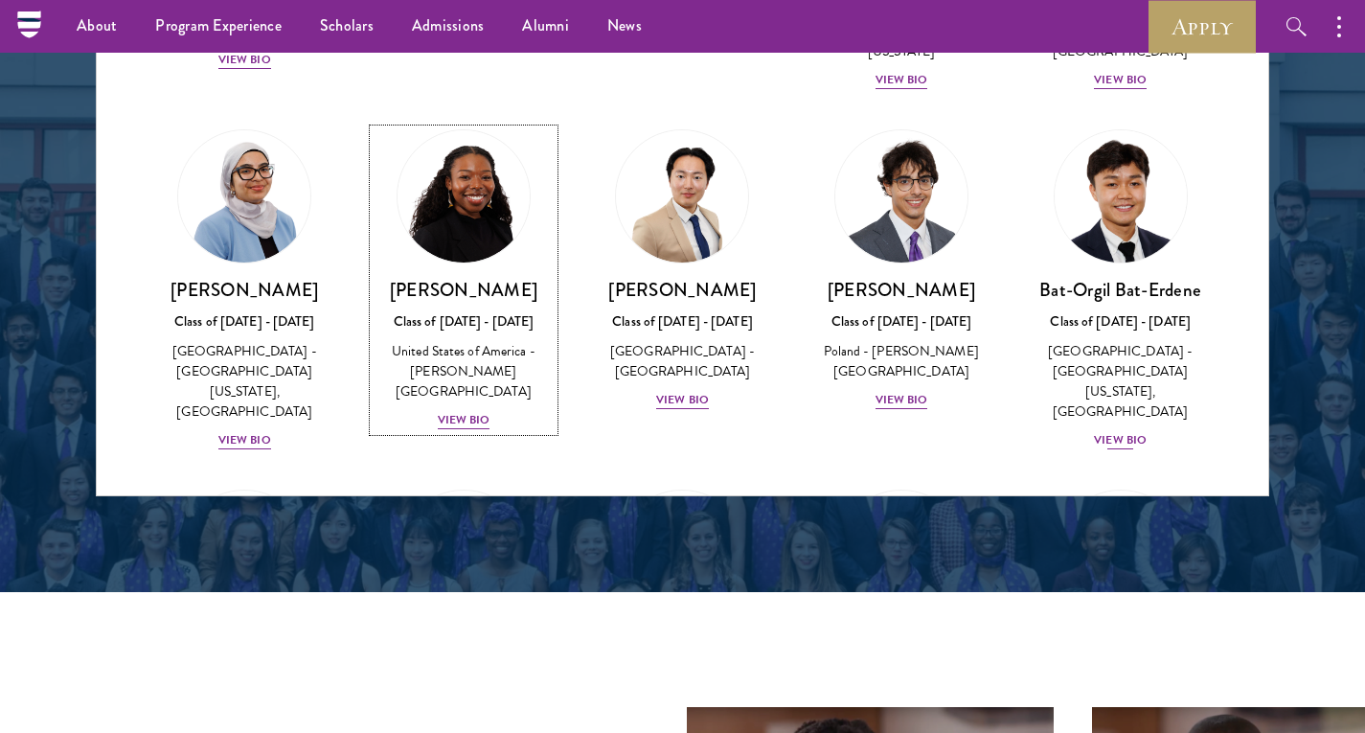
scroll to position [973, 0]
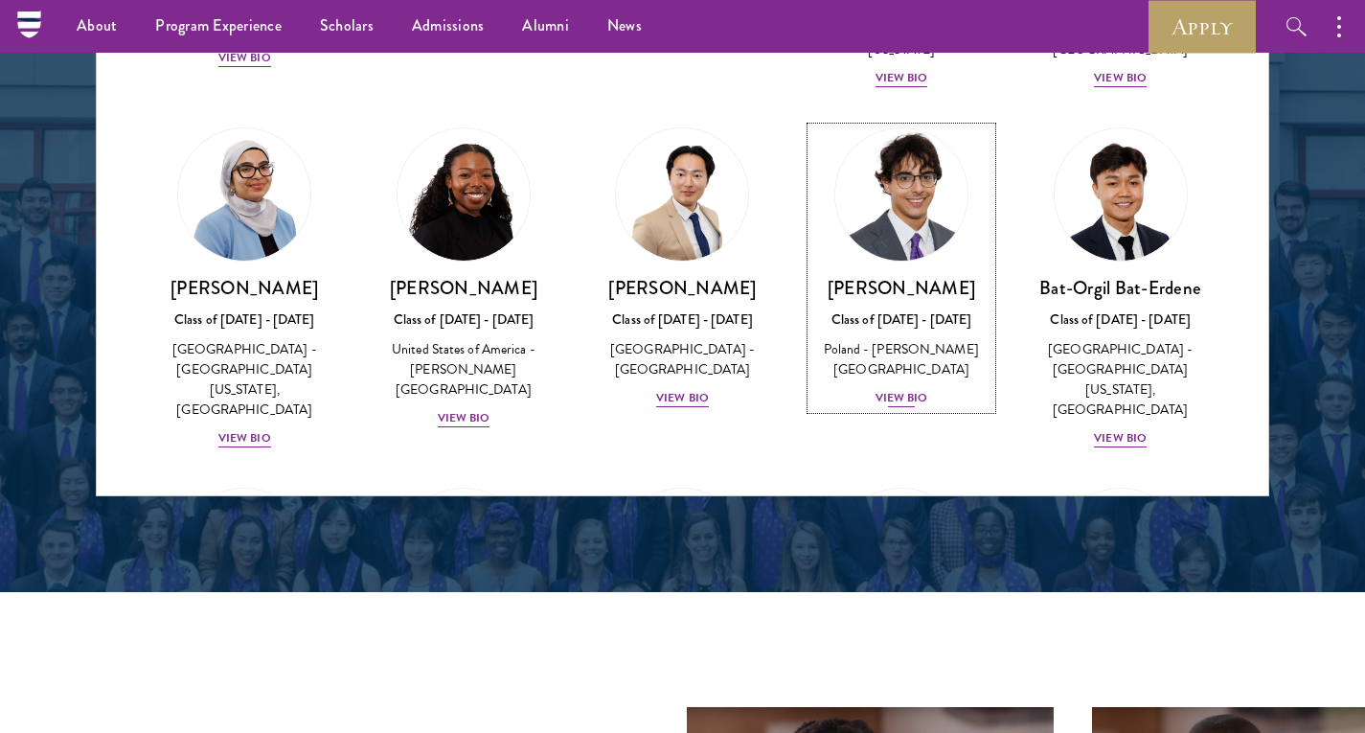
click at [945, 279] on h3 "Jan Bartkowiak" at bounding box center [901, 288] width 181 height 24
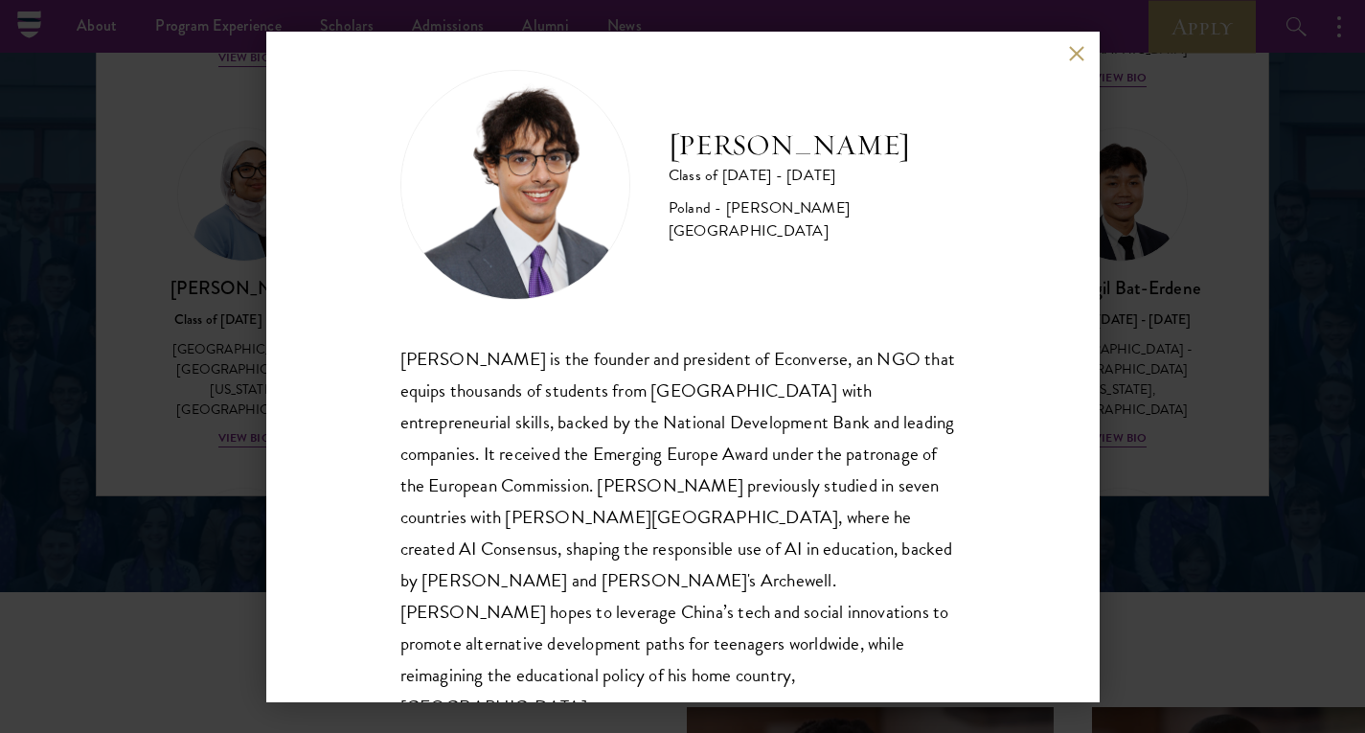
scroll to position [34, 0]
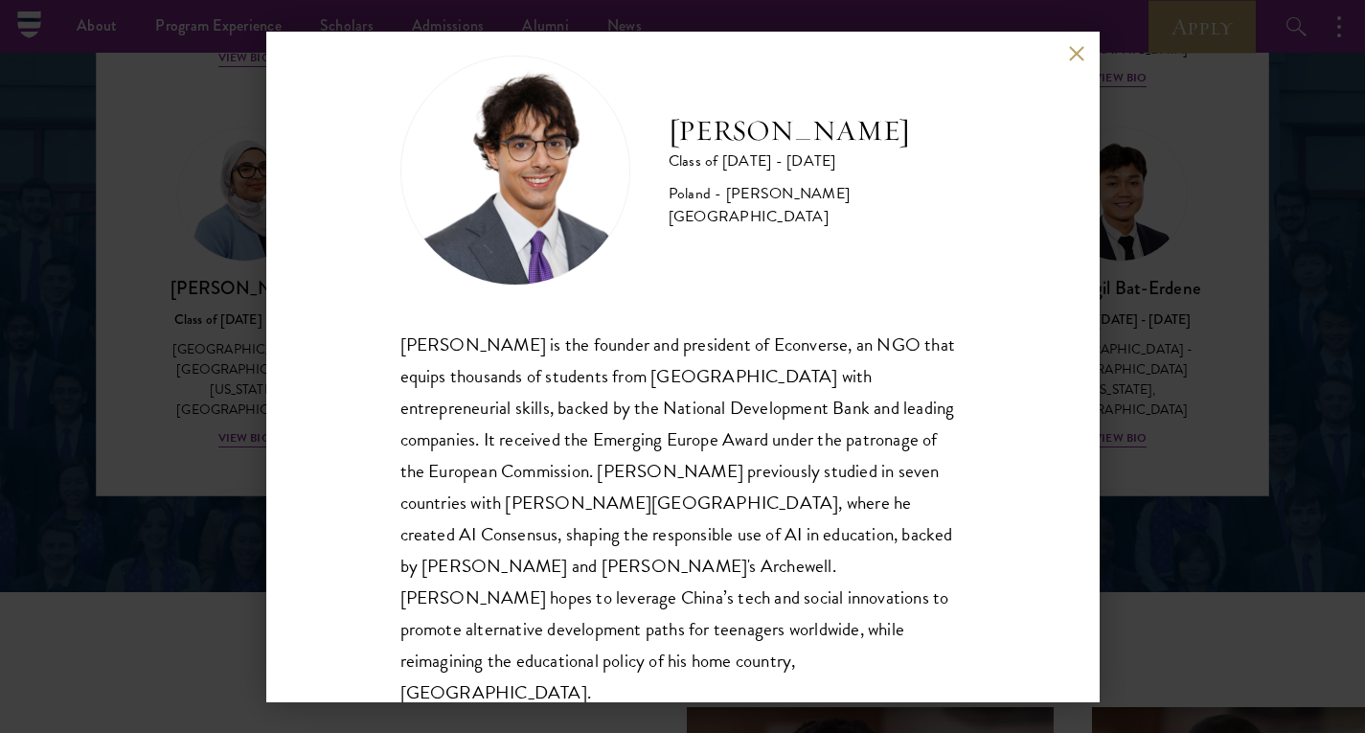
click at [1137, 389] on div "Jan Bartkowiak Class of 2025 - 2026 Poland - Minerva University Jan Bartkowiak …" at bounding box center [682, 366] width 1365 height 733
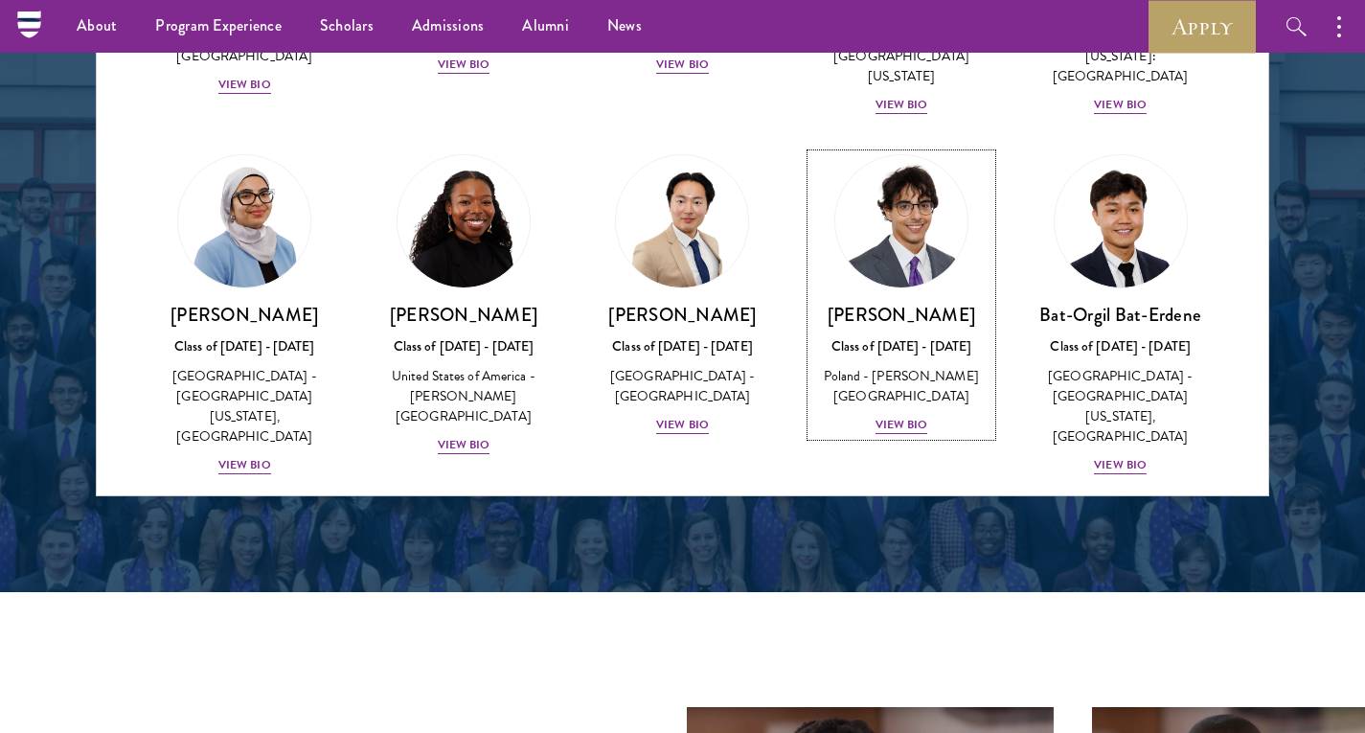
scroll to position [943, 0]
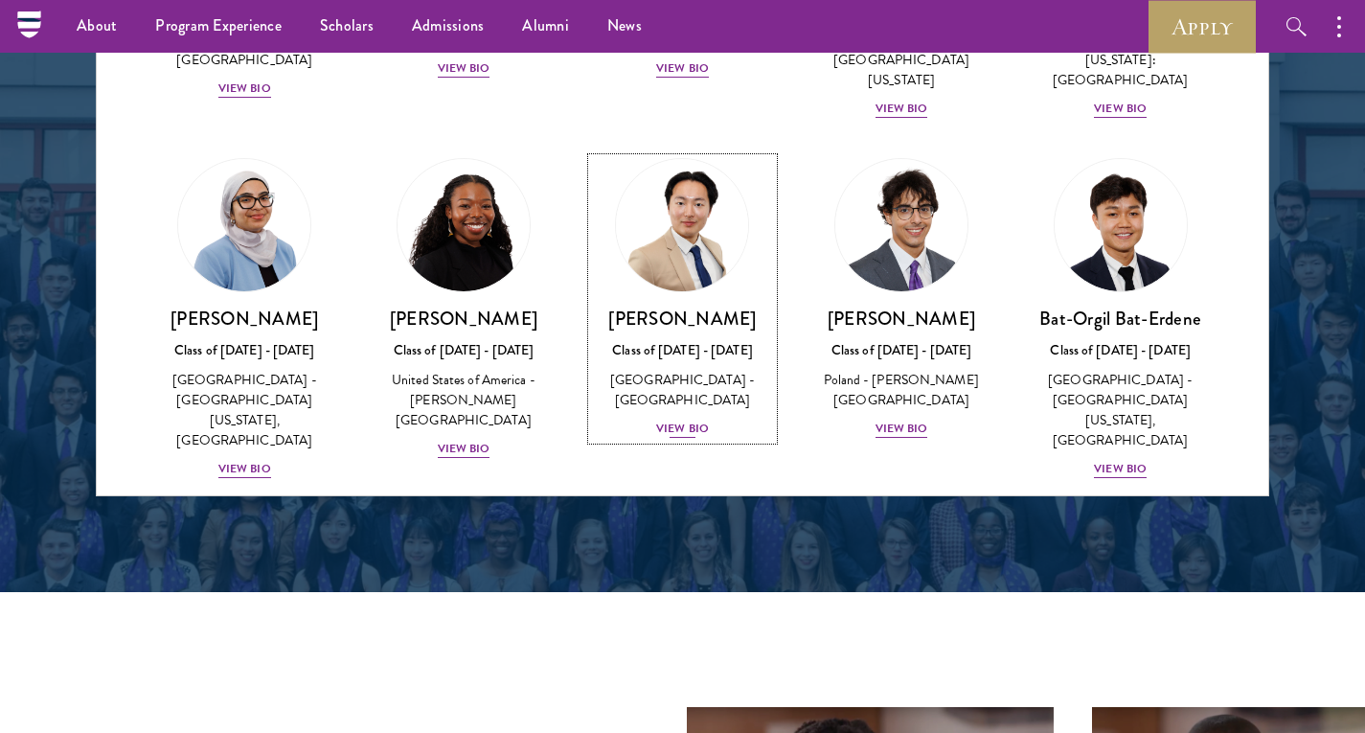
click at [654, 307] on h3 "Joon Baek" at bounding box center [682, 319] width 181 height 24
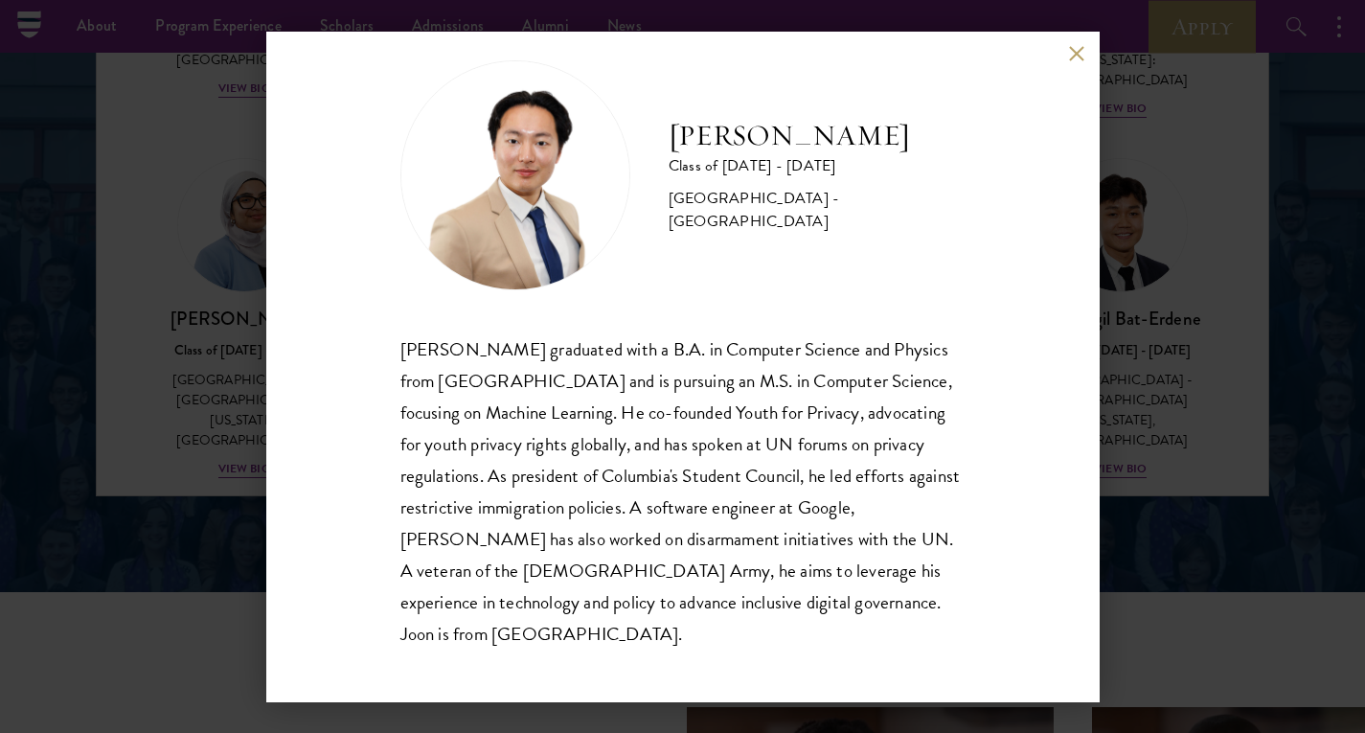
scroll to position [27, 0]
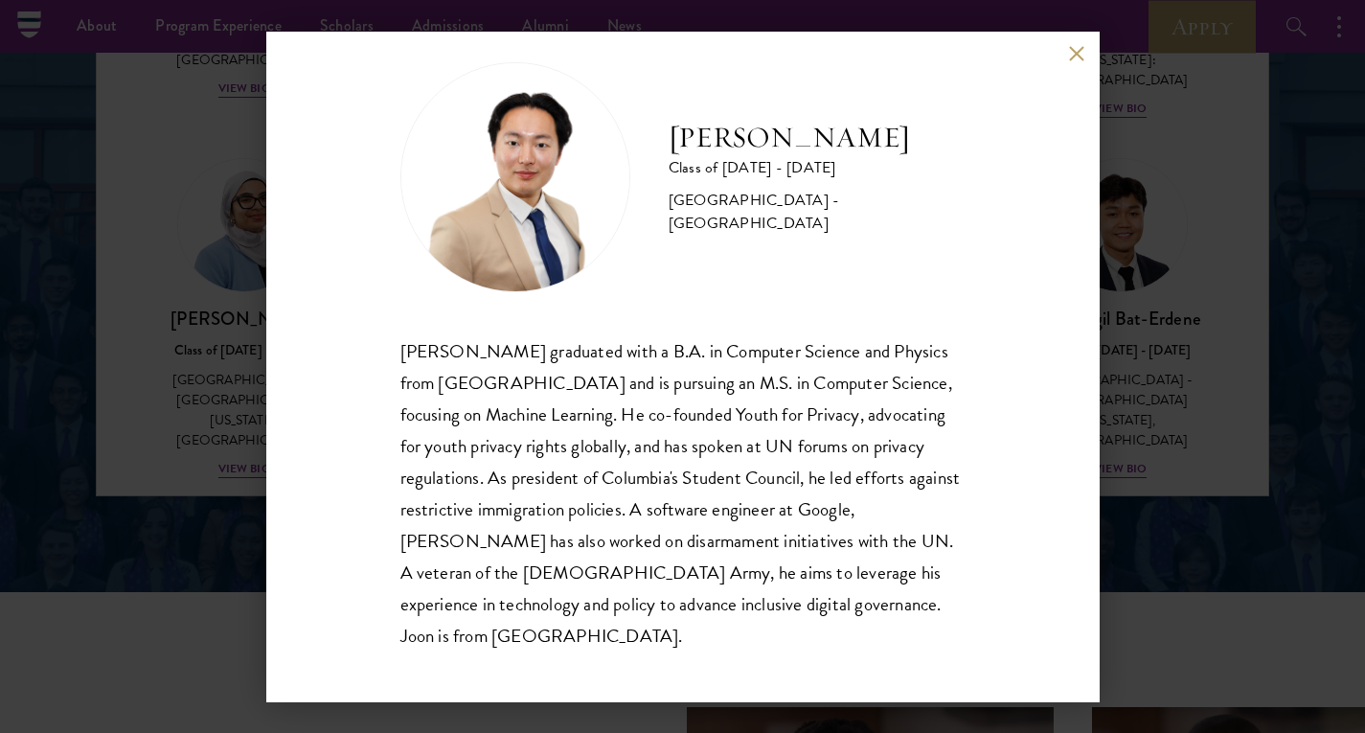
click at [1141, 398] on div "Joon Baek Class of 2025 - 2026 South Korea - Columbia University Beom Joon Baek…" at bounding box center [682, 366] width 1365 height 733
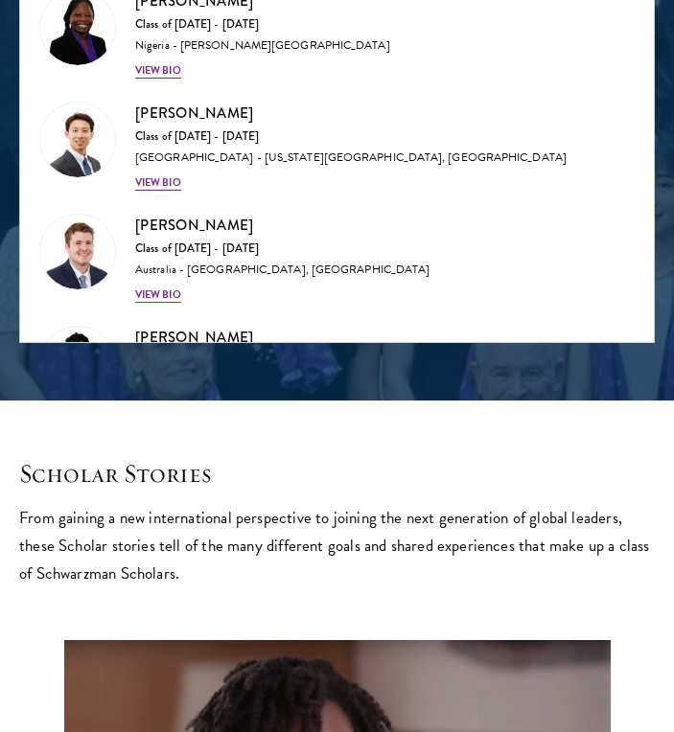
scroll to position [2399, 0]
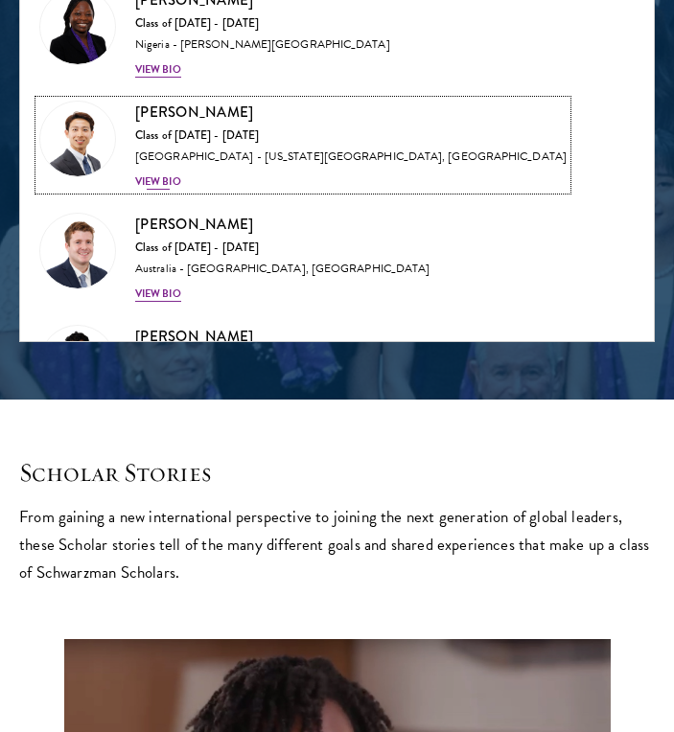
click at [185, 123] on h3 "Phillip An" at bounding box center [350, 113] width 431 height 24
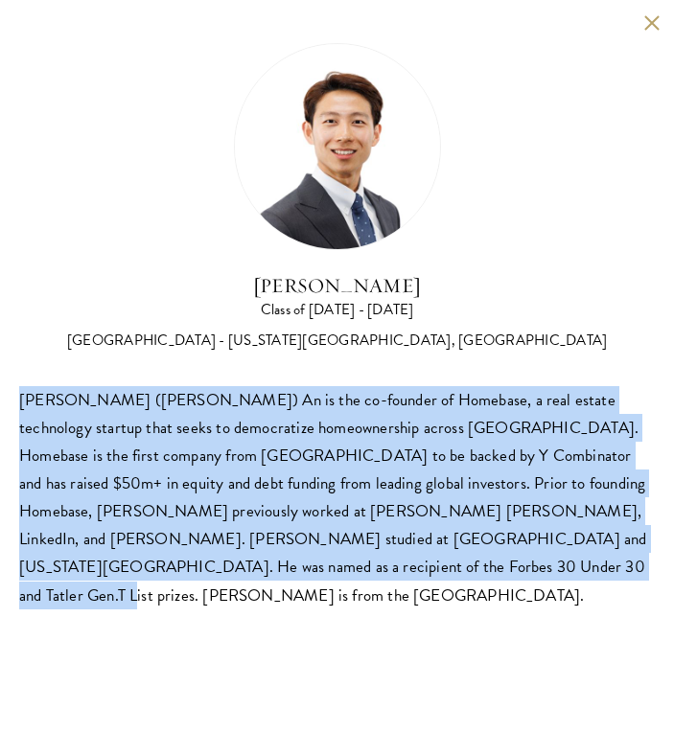
drag, startPoint x: 251, startPoint y: 575, endPoint x: 6, endPoint y: 404, distance: 298.7
click at [6, 404] on div "Phillip An Class of 2025 - 2026 United States of America - California Institute…" at bounding box center [337, 326] width 674 height 652
copy div "Guangning (Phillip) An is the co-founder of Homebase, a real estate technology …"
click at [649, 22] on button at bounding box center [651, 22] width 16 height 16
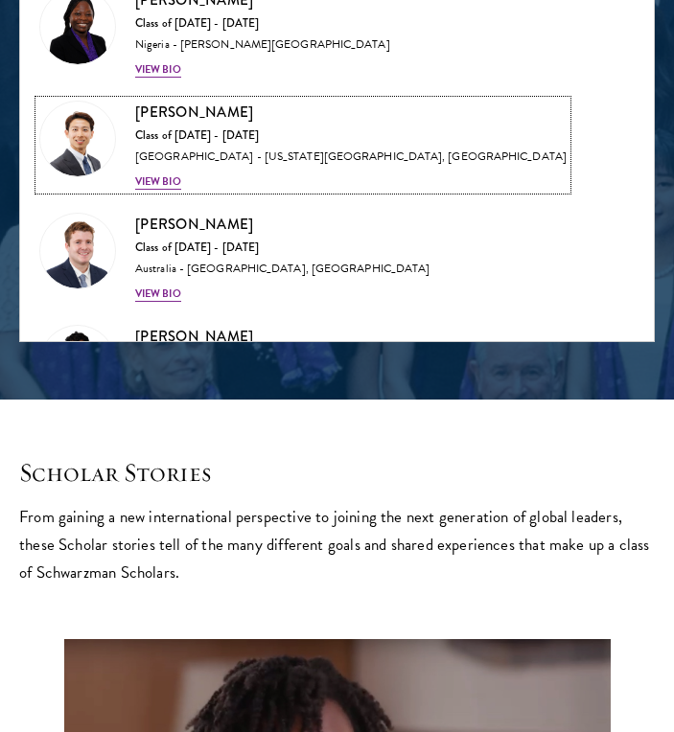
scroll to position [786, 0]
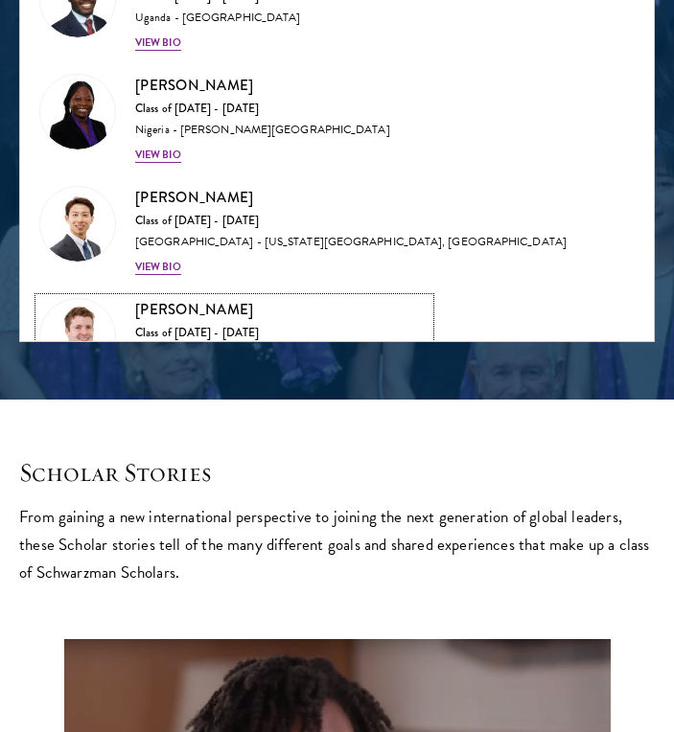
click at [207, 305] on h3 "Jack Anderson" at bounding box center [282, 310] width 294 height 24
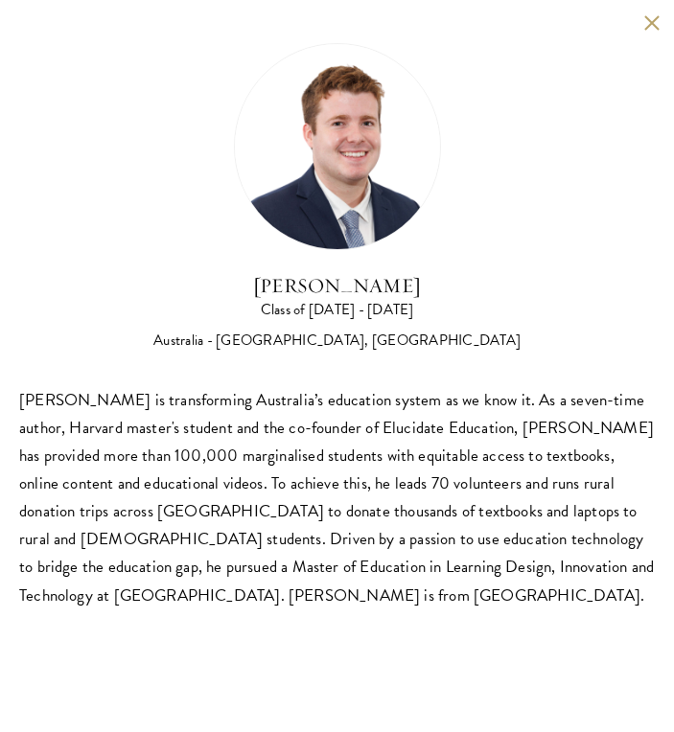
scroll to position [2464, 0]
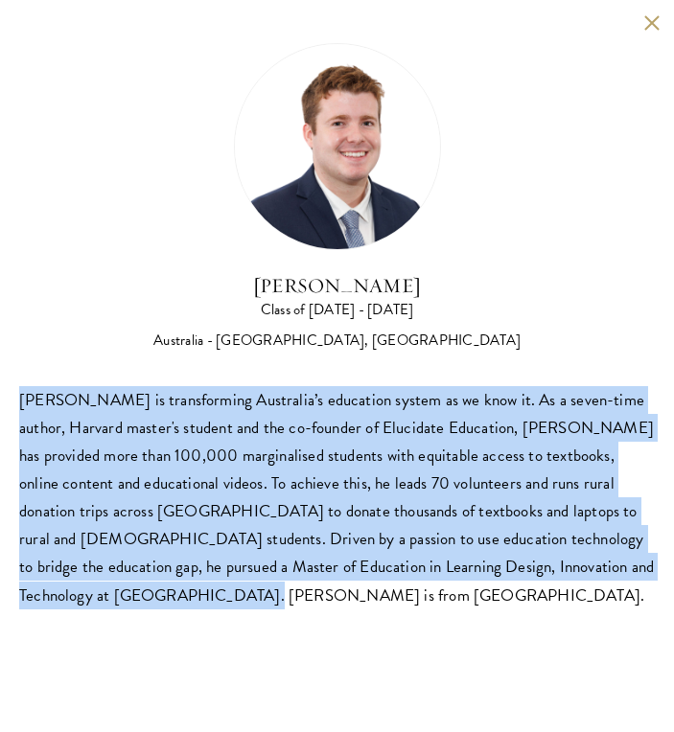
drag, startPoint x: 86, startPoint y: 601, endPoint x: 21, endPoint y: 404, distance: 206.9
click at [21, 404] on div "Jack Anderson is transforming Australia’s education system as we know it. As a …" at bounding box center [336, 497] width 635 height 223
copy div "Jack Anderson is transforming Australia’s education system as we know it. As a …"
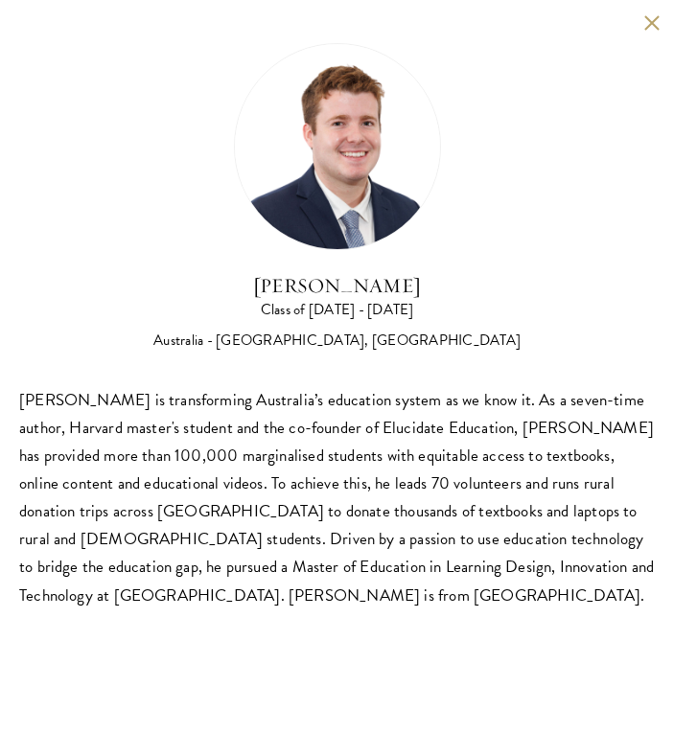
click at [662, 18] on div "Jack Anderson Class of 2025 - 2026 Australia - University of Western Australia,…" at bounding box center [337, 326] width 674 height 652
click at [650, 25] on button at bounding box center [651, 22] width 16 height 16
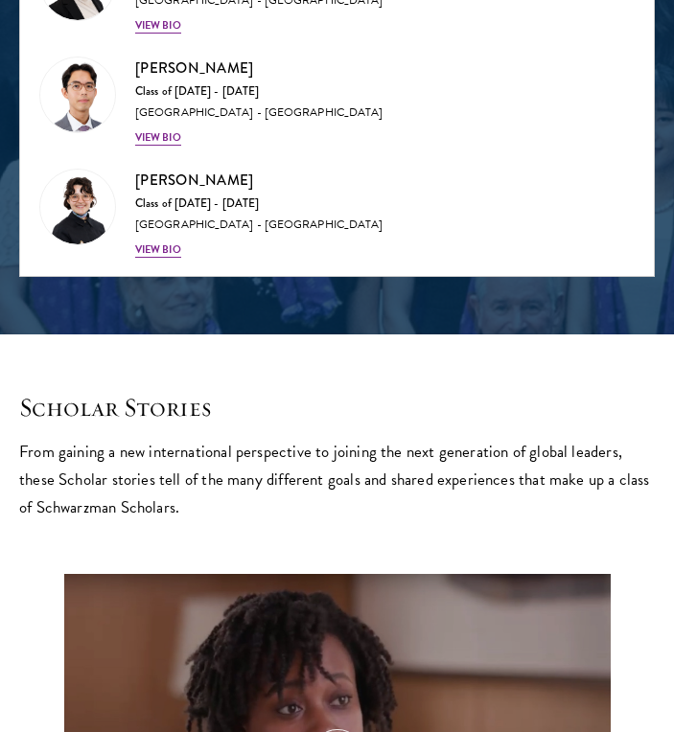
scroll to position [286, 0]
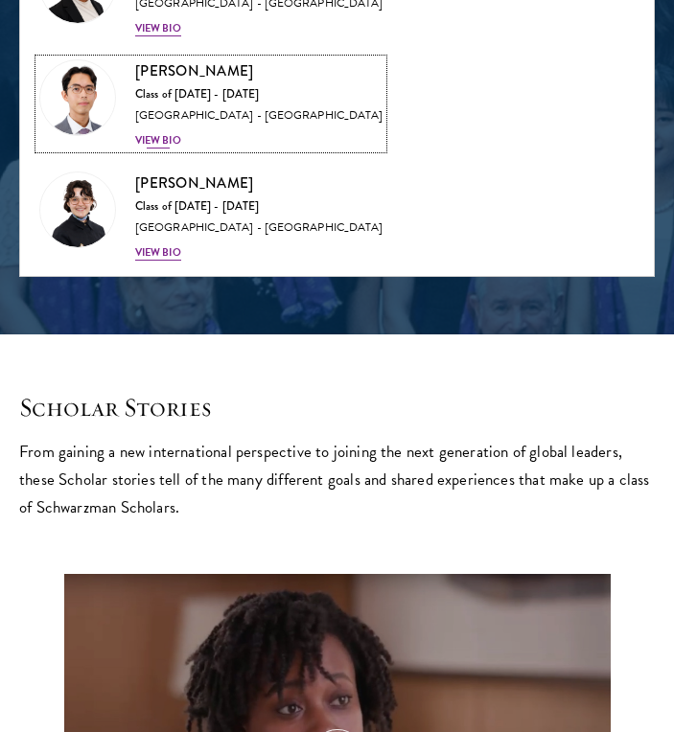
click at [200, 99] on div "Class of 2025 - 2026" at bounding box center [258, 94] width 247 height 15
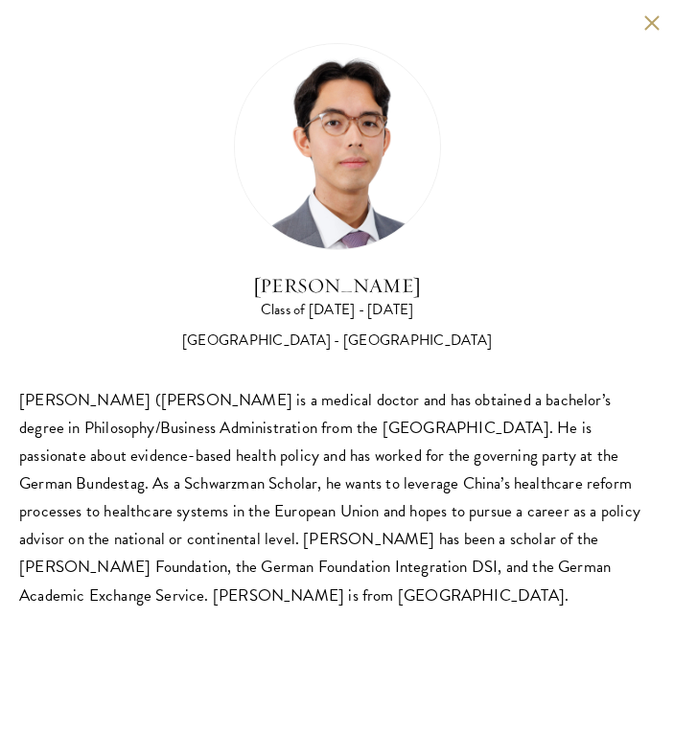
click at [643, 22] on button at bounding box center [651, 22] width 16 height 16
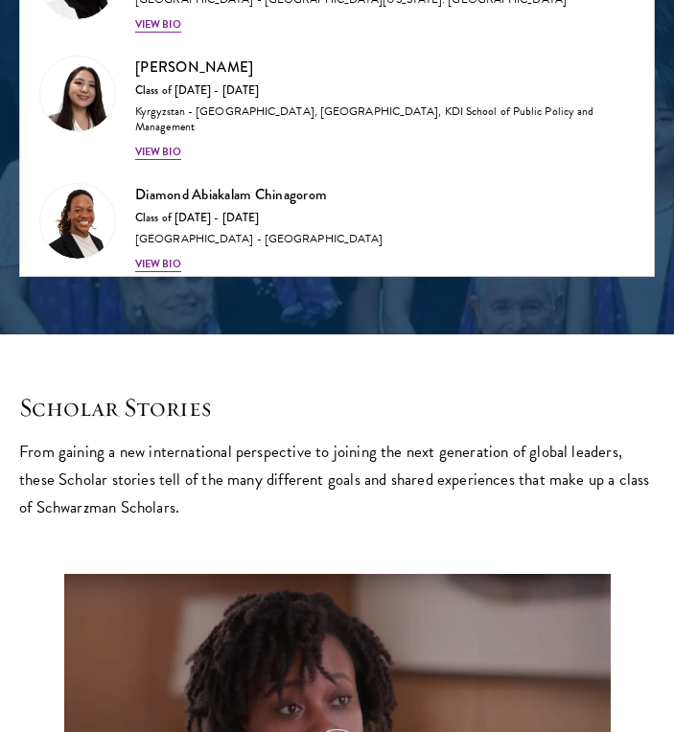
scroll to position [48, 0]
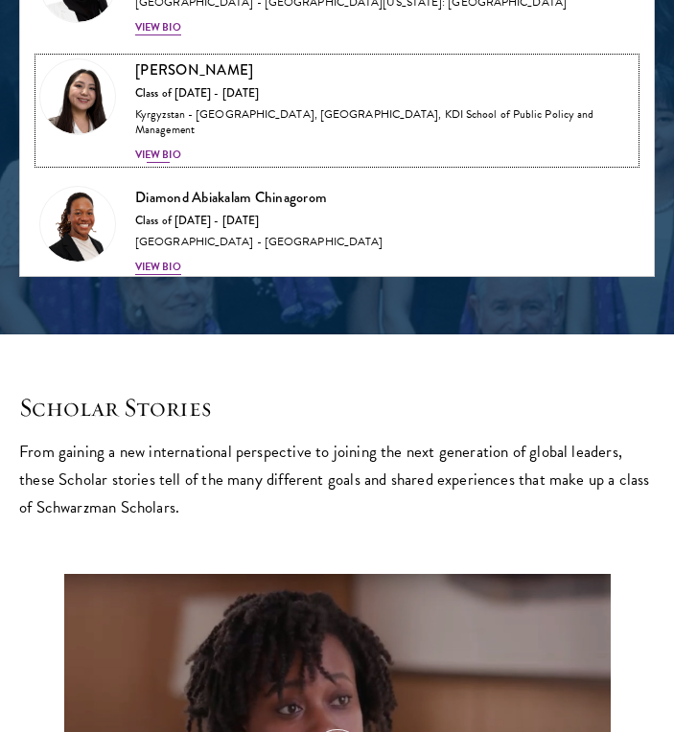
click at [219, 123] on div "Kyrgyzstan - American University of Central Asia, University of Cambridge, KDI …" at bounding box center [384, 122] width 499 height 31
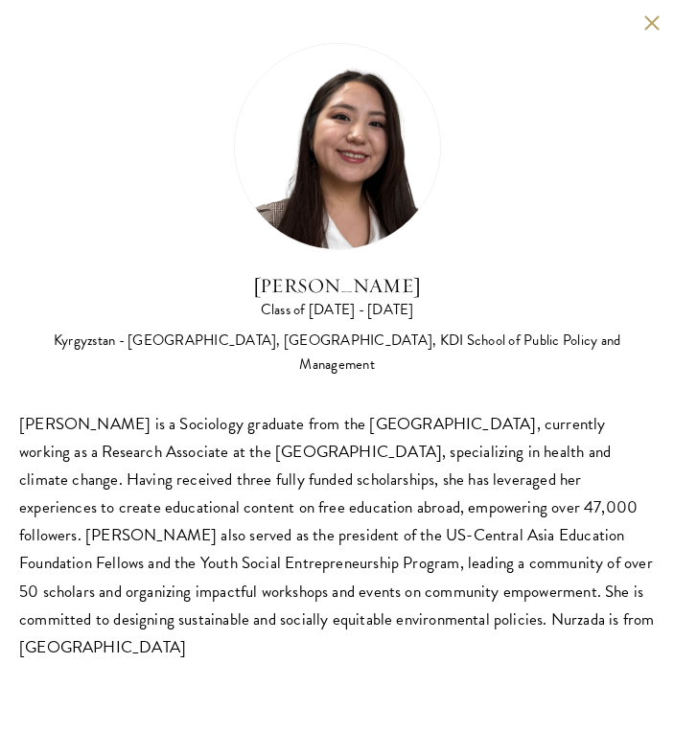
scroll to position [2494, 0]
click at [653, 26] on button at bounding box center [651, 22] width 16 height 16
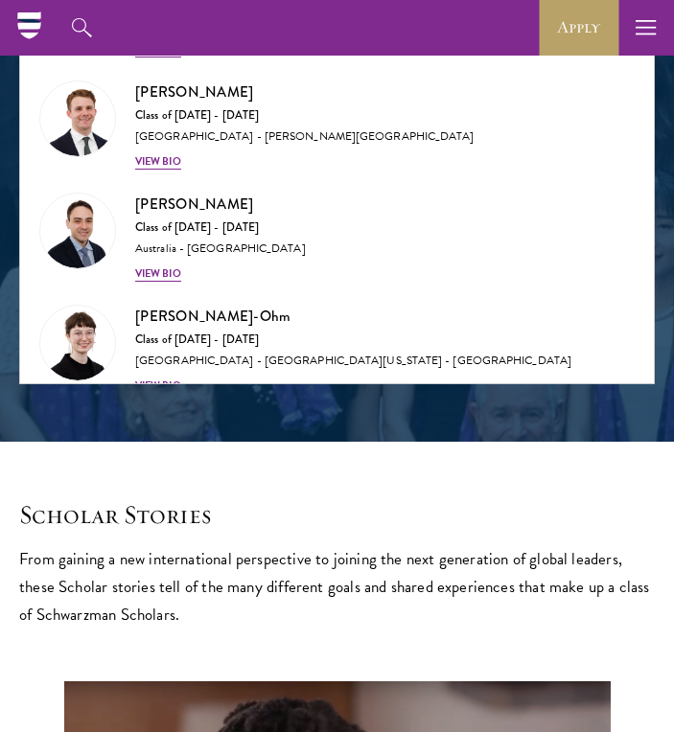
scroll to position [3244, 0]
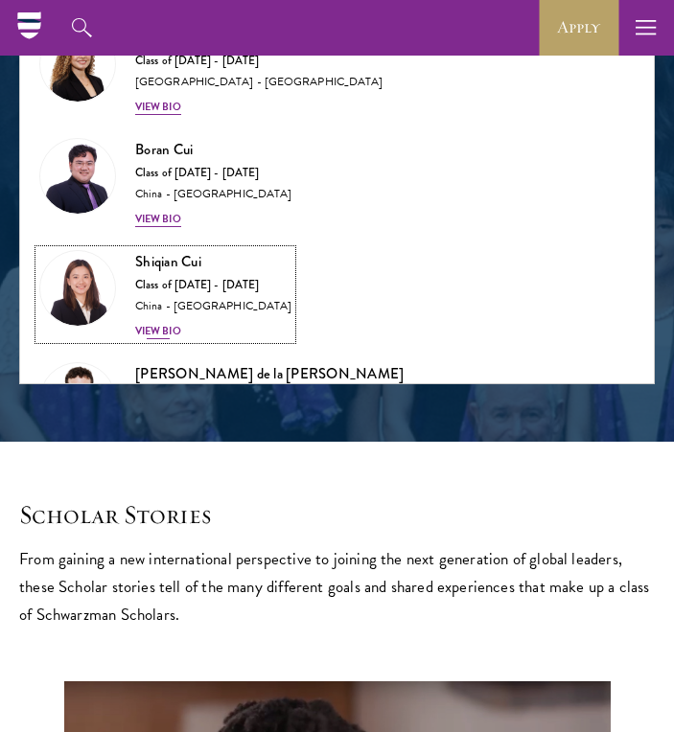
click at [207, 258] on div "Shiqian Cui Class of 2025 - 2026 China - Tufts University View Bio" at bounding box center [213, 294] width 156 height 89
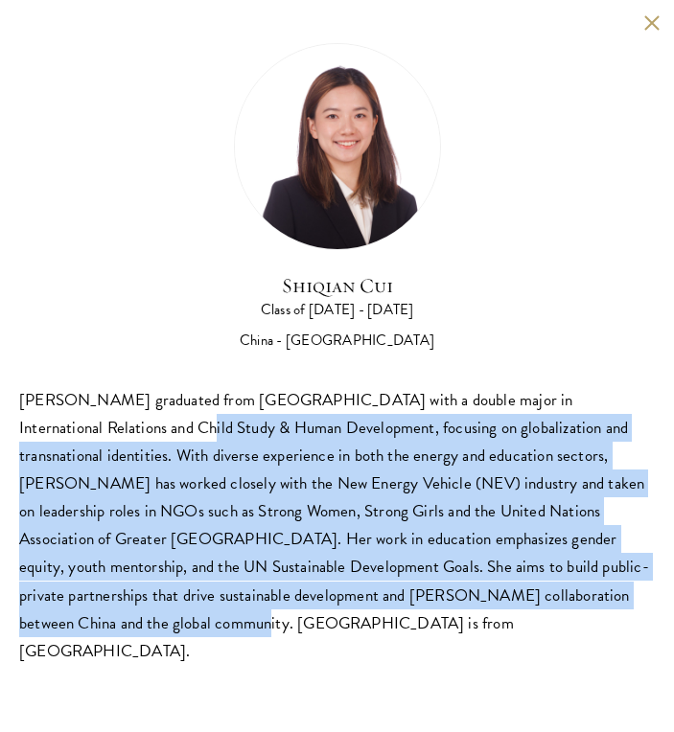
drag, startPoint x: 547, startPoint y: 594, endPoint x: 62, endPoint y: 436, distance: 509.9
click at [62, 436] on div "Shiqian Cui graduated from Tufts University with a double major in Internationa…" at bounding box center [336, 525] width 635 height 279
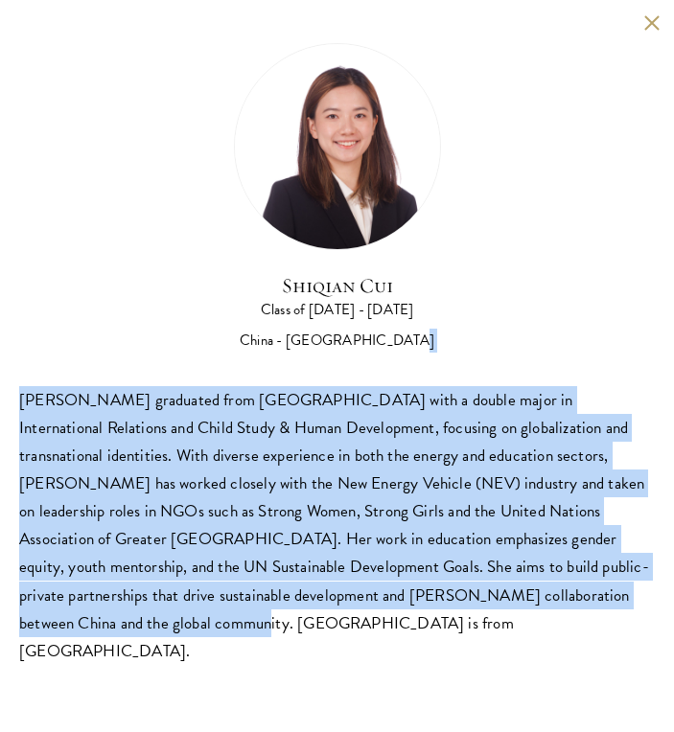
copy div "Shiqian Cui graduated from Tufts University with a double major in Internationa…"
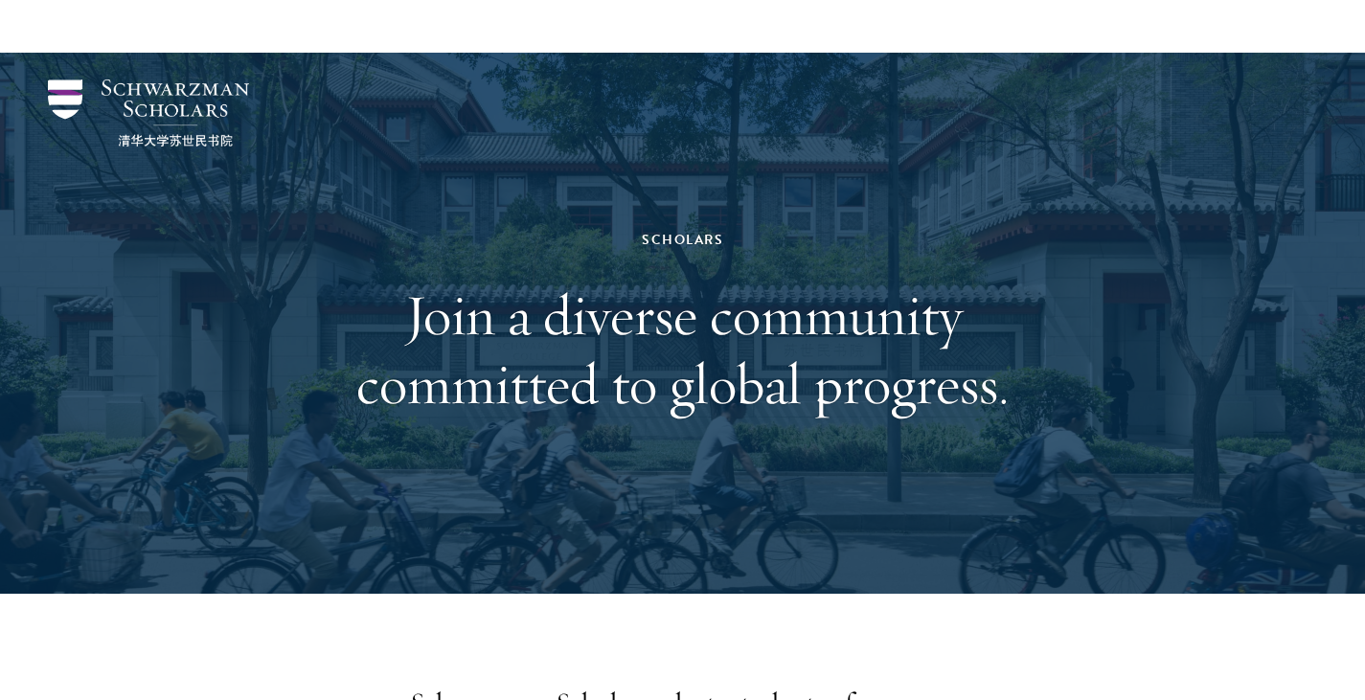
scroll to position [2376, 0]
